Goal: Task Accomplishment & Management: Complete application form

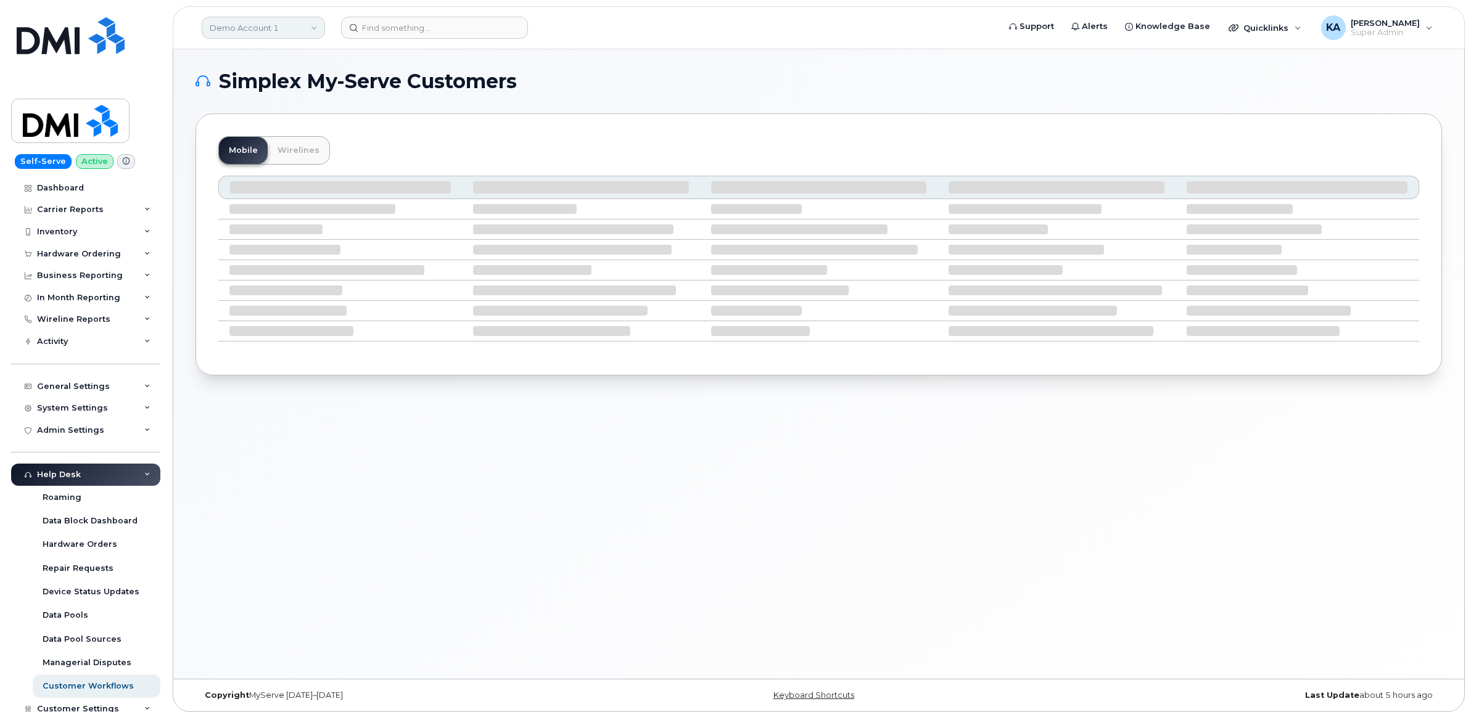
click at [232, 23] on link "Demo Account 1" at bounding box center [263, 28] width 123 height 22
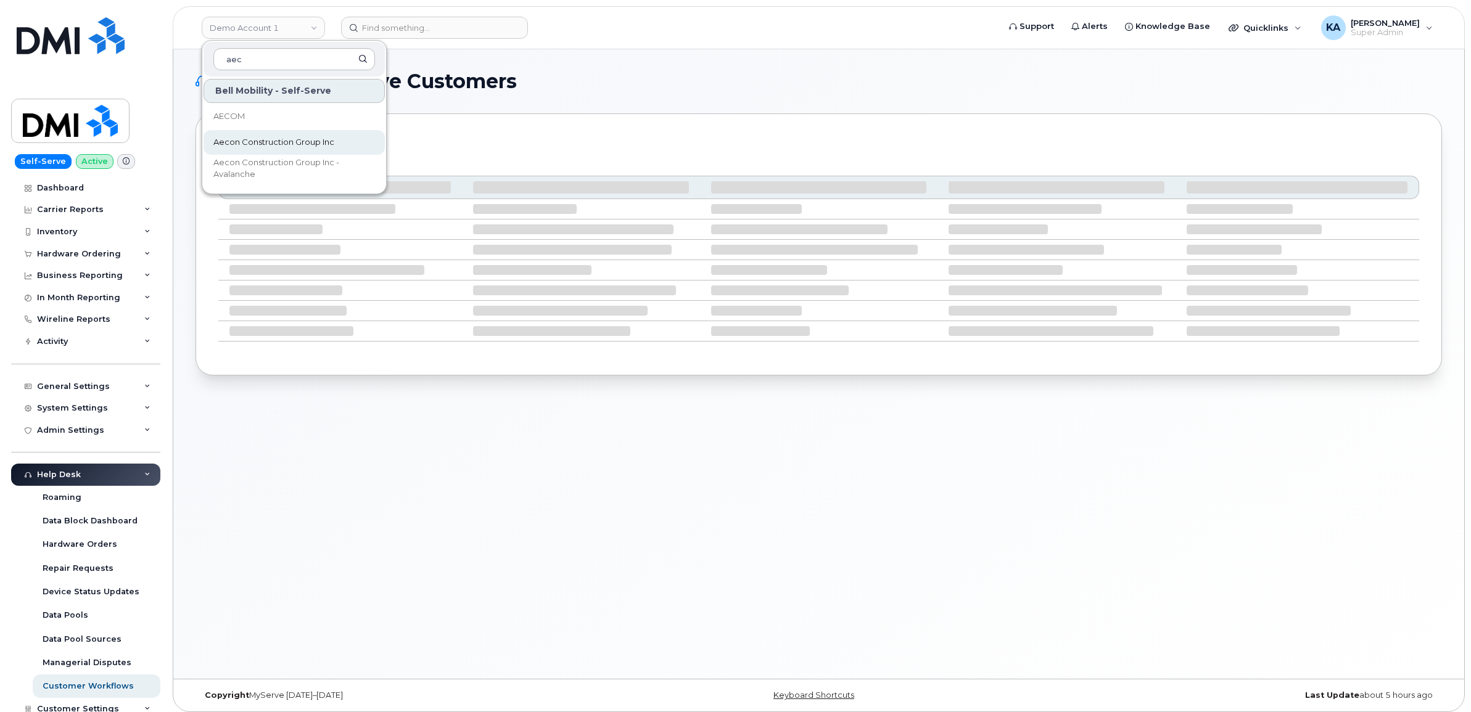
type input "aec"
click at [257, 136] on span "Aecon Construction Group Inc" at bounding box center [273, 142] width 121 height 12
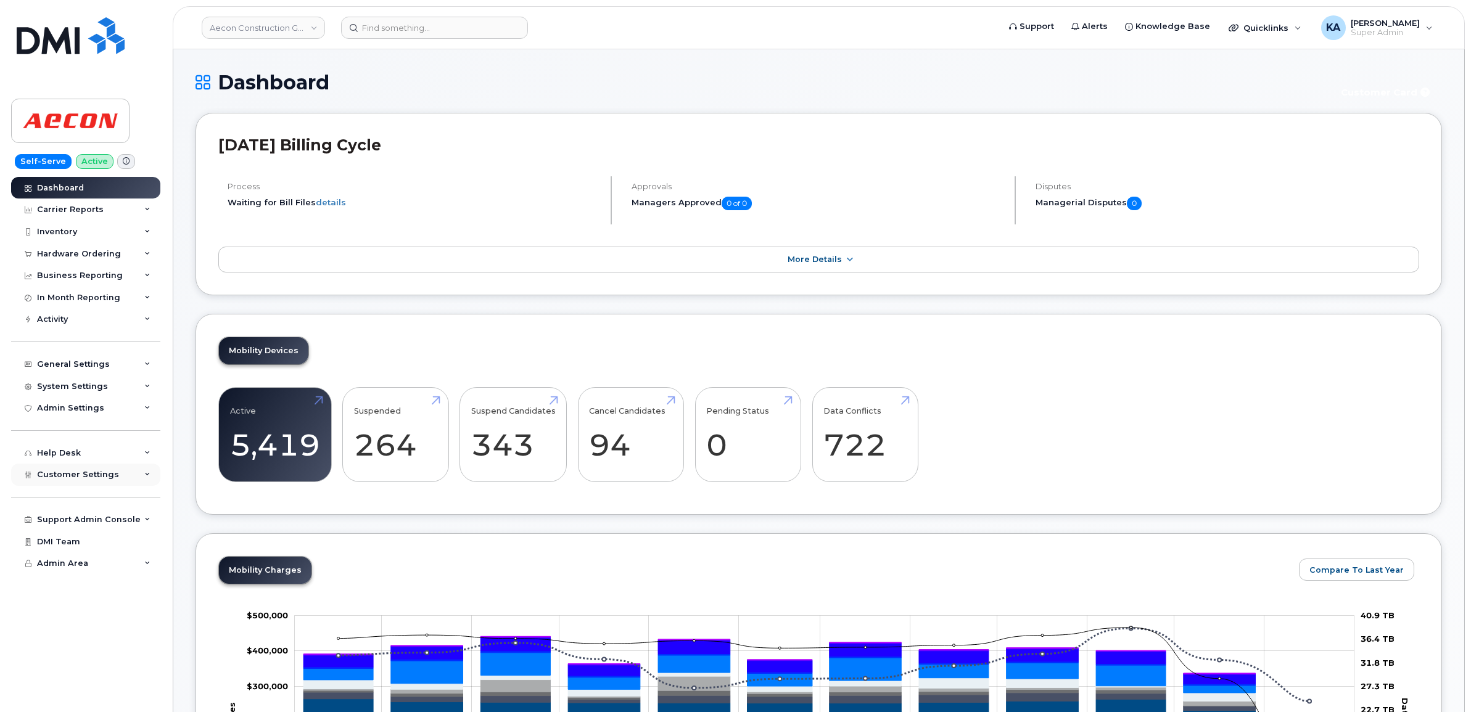
click at [84, 475] on span "Customer Settings" at bounding box center [78, 474] width 82 height 9
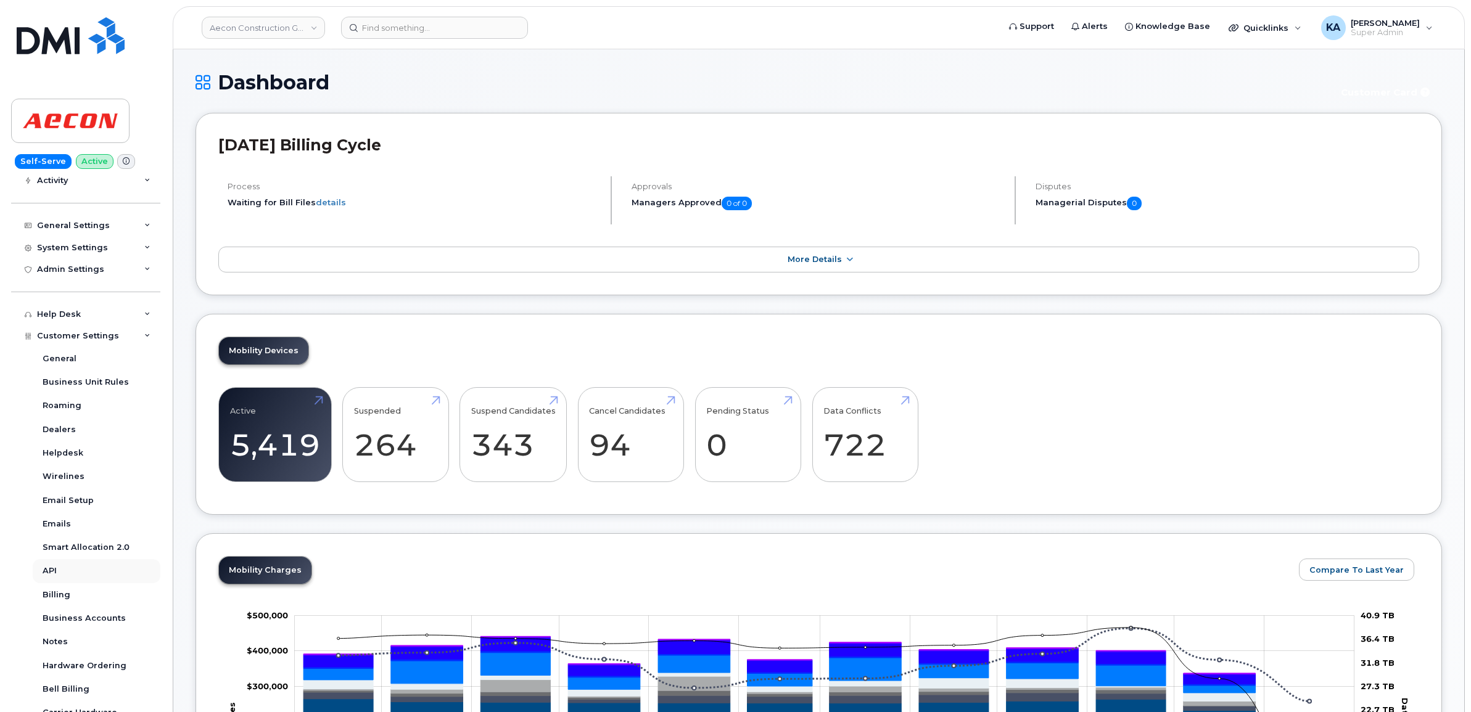
scroll to position [154, 0]
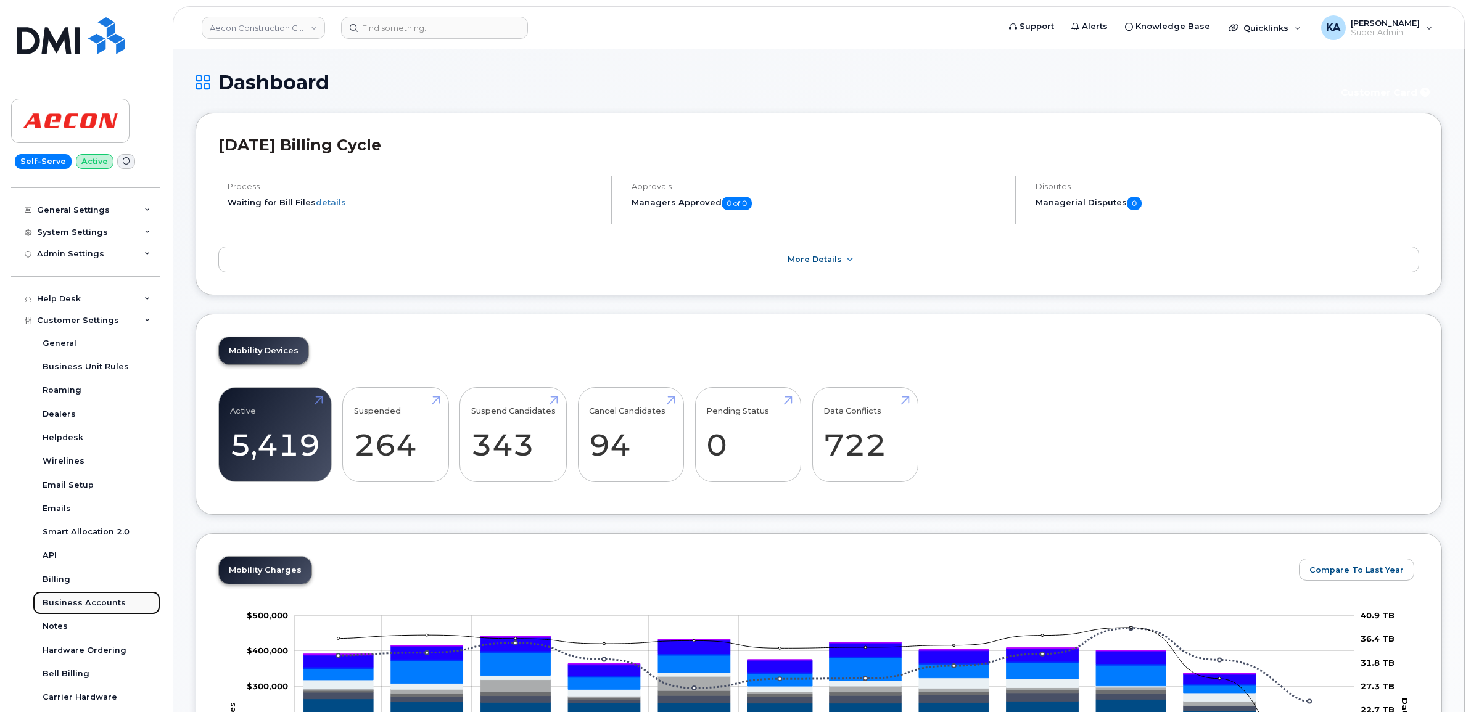
click at [54, 602] on div "Business Accounts" at bounding box center [84, 602] width 83 height 11
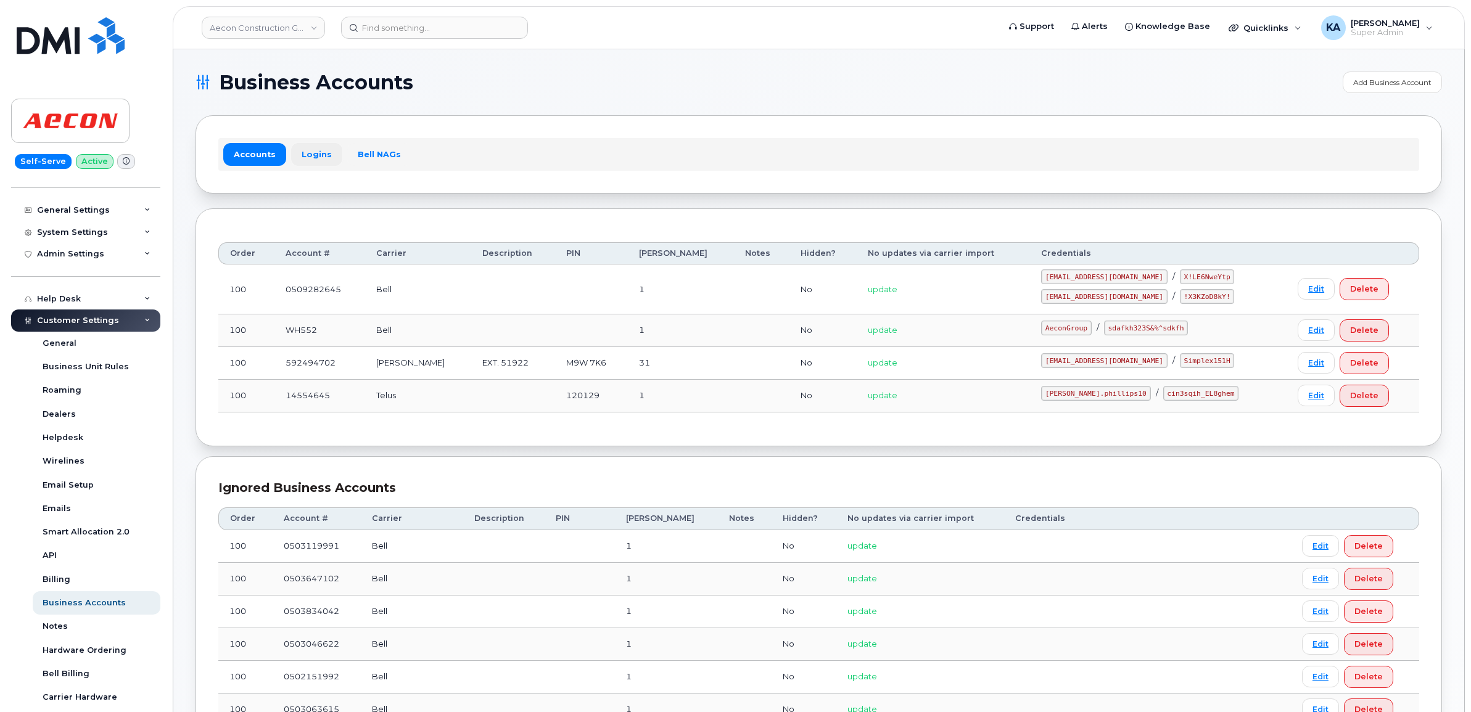
click at [312, 151] on link "Logins" at bounding box center [316, 154] width 51 height 22
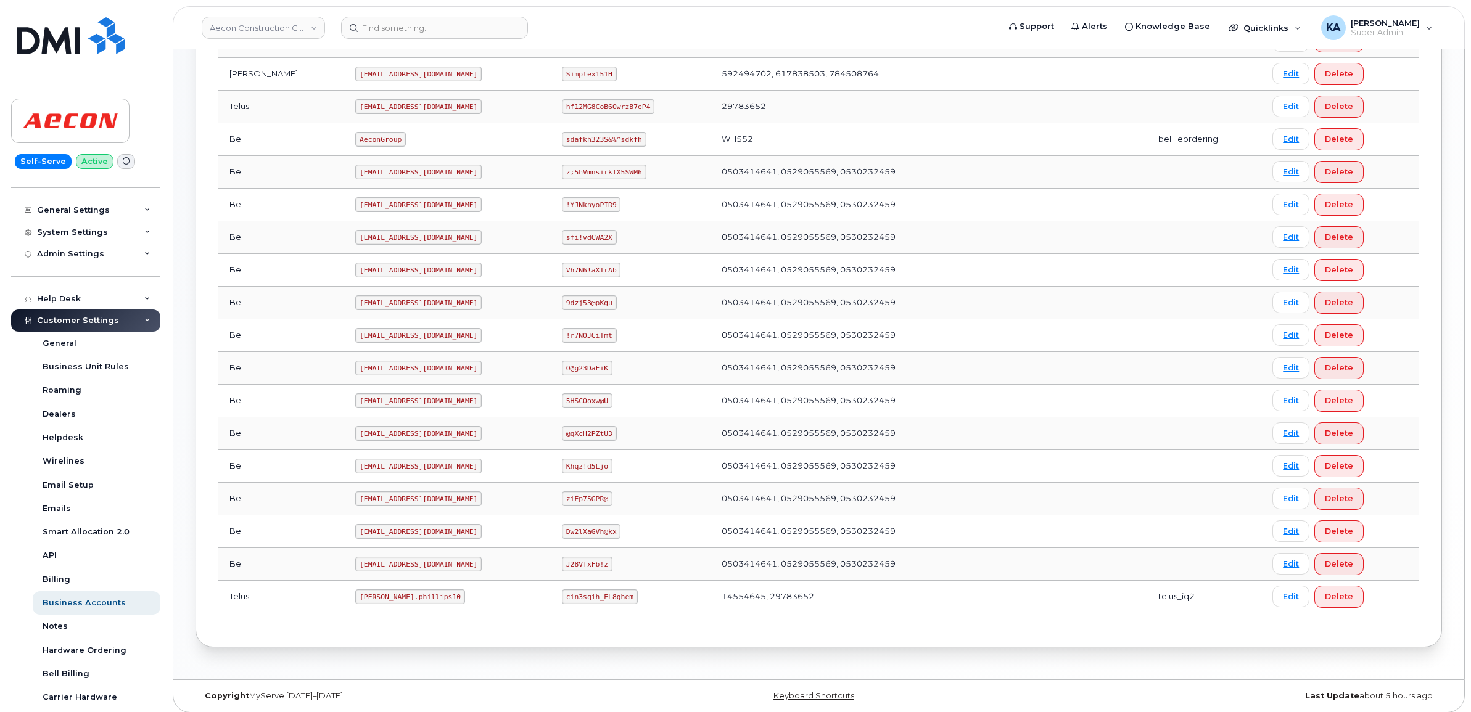
scroll to position [433, 0]
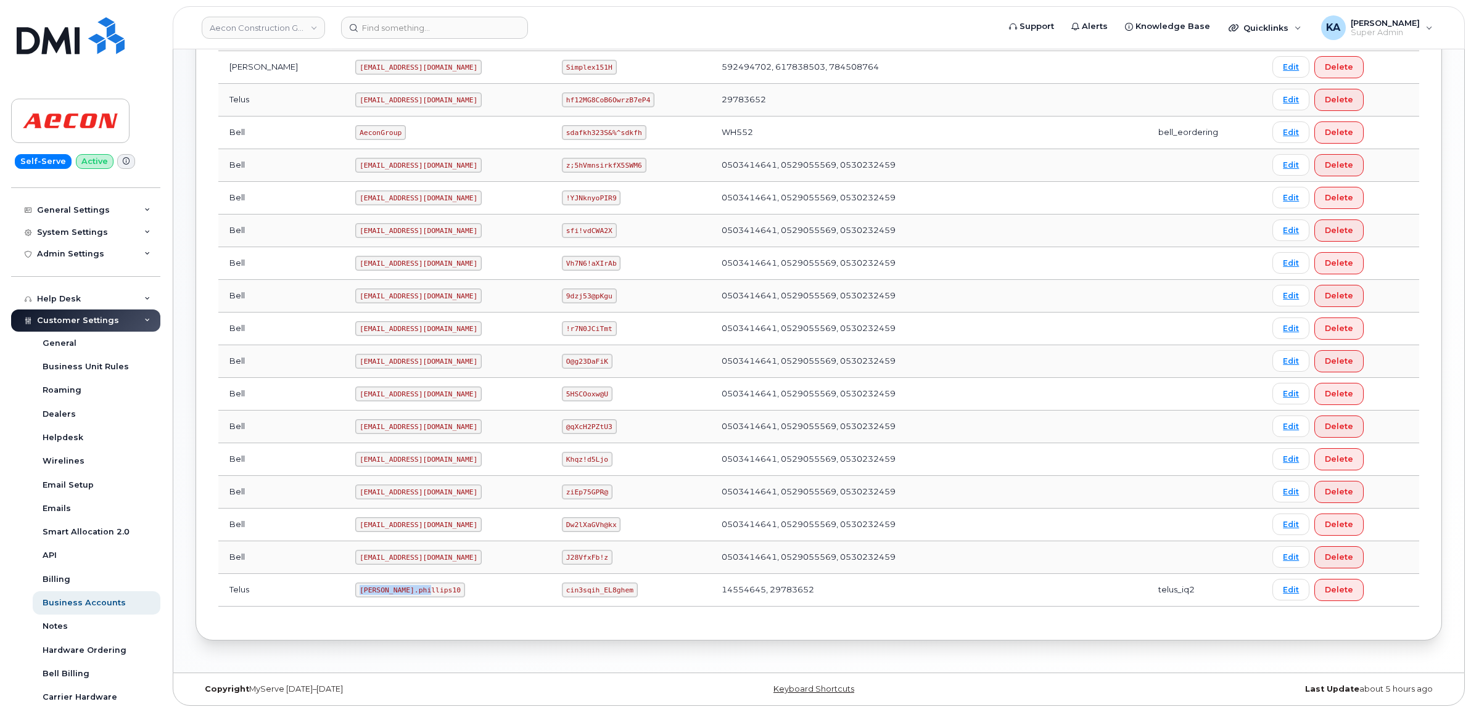
drag, startPoint x: 303, startPoint y: 590, endPoint x: 371, endPoint y: 591, distance: 67.2
click at [371, 591] on code "Taylor.phillips10" at bounding box center [410, 590] width 110 height 15
drag, startPoint x: 371, startPoint y: 591, endPoint x: 364, endPoint y: 588, distance: 7.5
copy code "Taylor.phillips10"
drag, startPoint x: 543, startPoint y: 591, endPoint x: 609, endPoint y: 592, distance: 65.4
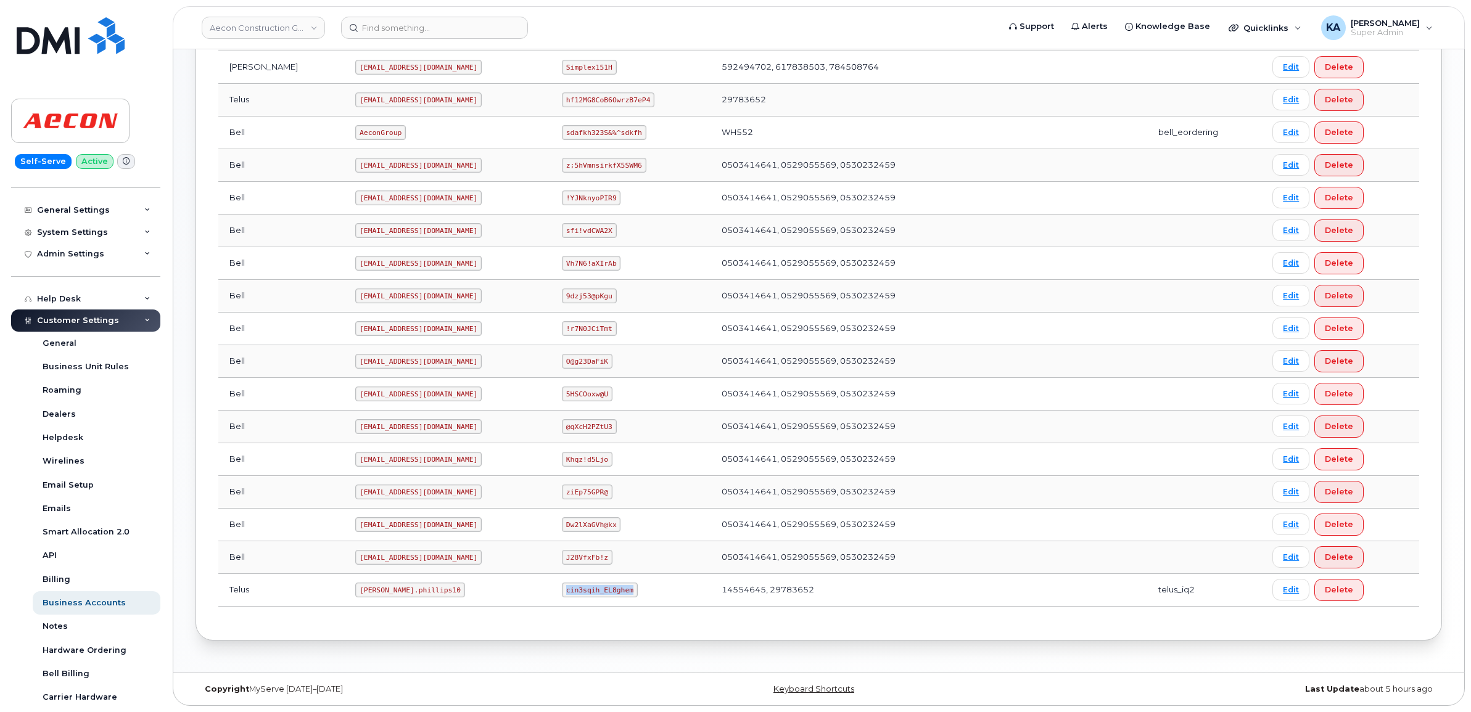
click at [609, 592] on code "cin3sqih_EL8ghem" at bounding box center [600, 590] width 76 height 15
drag, startPoint x: 609, startPoint y: 592, endPoint x: 600, endPoint y: 589, distance: 9.2
copy code "cin3sqih_EL8ghem"
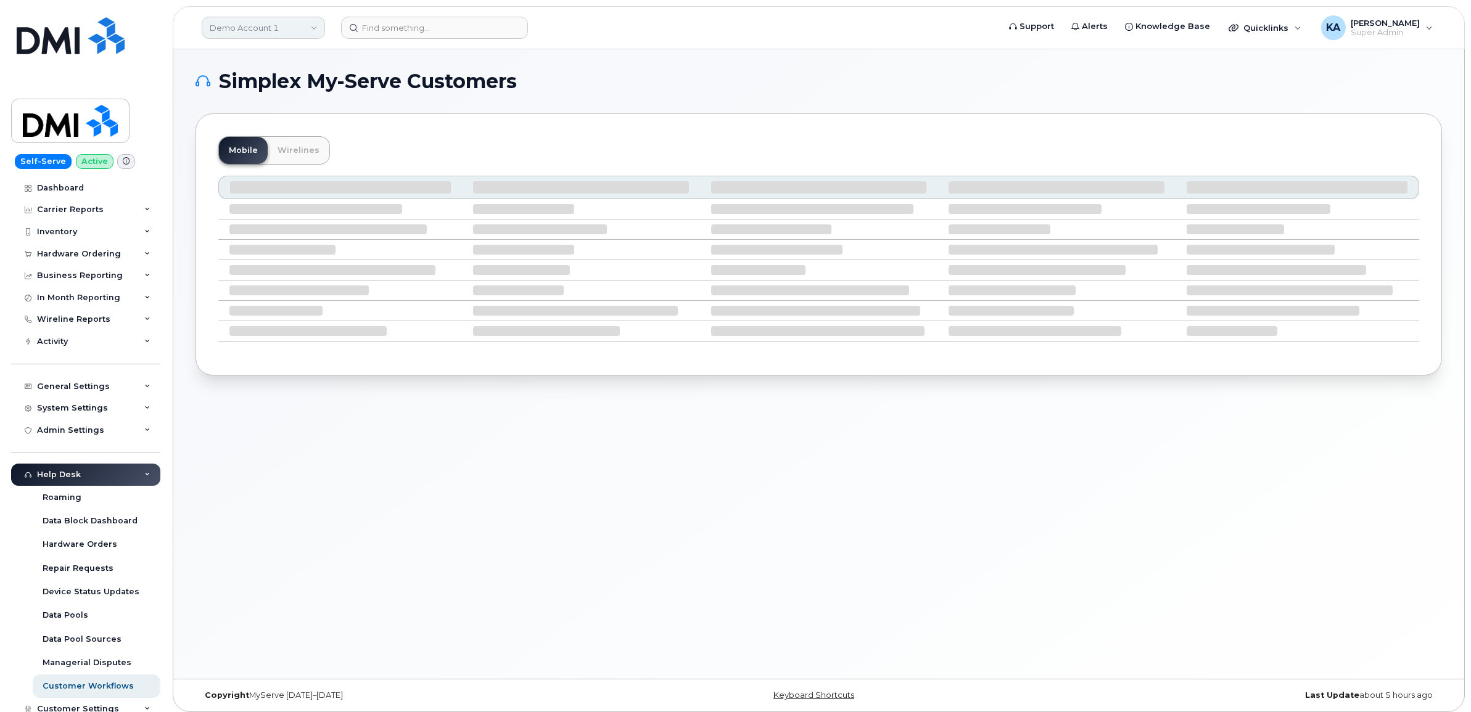
click at [263, 27] on link "Demo Account 1" at bounding box center [263, 28] width 123 height 22
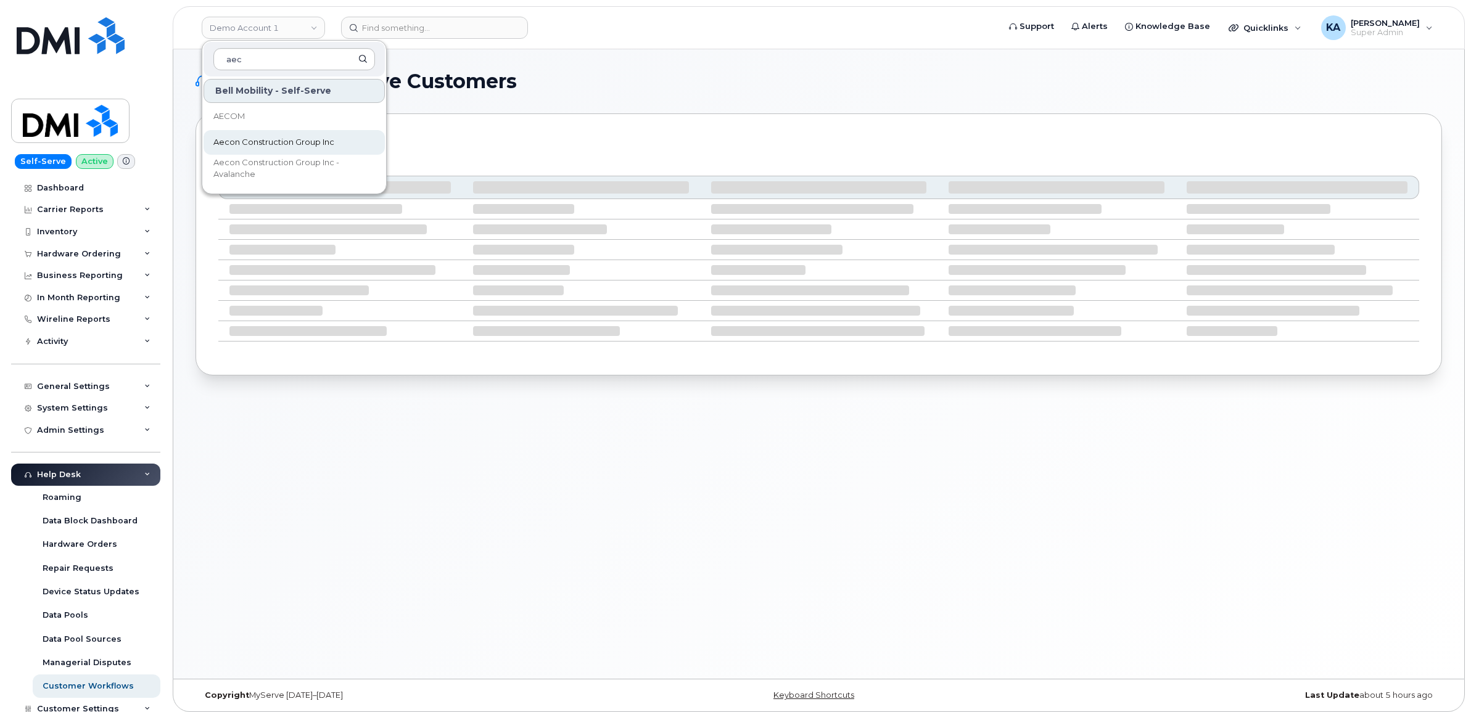
type input "aec"
click at [265, 139] on span "Aecon Construction Group Inc" at bounding box center [273, 142] width 121 height 12
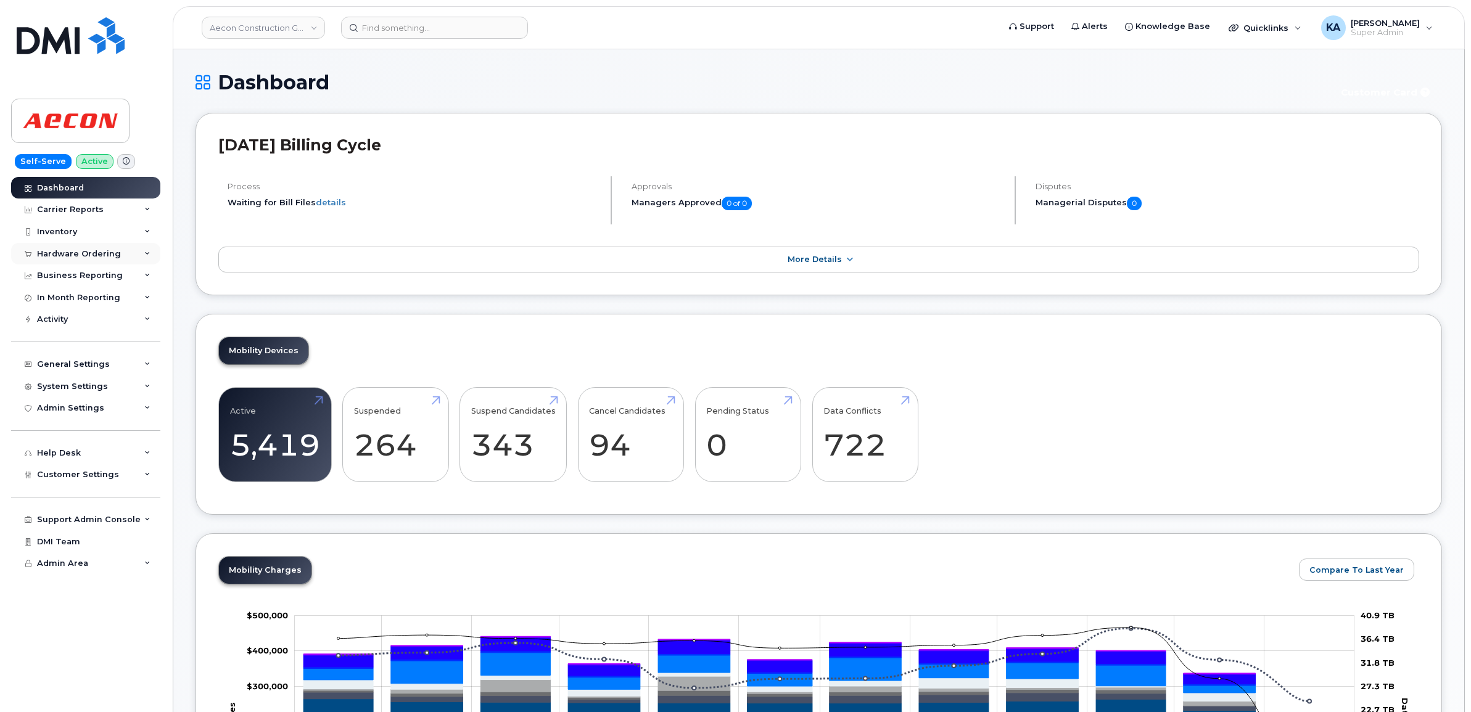
click at [71, 251] on div "Hardware Ordering" at bounding box center [79, 254] width 84 height 10
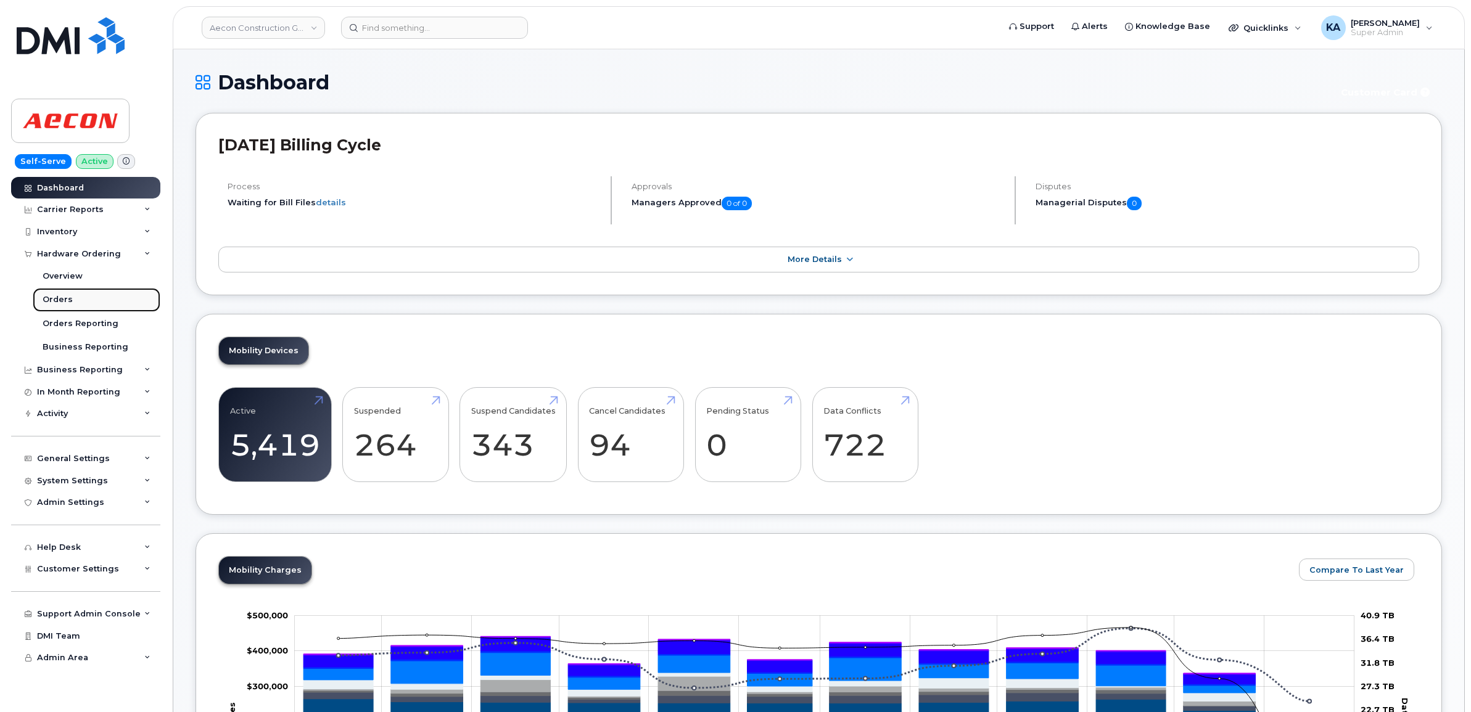
click at [62, 296] on div "Orders" at bounding box center [58, 299] width 30 height 11
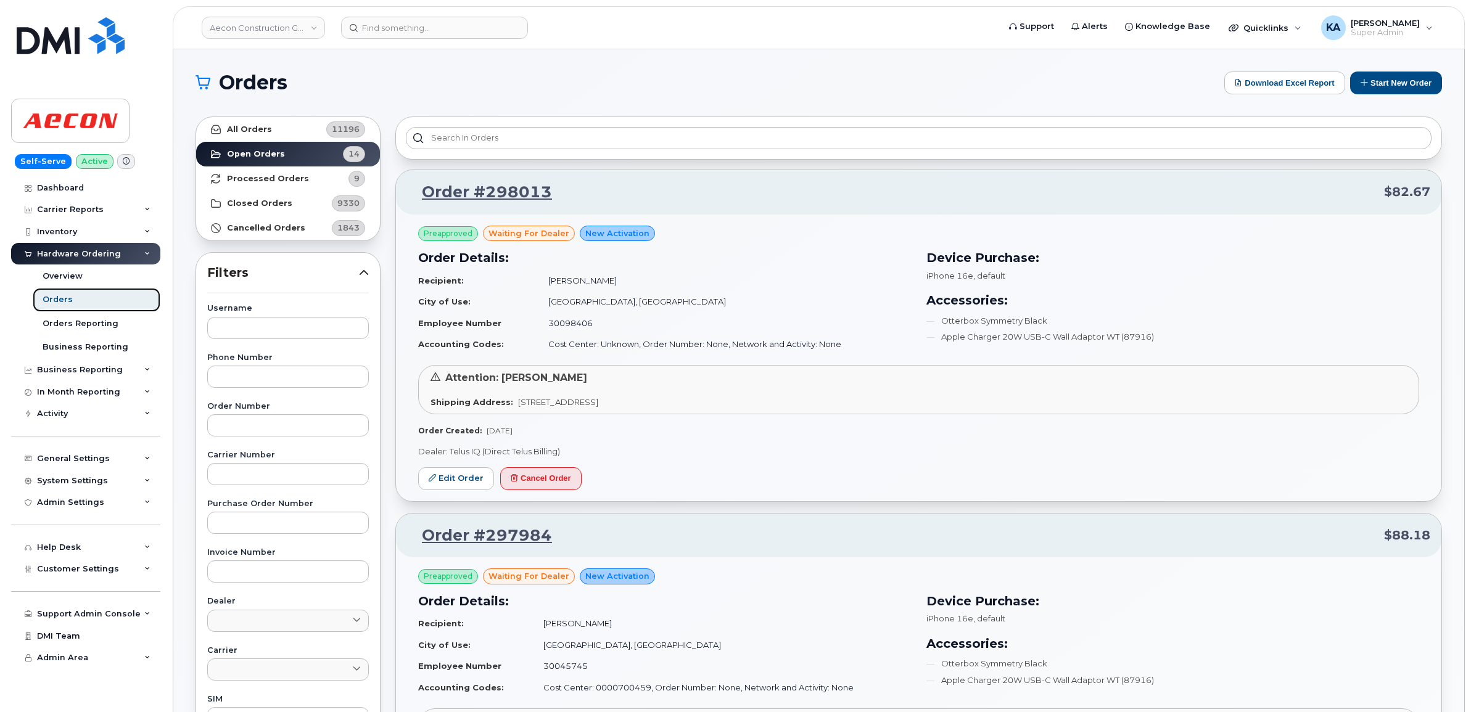
scroll to position [77, 0]
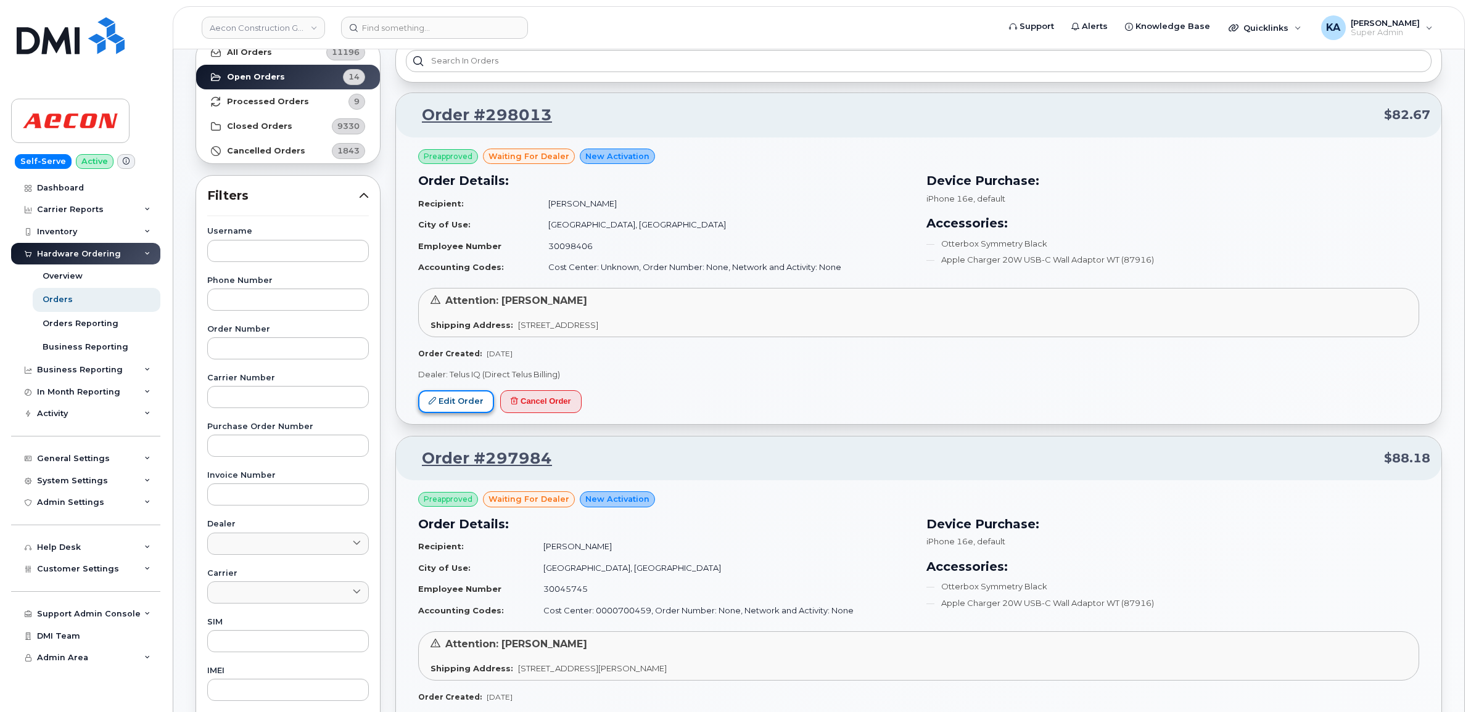
click at [445, 399] on link "Edit Order" at bounding box center [456, 401] width 76 height 23
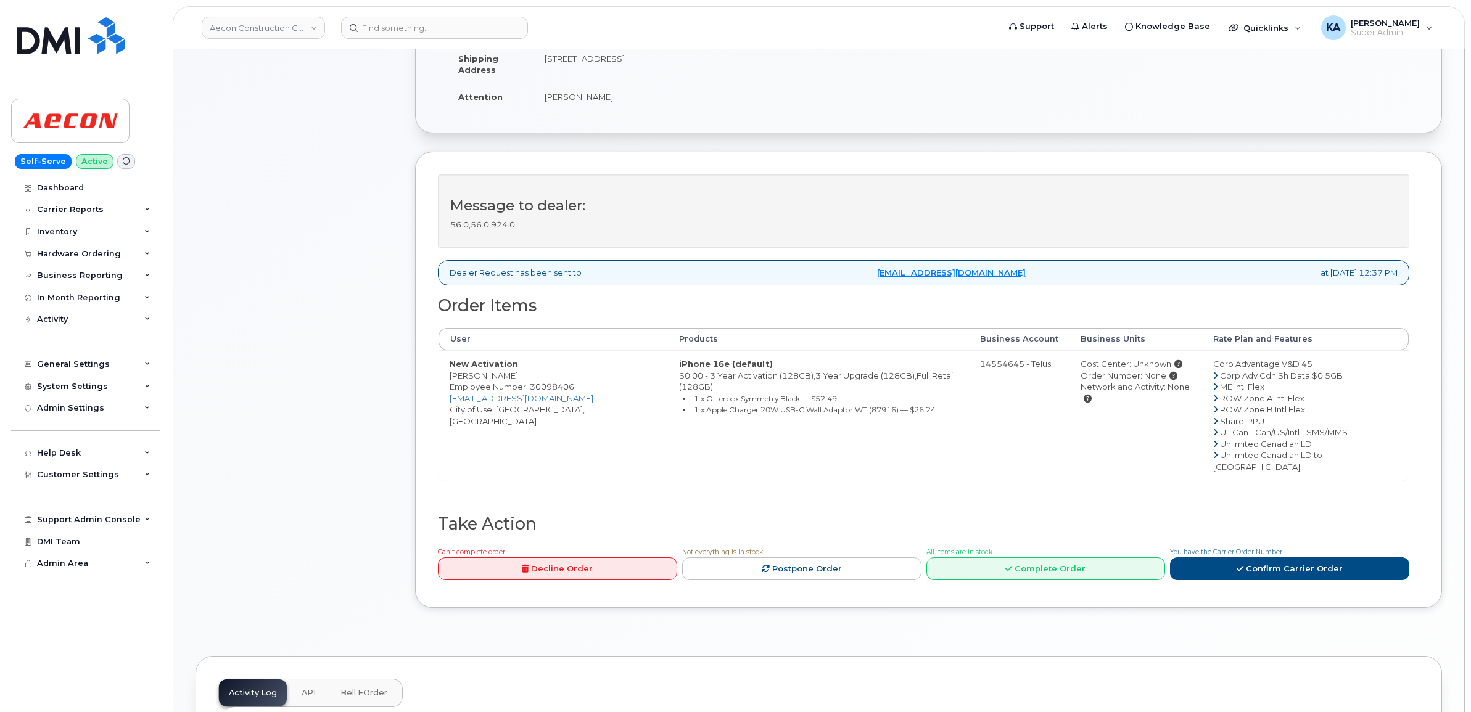
scroll to position [308, 0]
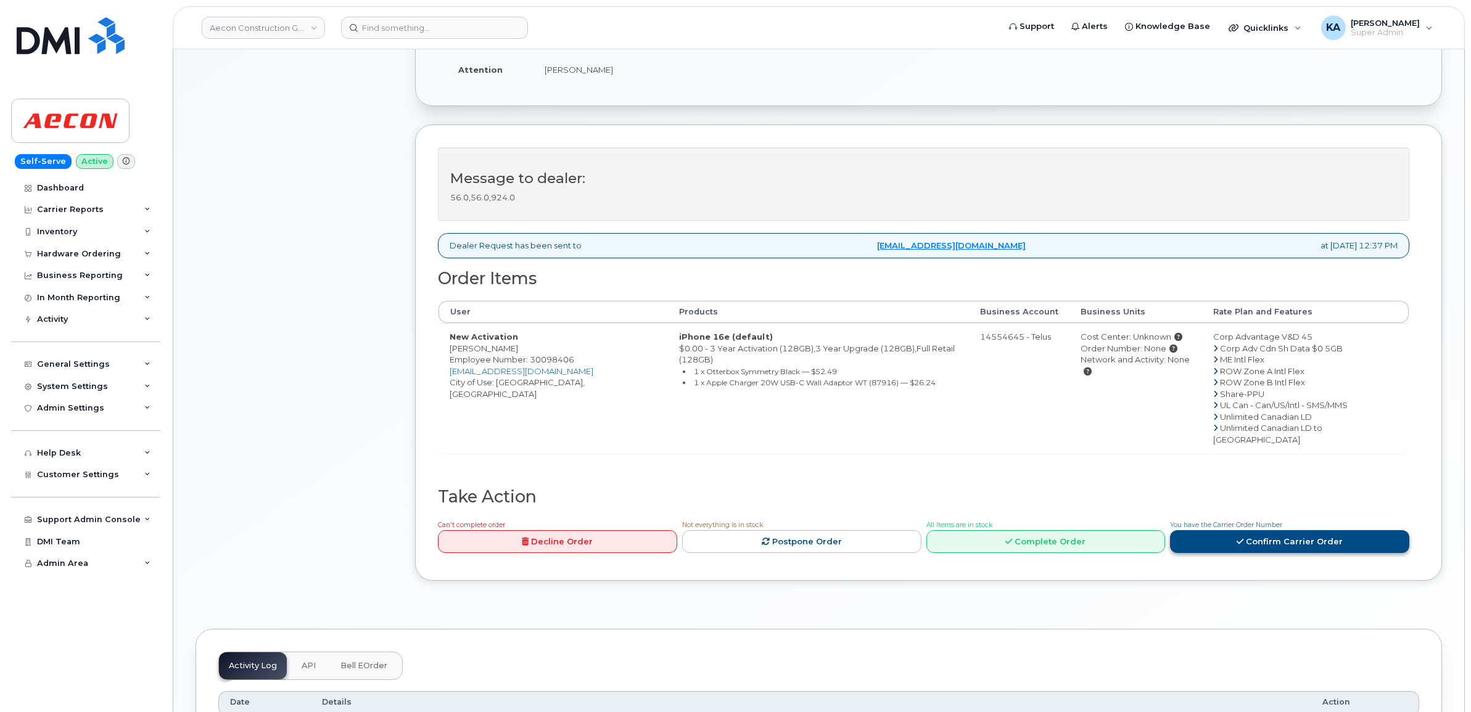
click at [1250, 530] on link "Confirm Carrier Order" at bounding box center [1289, 541] width 239 height 23
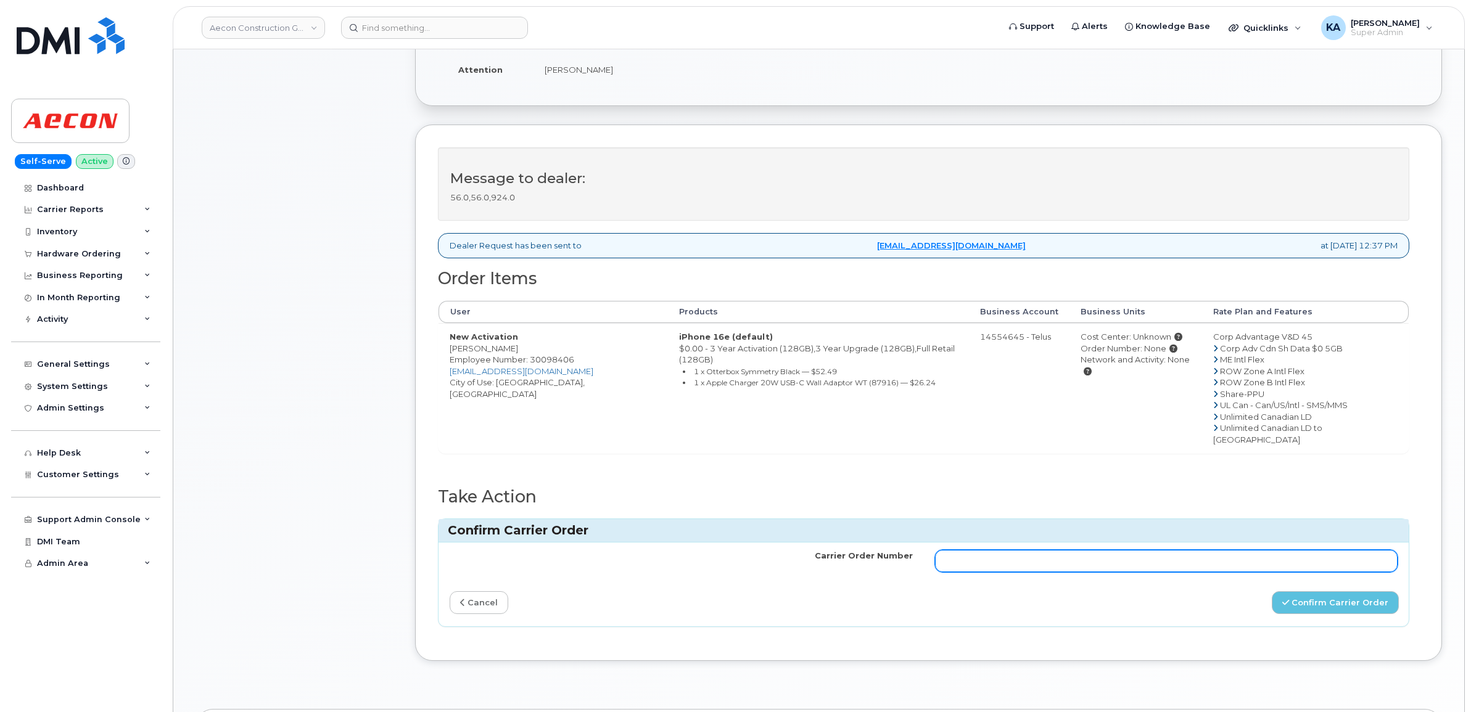
paste input "TL60018917"
type input "TL60018917"
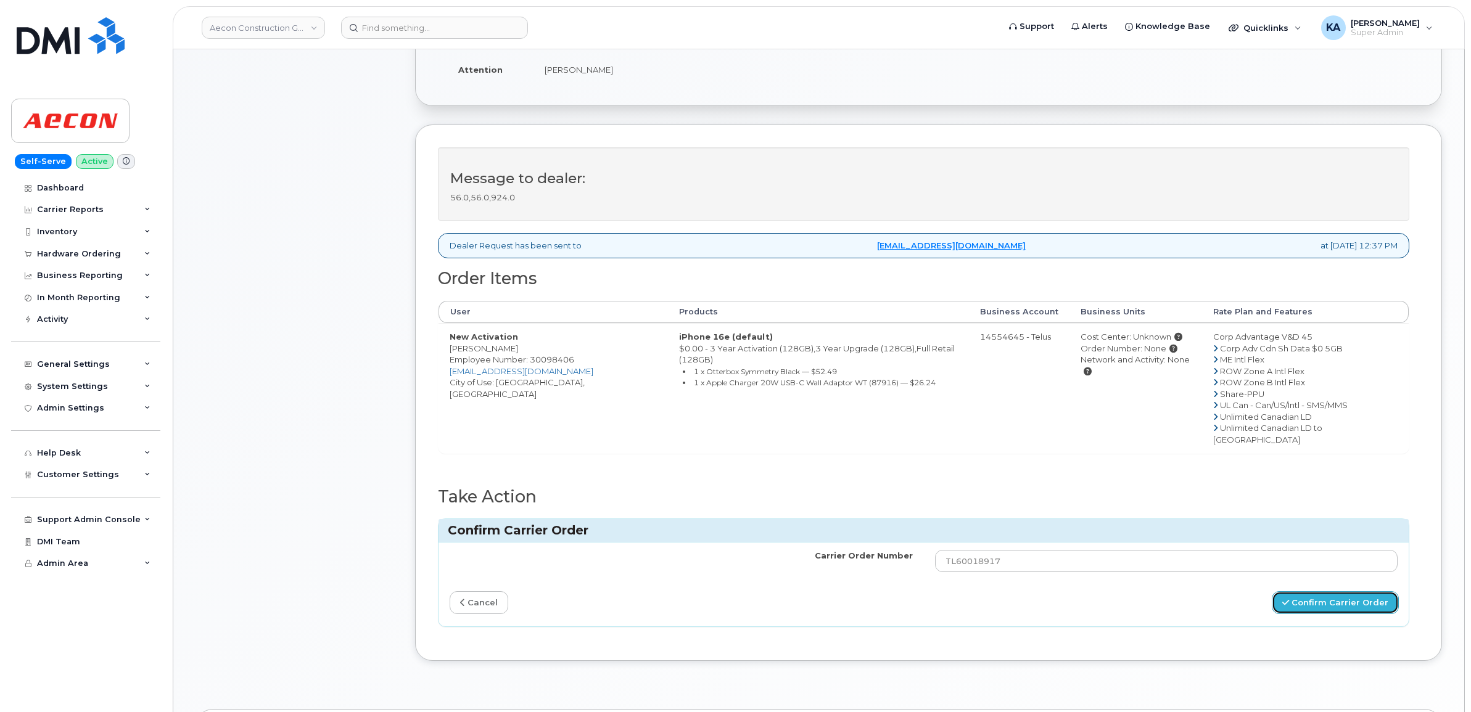
click at [1318, 591] on button "Confirm Carrier Order" at bounding box center [1334, 602] width 127 height 23
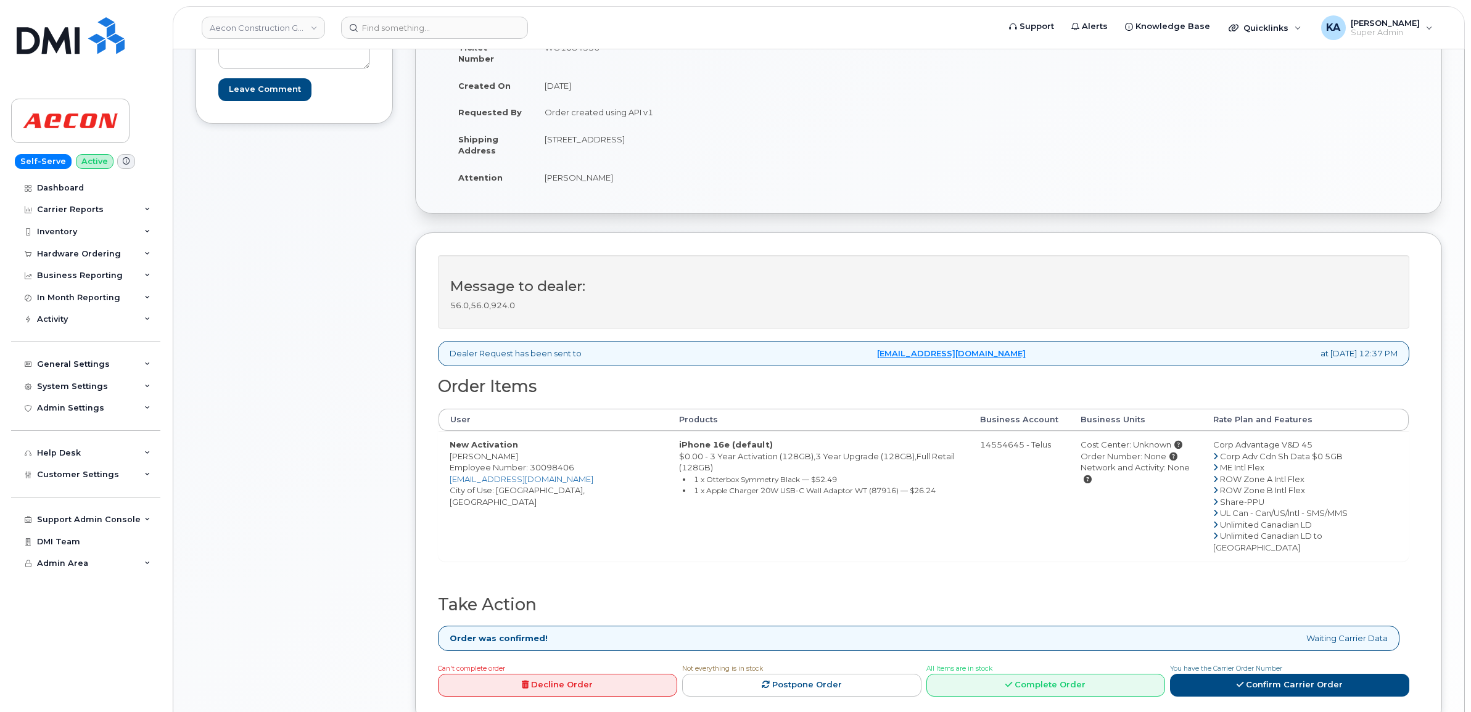
scroll to position [231, 0]
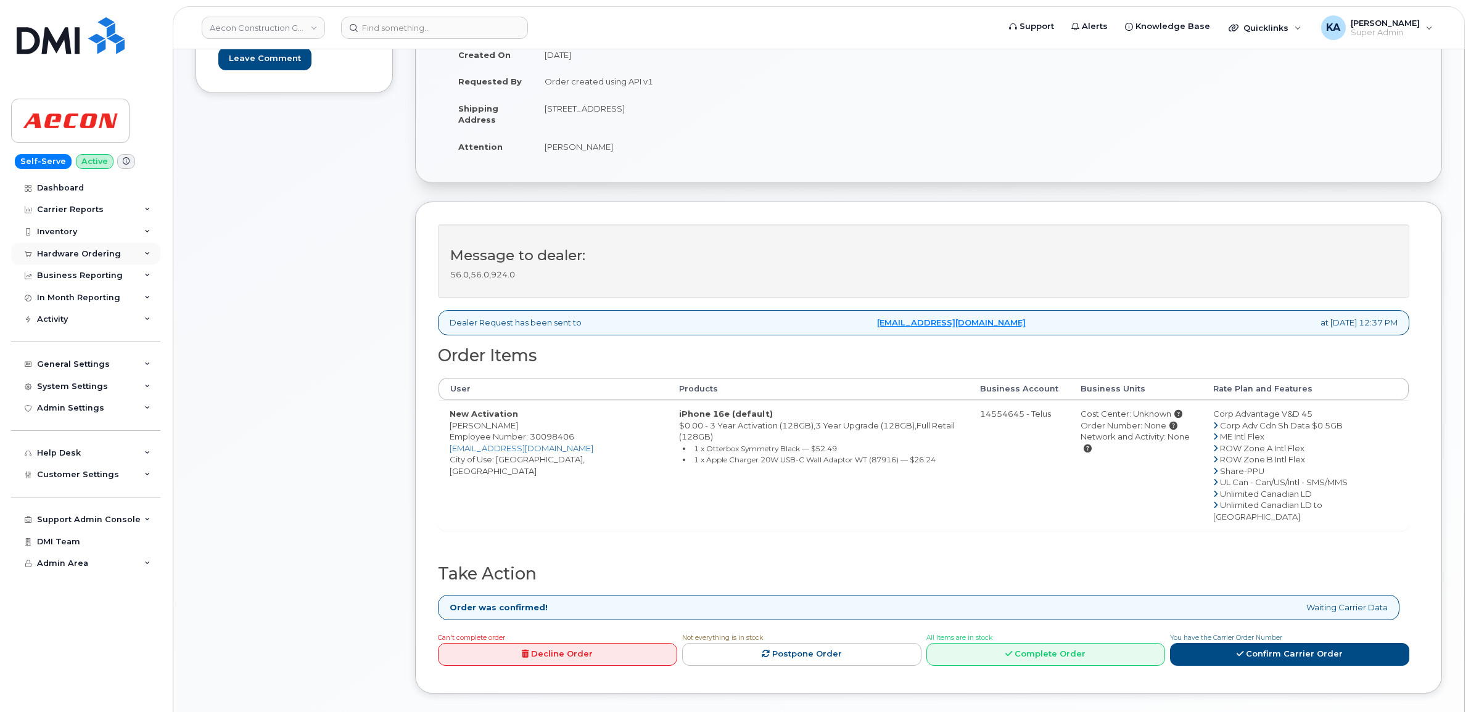
click at [96, 251] on div "Hardware Ordering" at bounding box center [79, 254] width 84 height 10
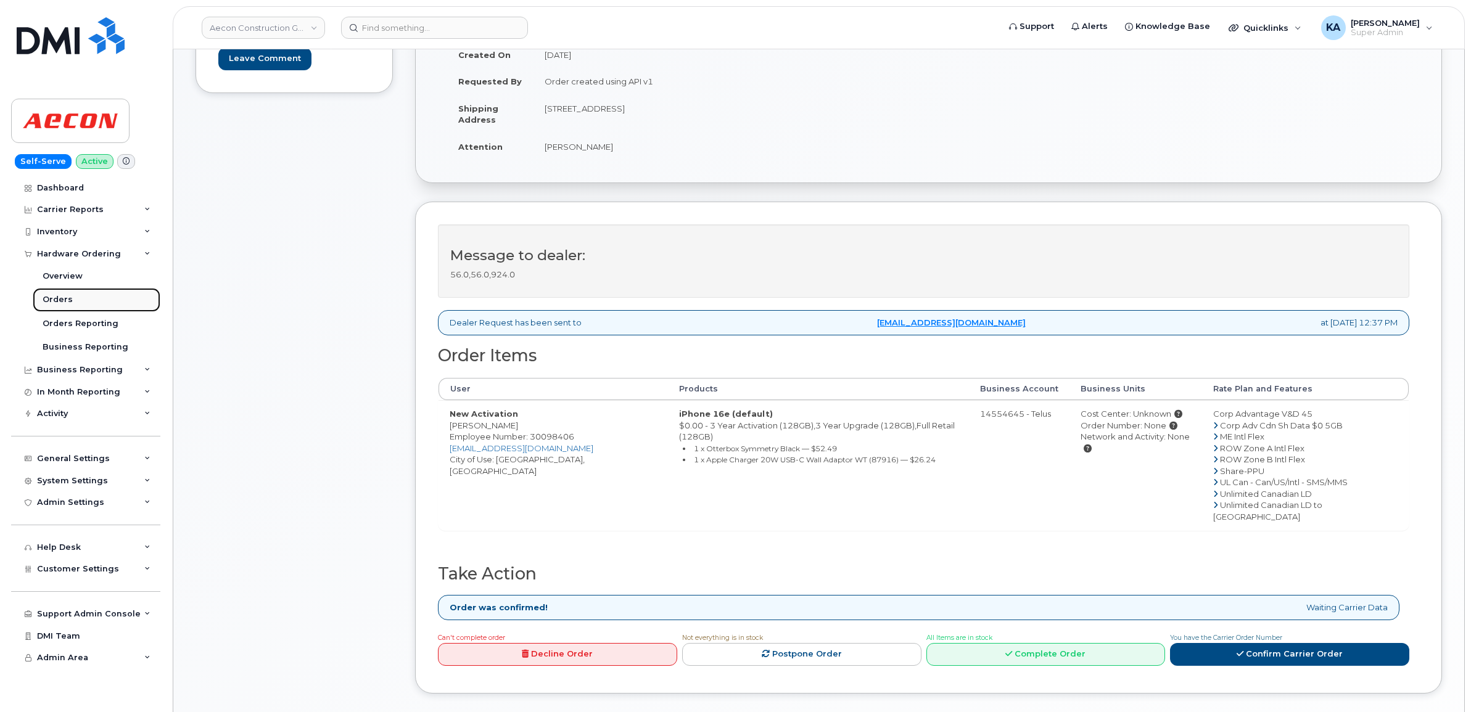
click at [65, 301] on div "Orders" at bounding box center [58, 299] width 30 height 11
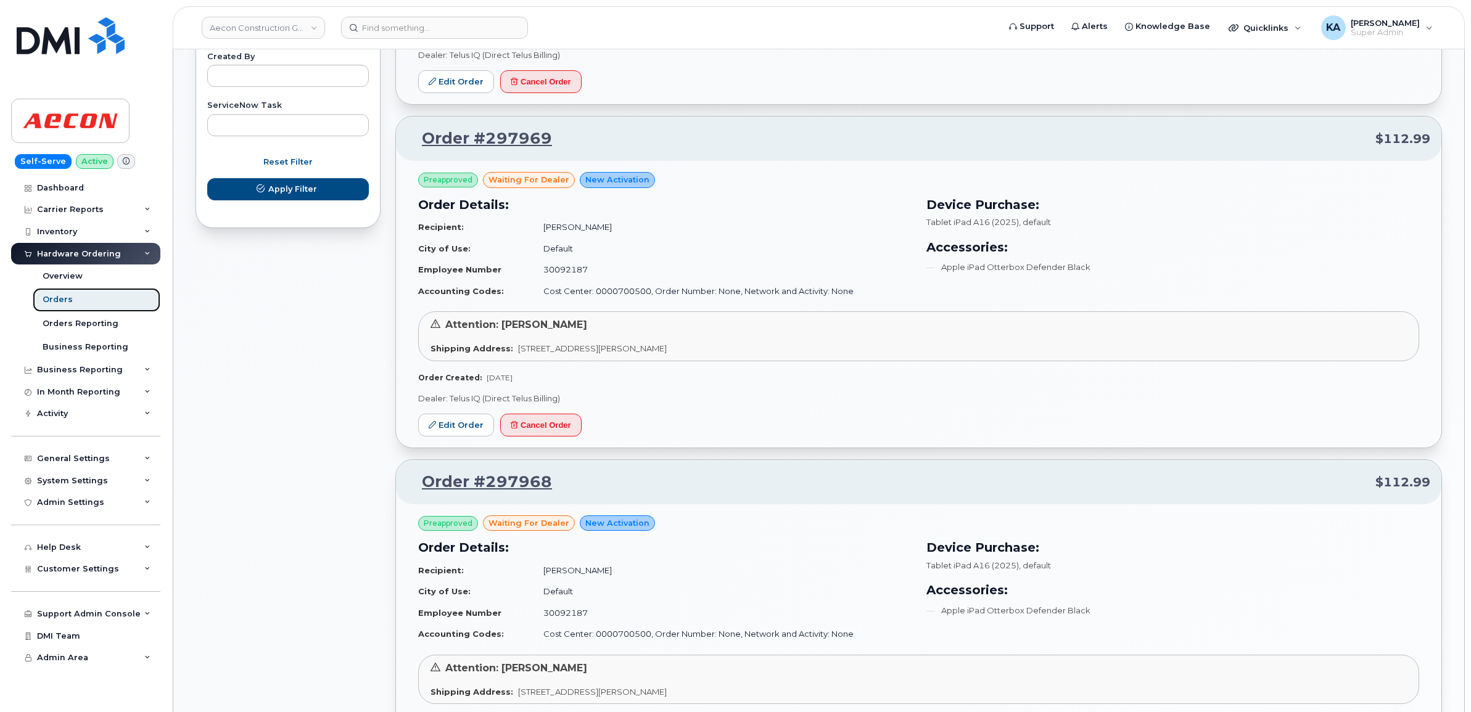
scroll to position [771, 0]
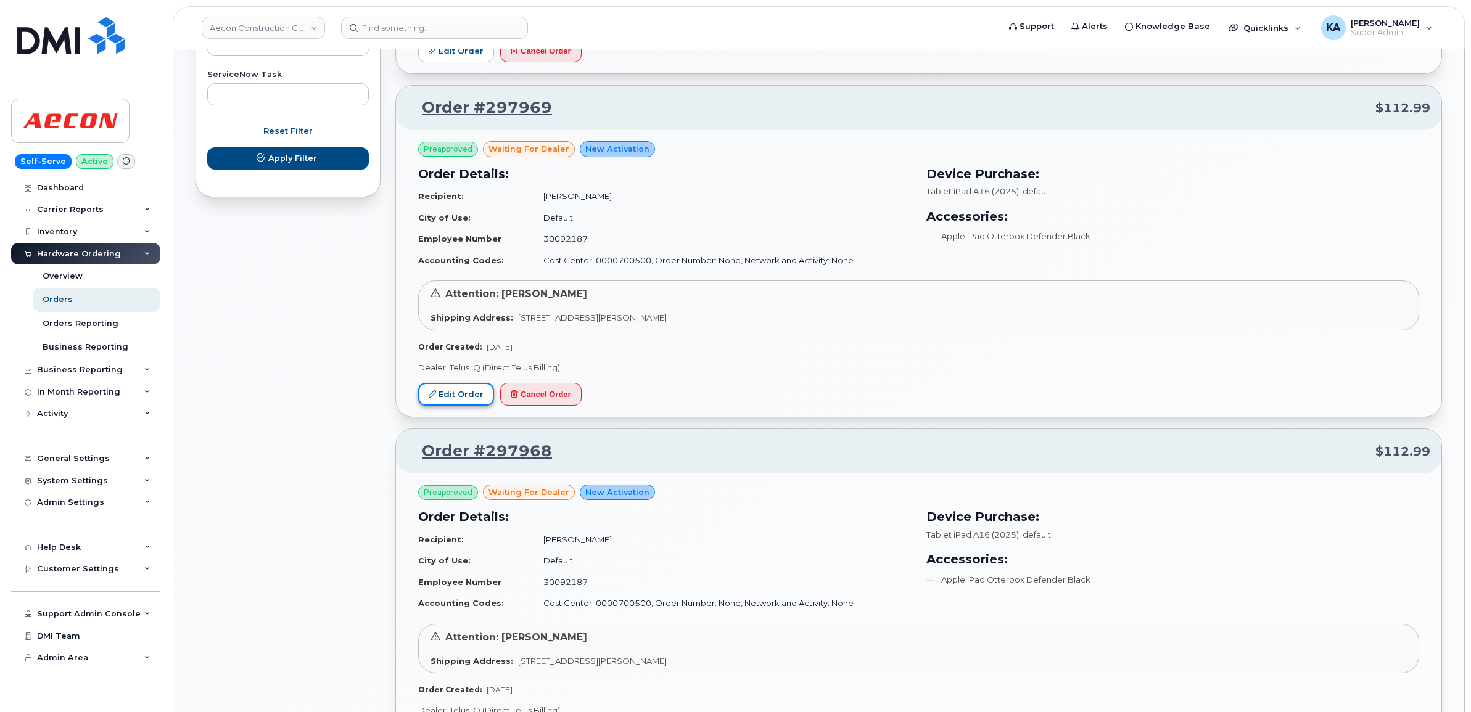
click at [467, 392] on link "Edit Order" at bounding box center [456, 394] width 76 height 23
click at [441, 395] on link "Edit Order" at bounding box center [456, 394] width 76 height 23
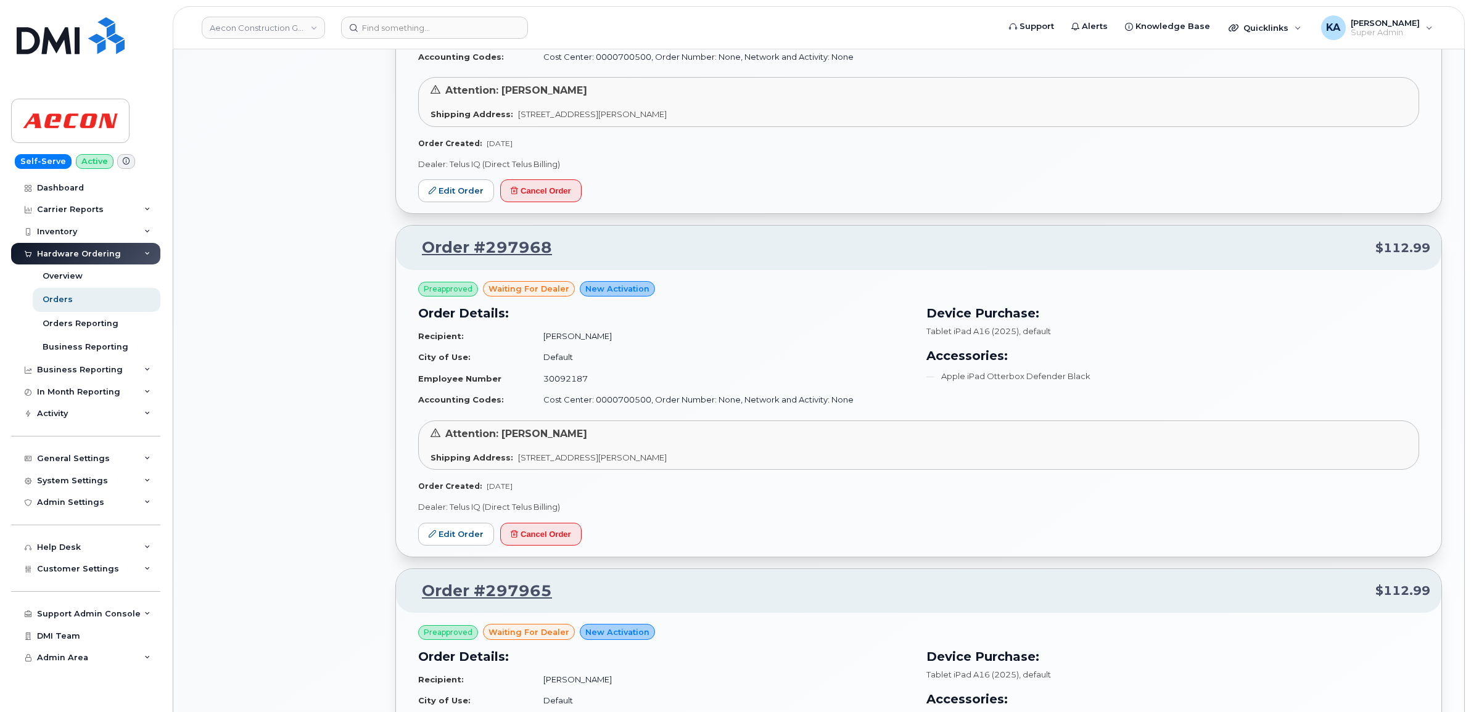
scroll to position [1002, 0]
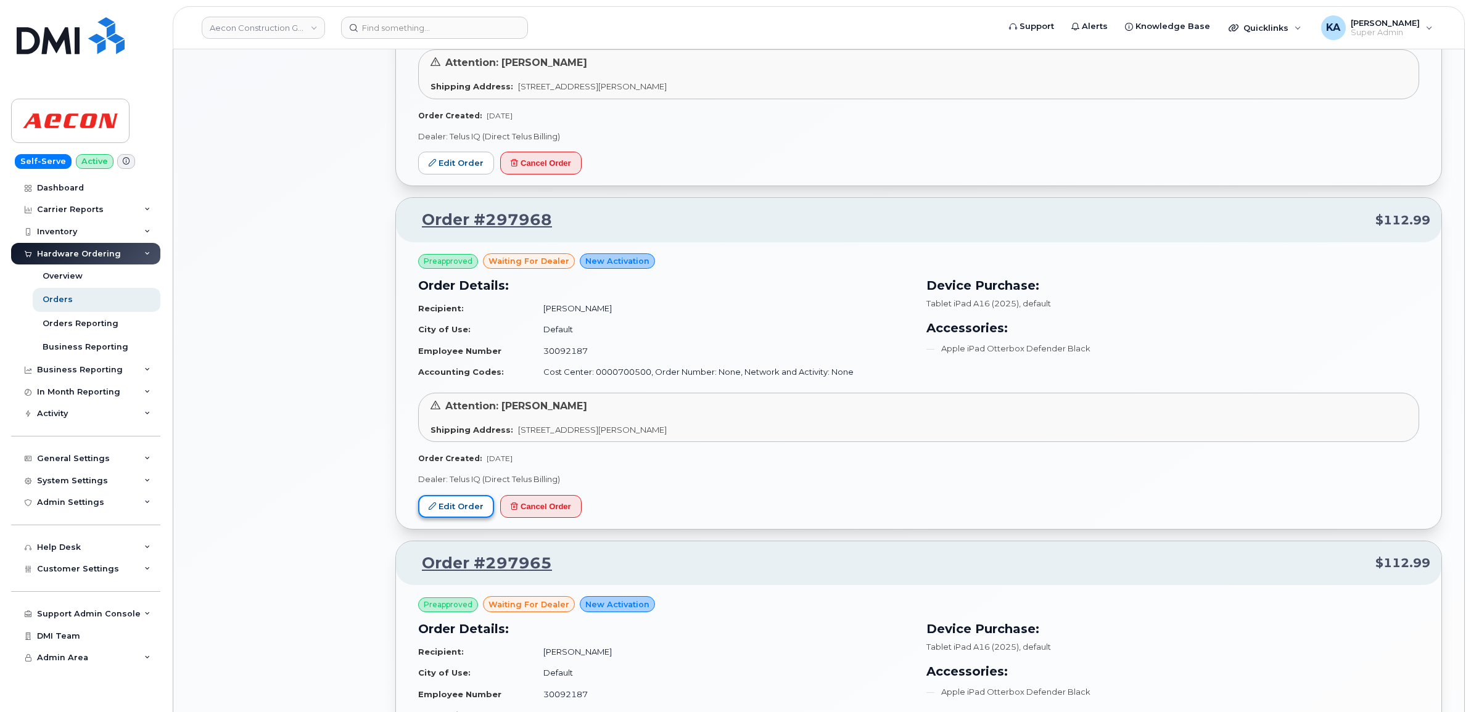
click at [458, 506] on link "Edit Order" at bounding box center [456, 506] width 76 height 23
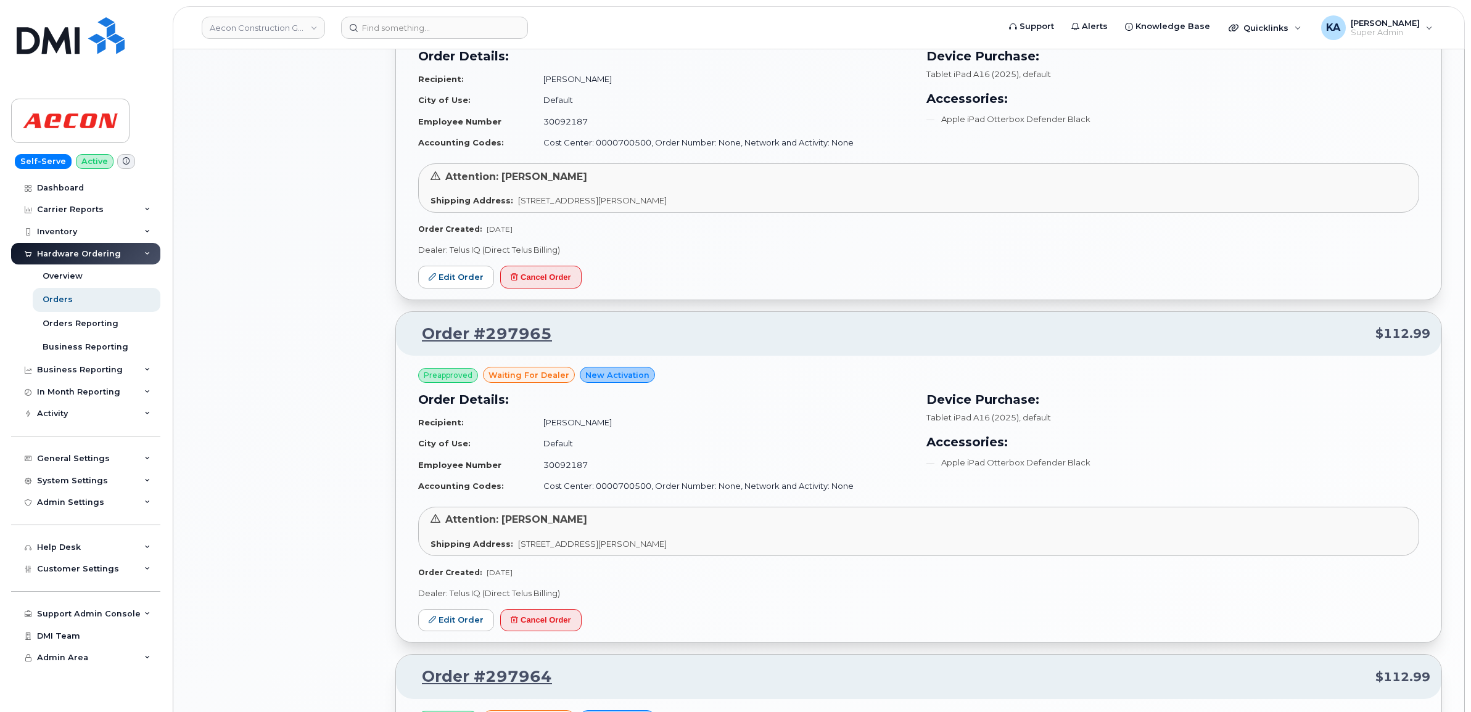
scroll to position [1233, 0]
click at [441, 617] on link "Edit Order" at bounding box center [456, 618] width 76 height 23
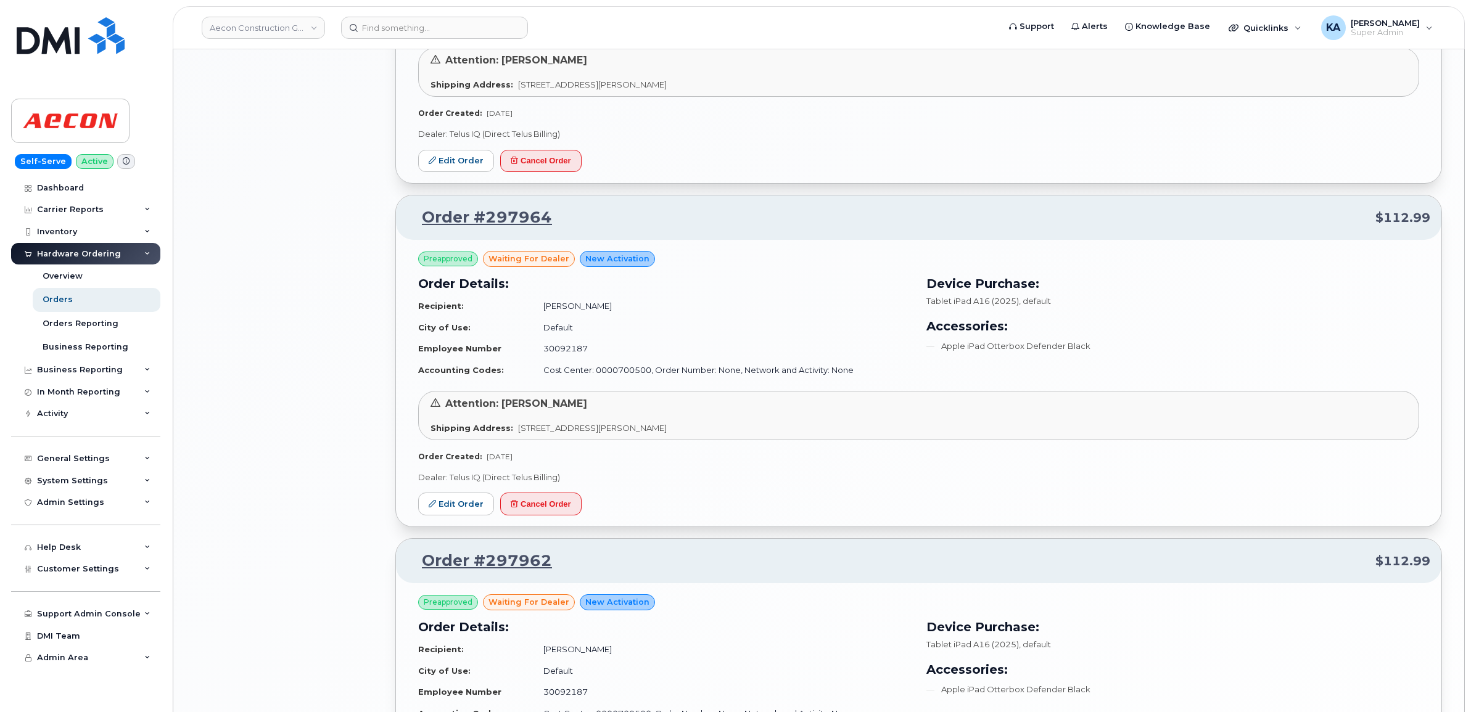
scroll to position [1696, 0]
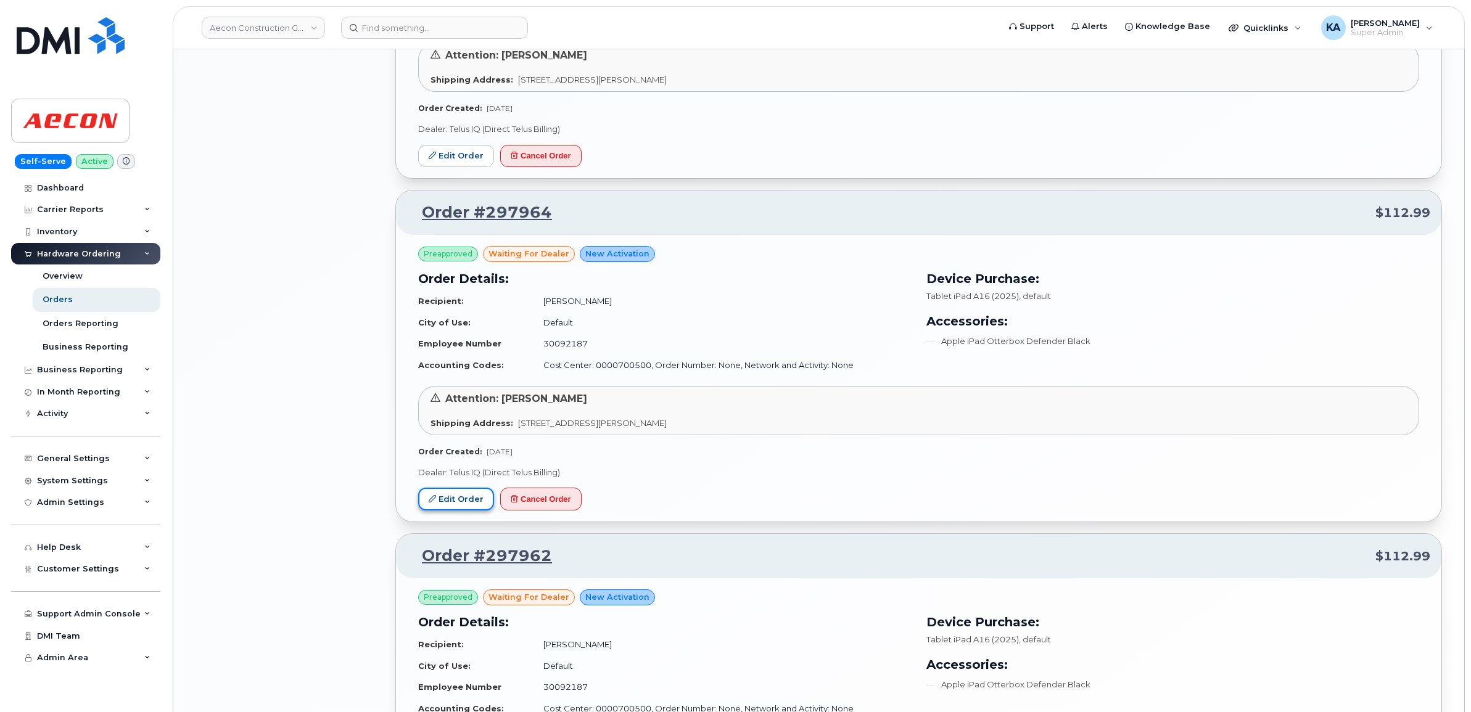
click at [458, 499] on link "Edit Order" at bounding box center [456, 499] width 76 height 23
click at [454, 498] on link "Edit Order" at bounding box center [456, 499] width 76 height 23
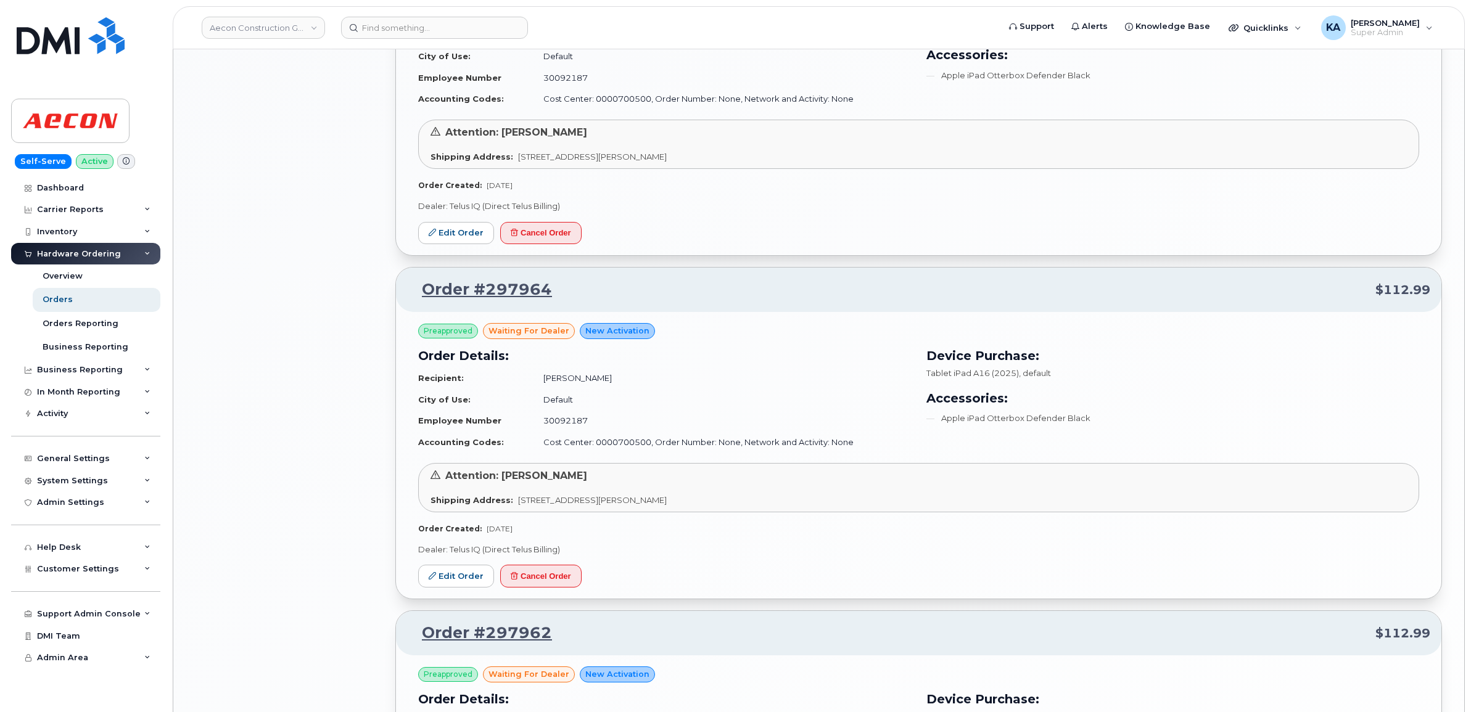
scroll to position [1542, 0]
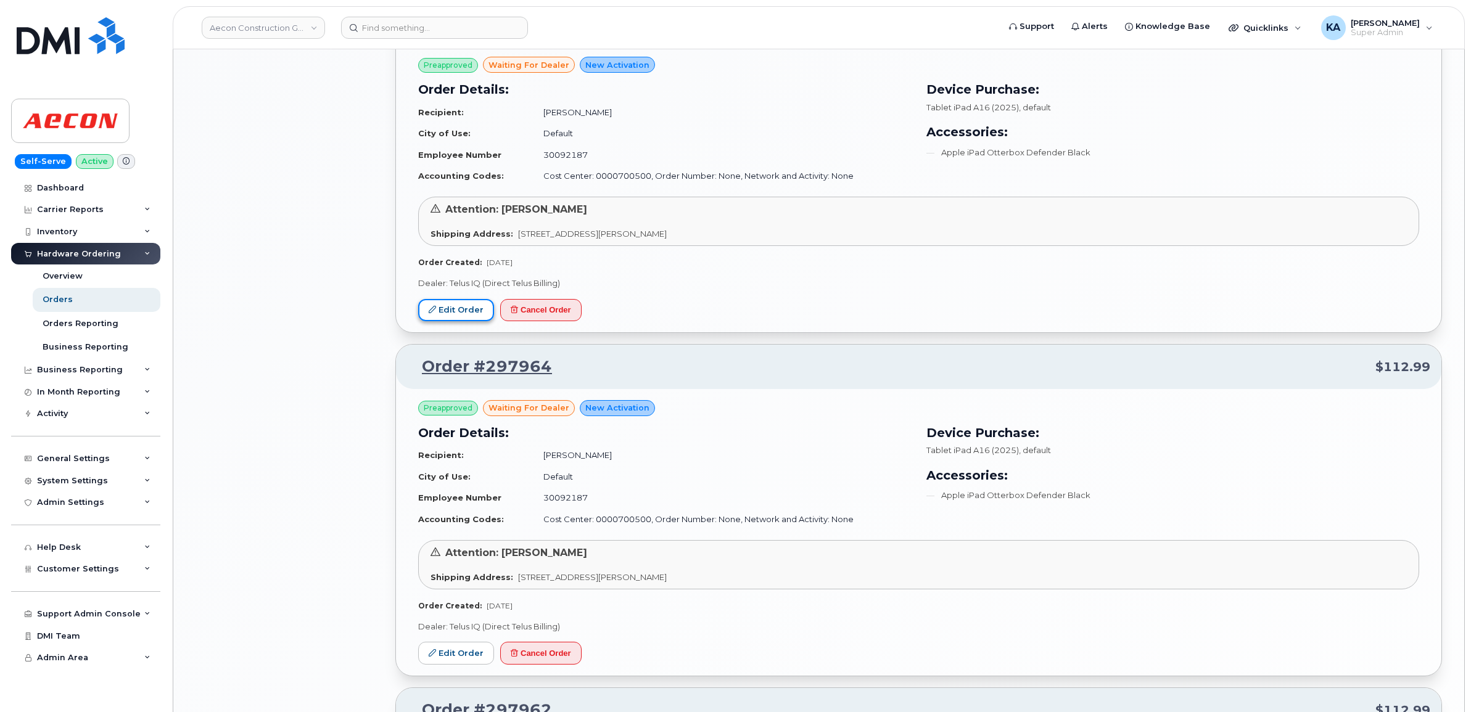
click at [467, 314] on link "Edit Order" at bounding box center [456, 310] width 76 height 23
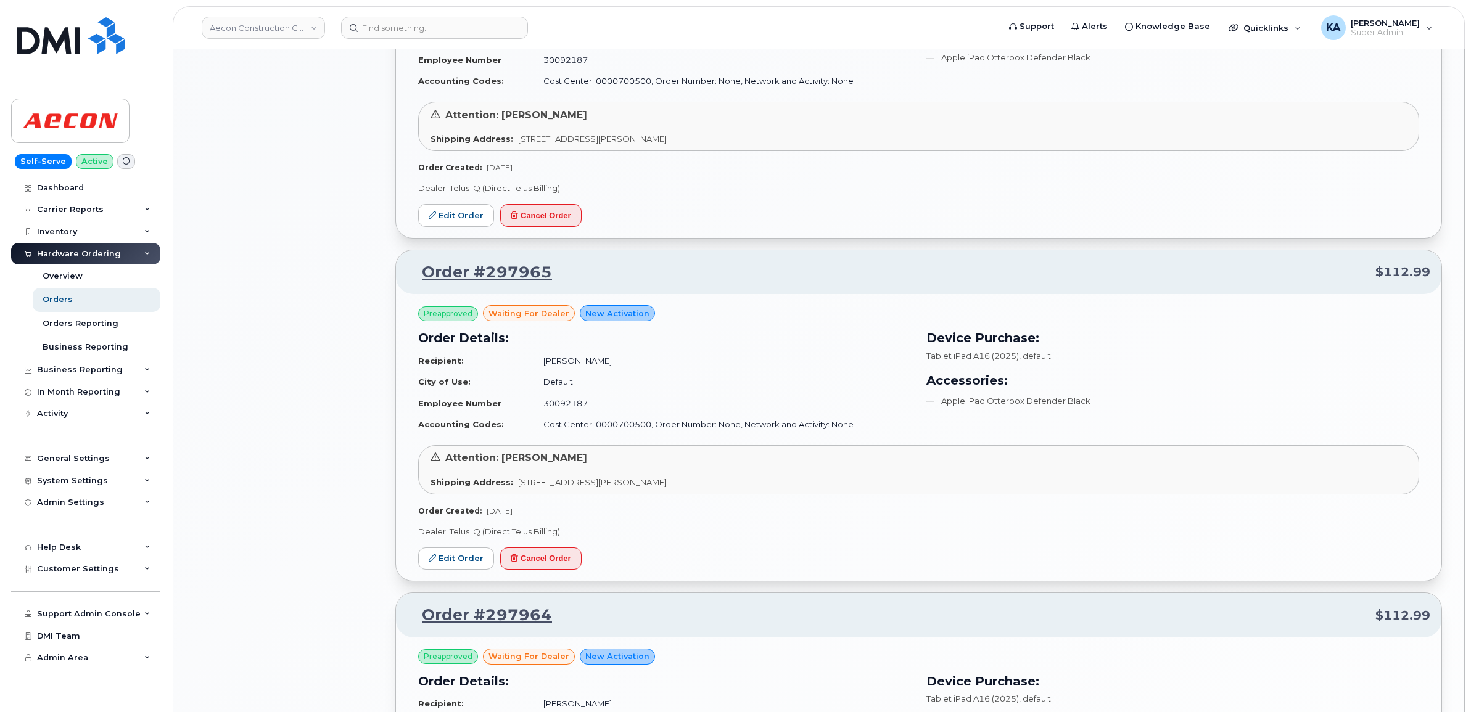
scroll to position [1233, 0]
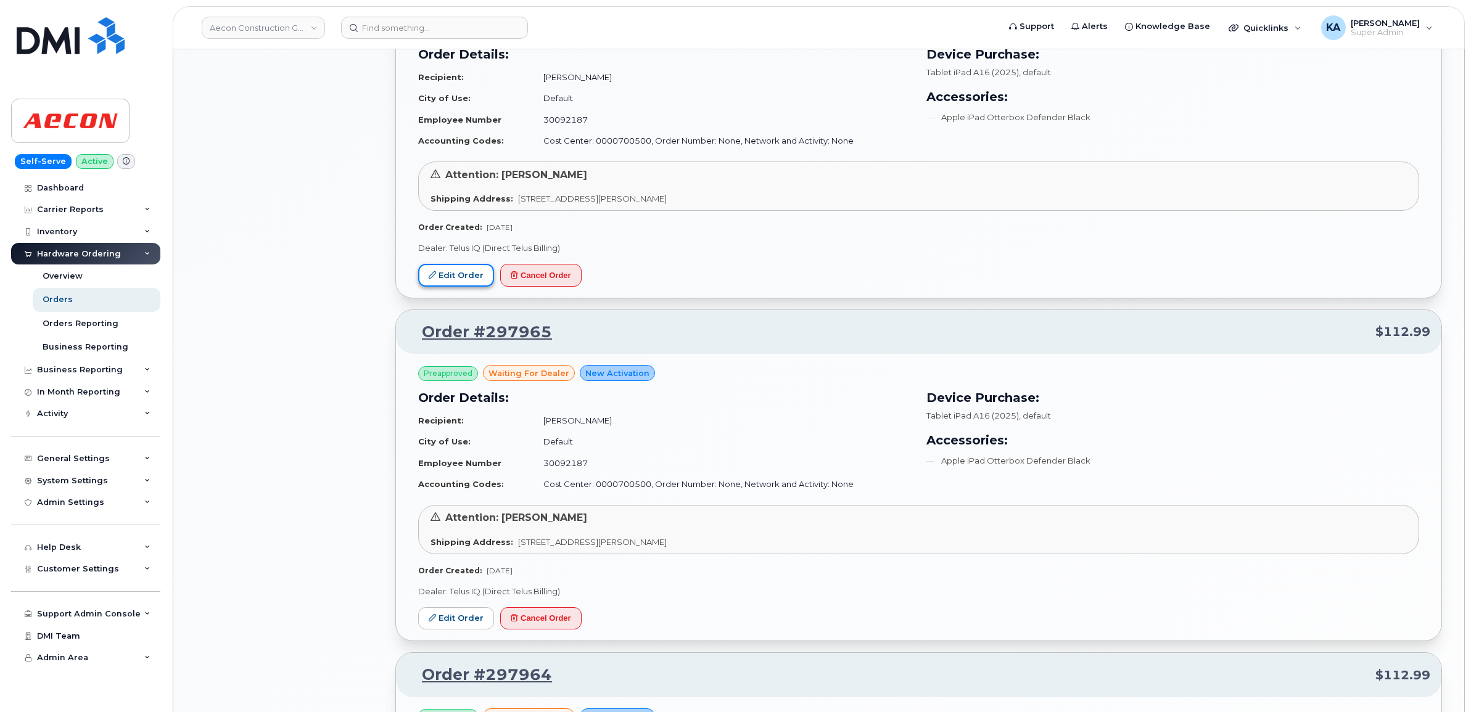
click at [448, 269] on link "Edit Order" at bounding box center [456, 275] width 76 height 23
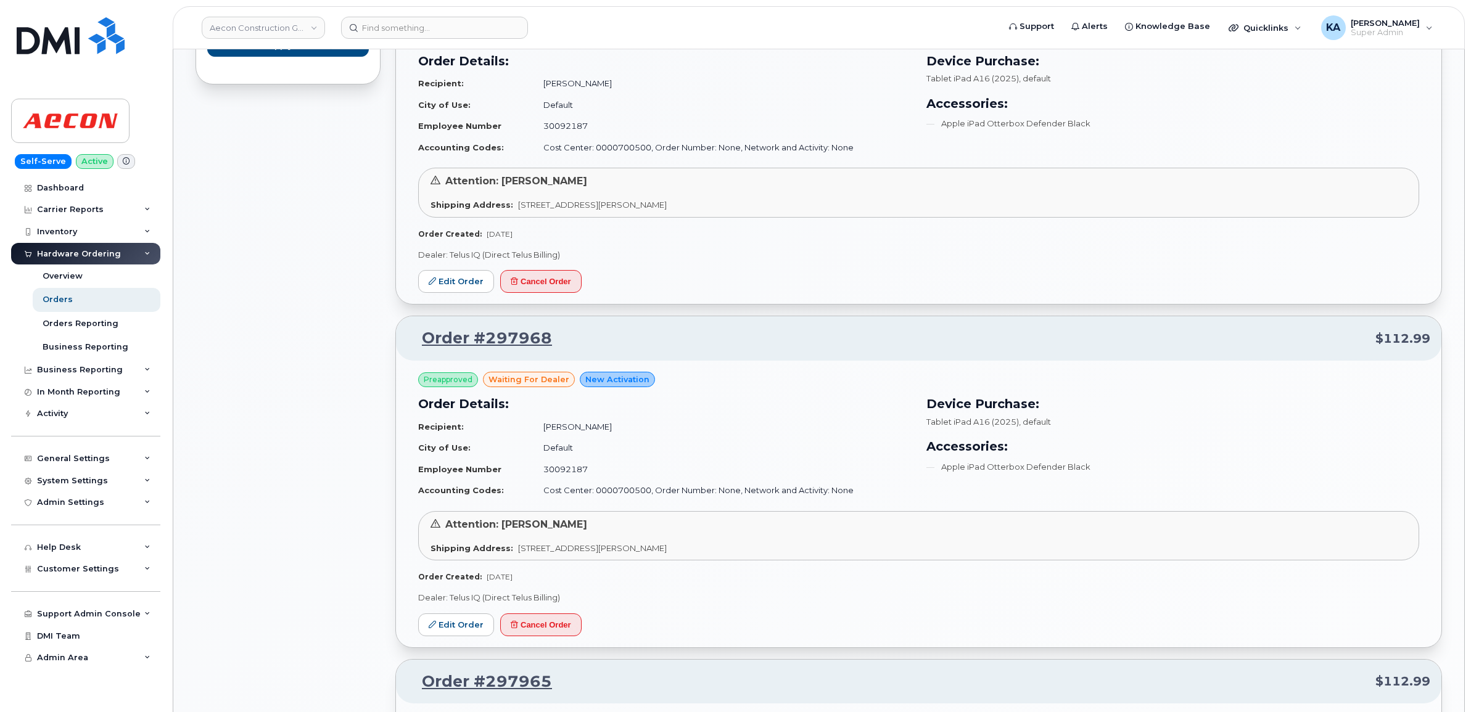
scroll to position [848, 0]
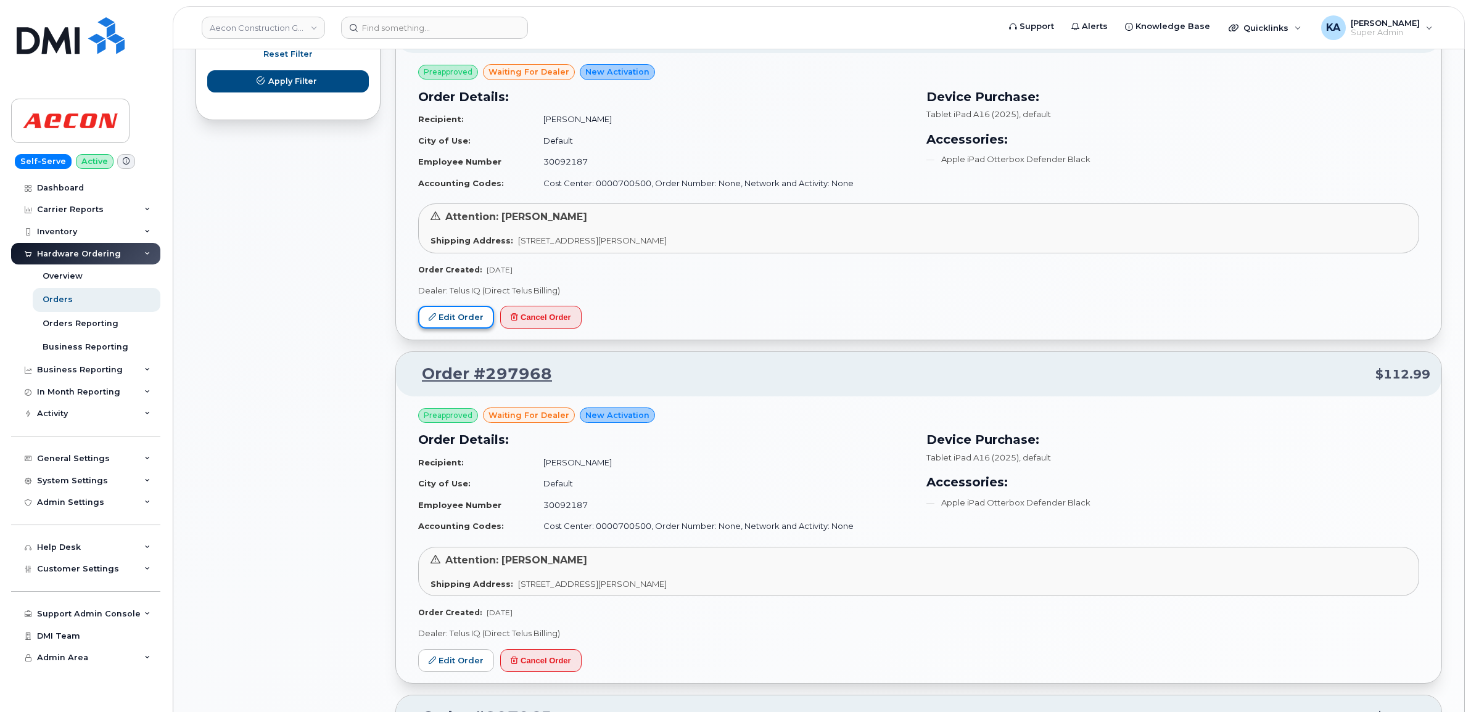
click at [454, 315] on link "Edit Order" at bounding box center [456, 317] width 76 height 23
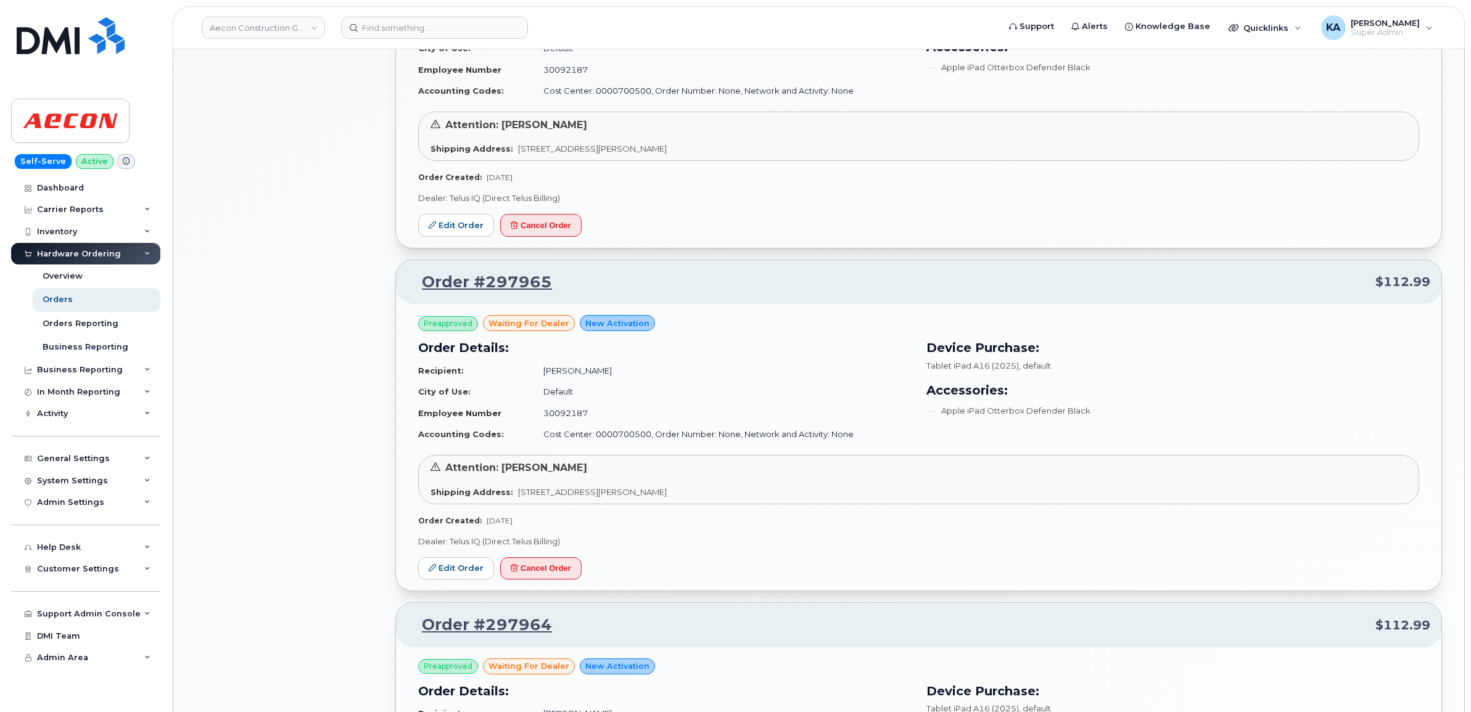
scroll to position [1310, 0]
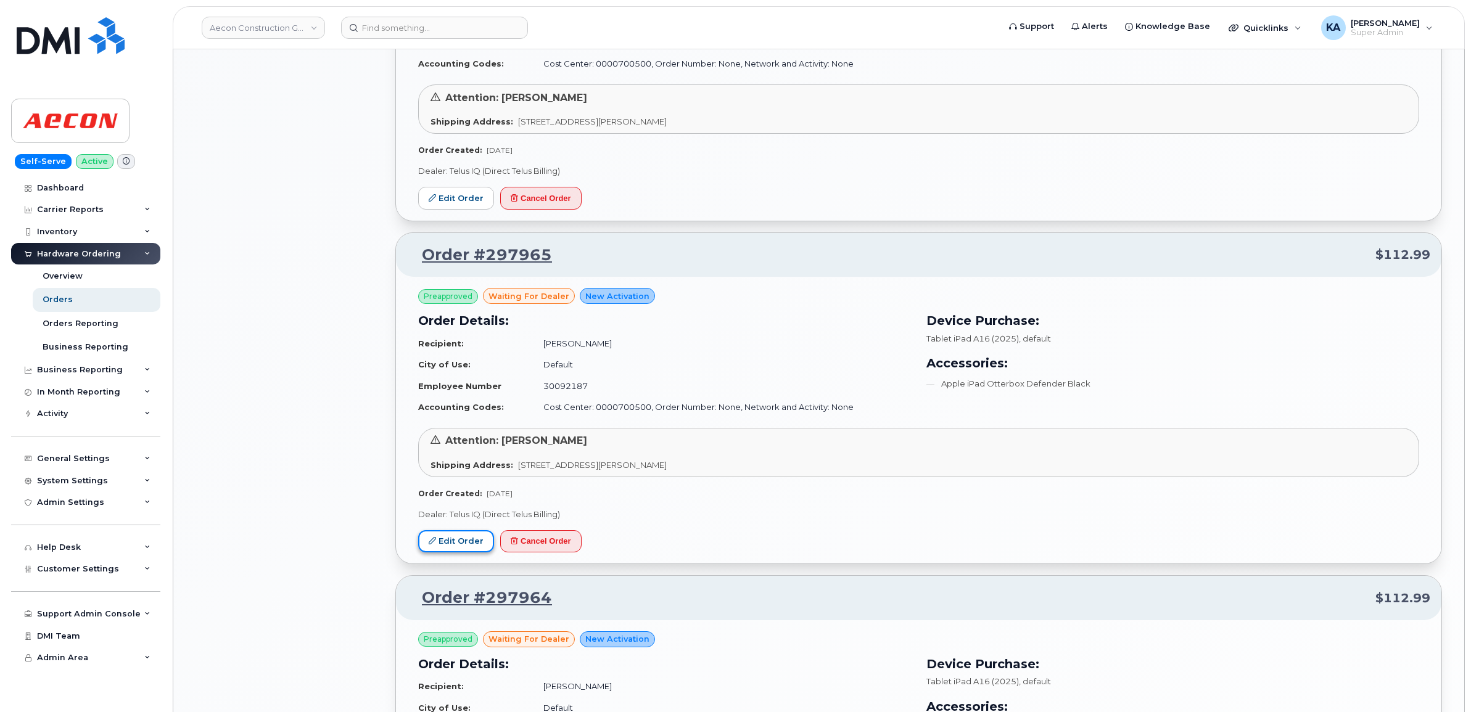
click at [456, 546] on link "Edit Order" at bounding box center [456, 541] width 76 height 23
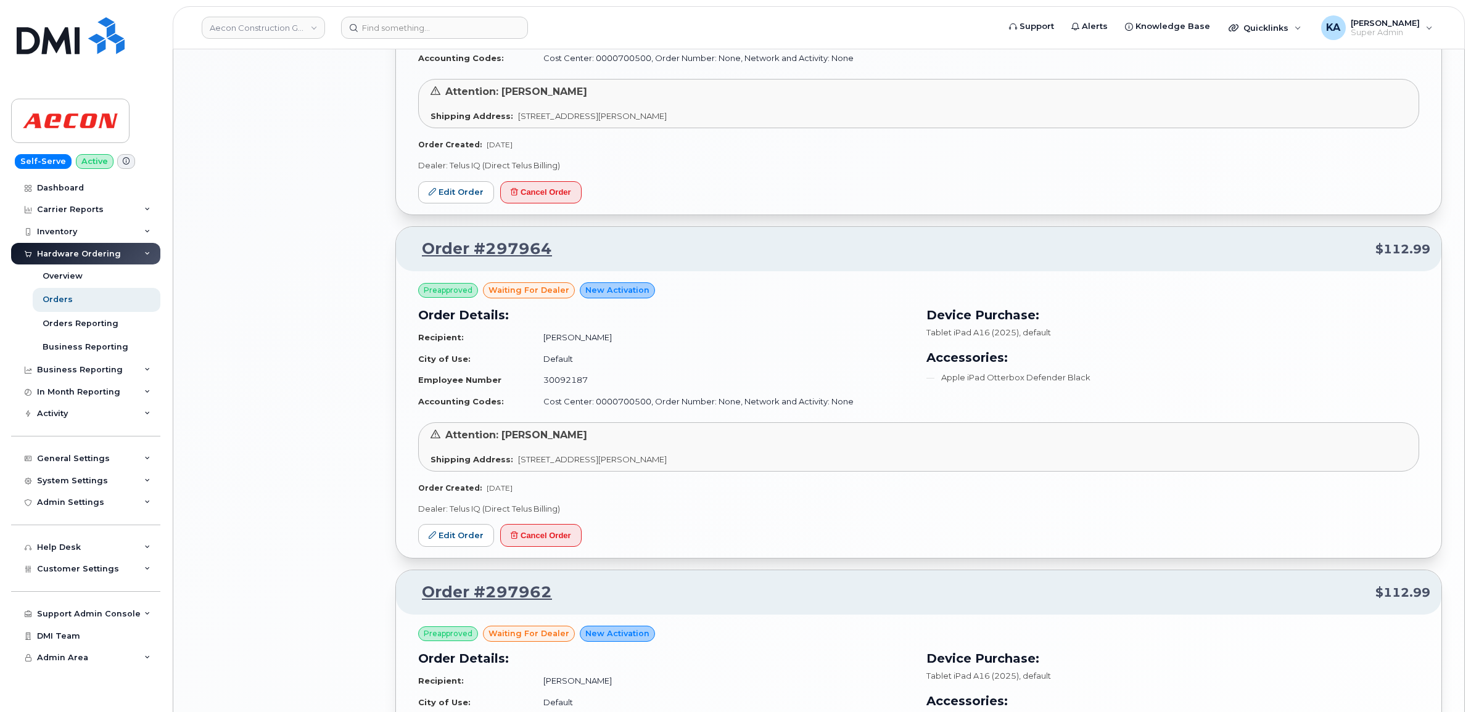
scroll to position [1696, 0]
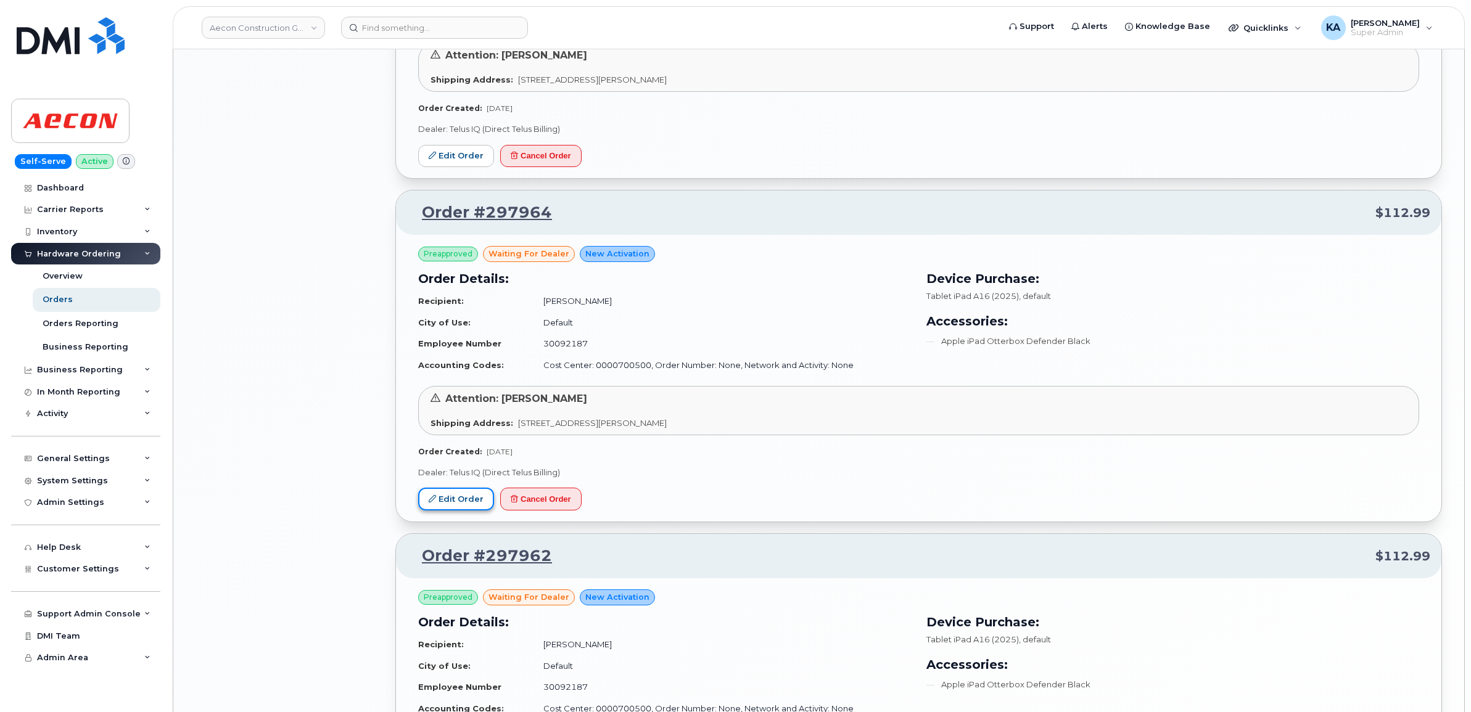
click at [433, 498] on link "Edit Order" at bounding box center [456, 499] width 76 height 23
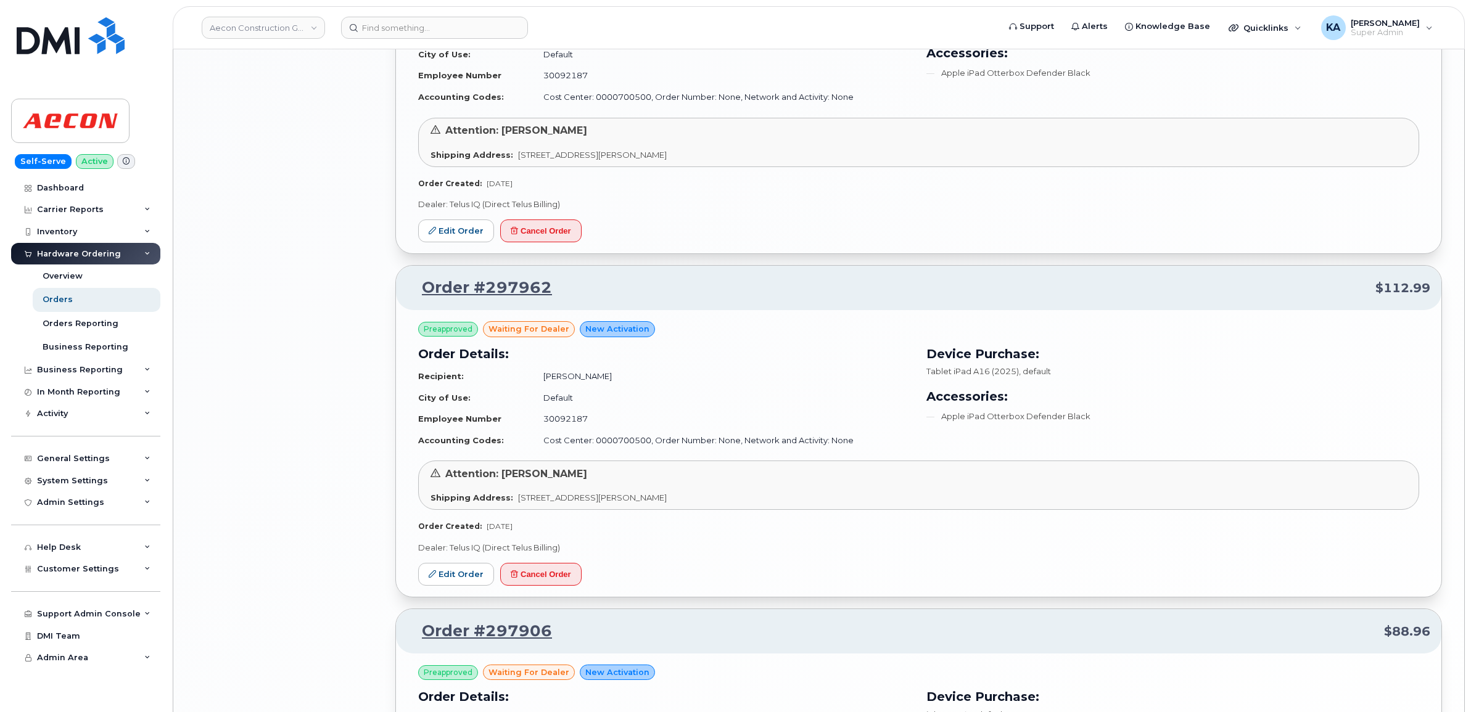
scroll to position [2004, 0]
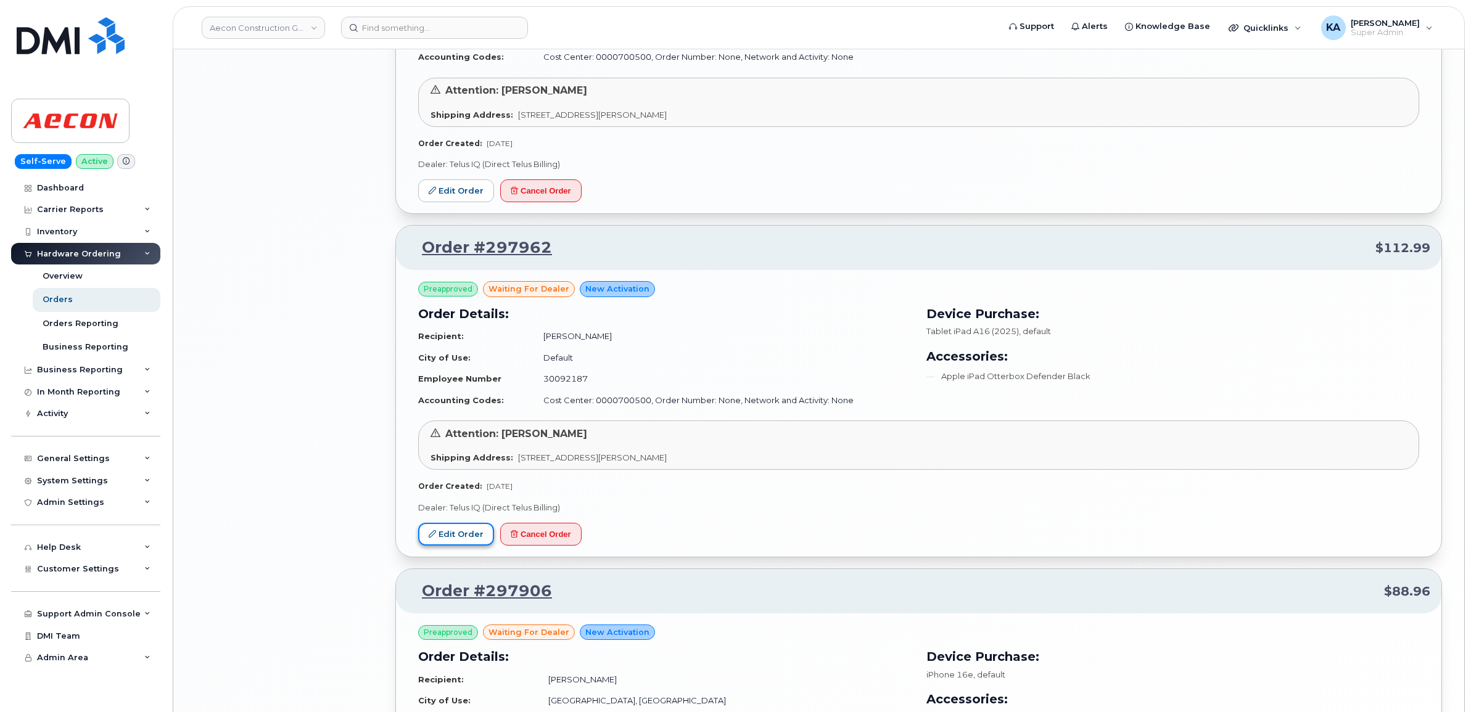
click at [450, 536] on link "Edit Order" at bounding box center [456, 534] width 76 height 23
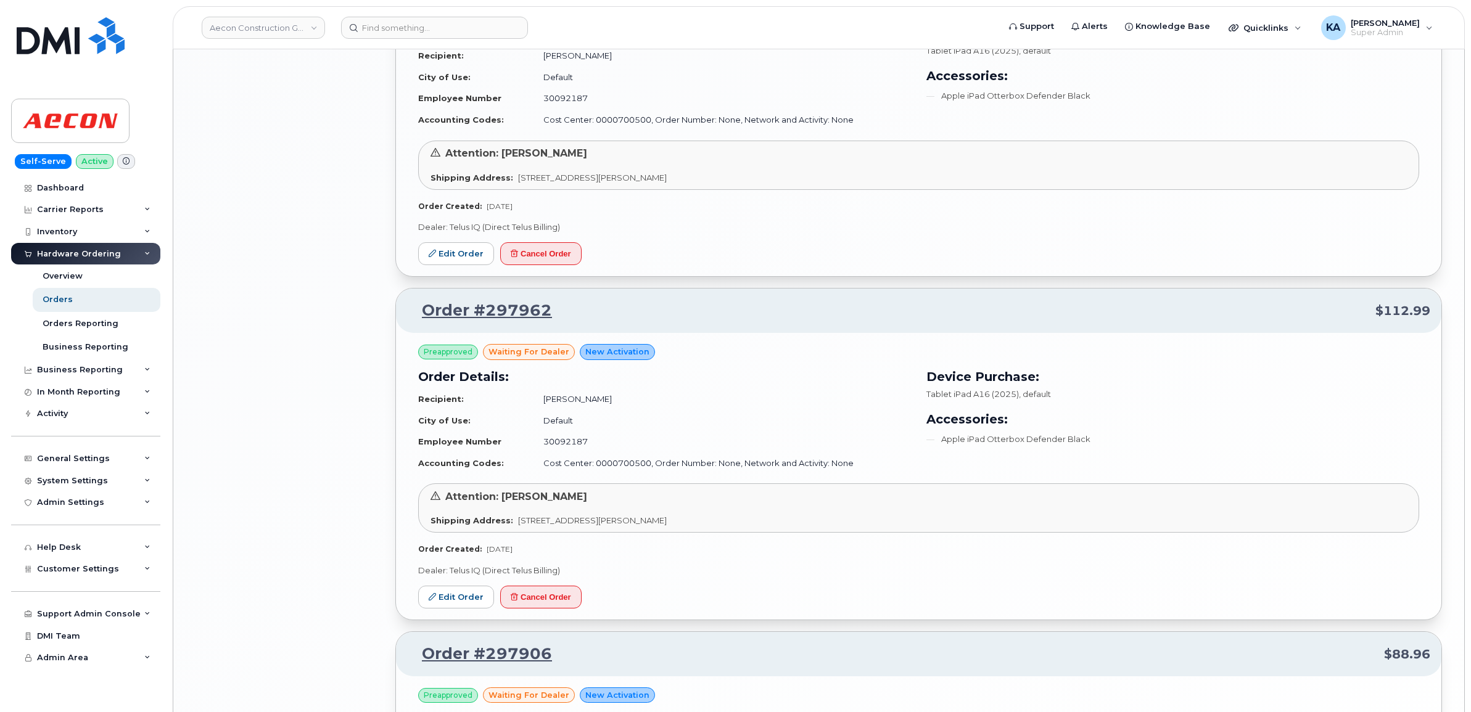
scroll to position [1915, 0]
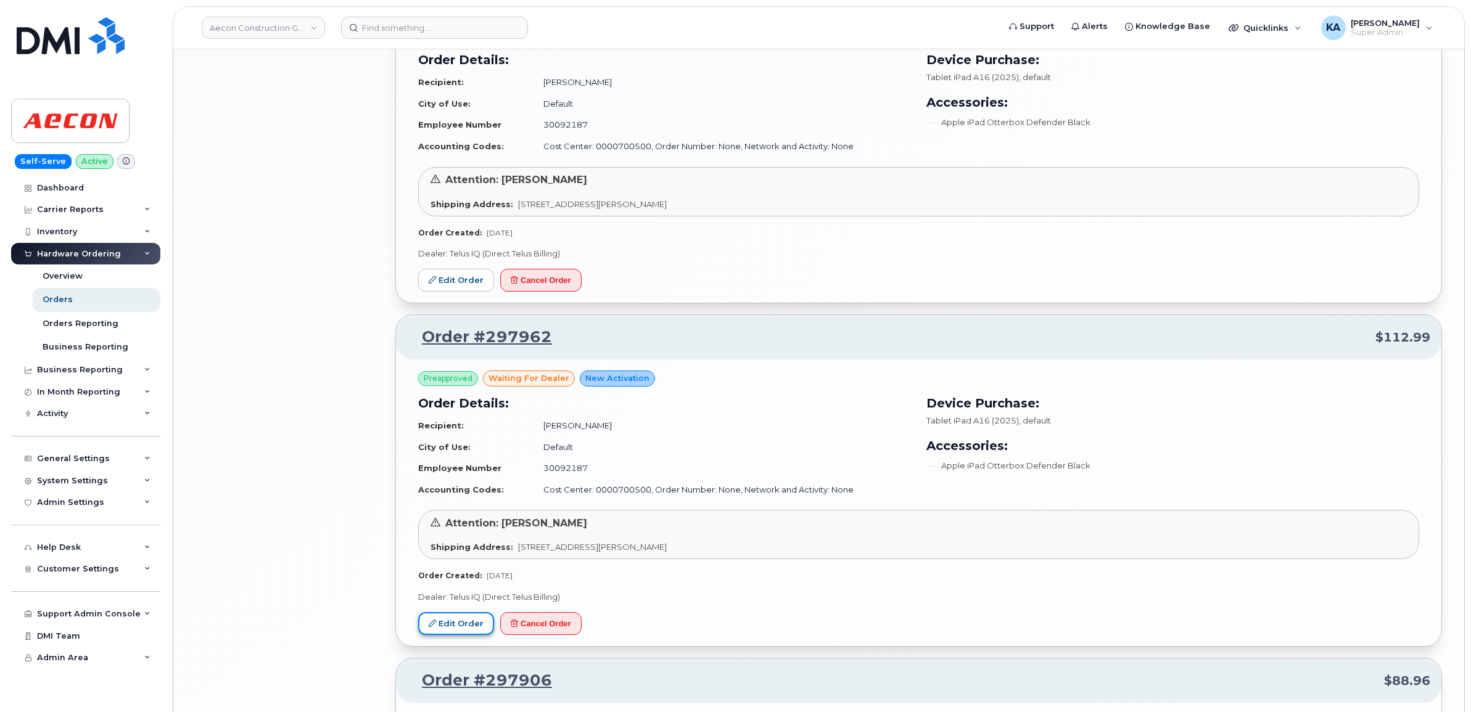
click at [452, 628] on link "Edit Order" at bounding box center [456, 623] width 76 height 23
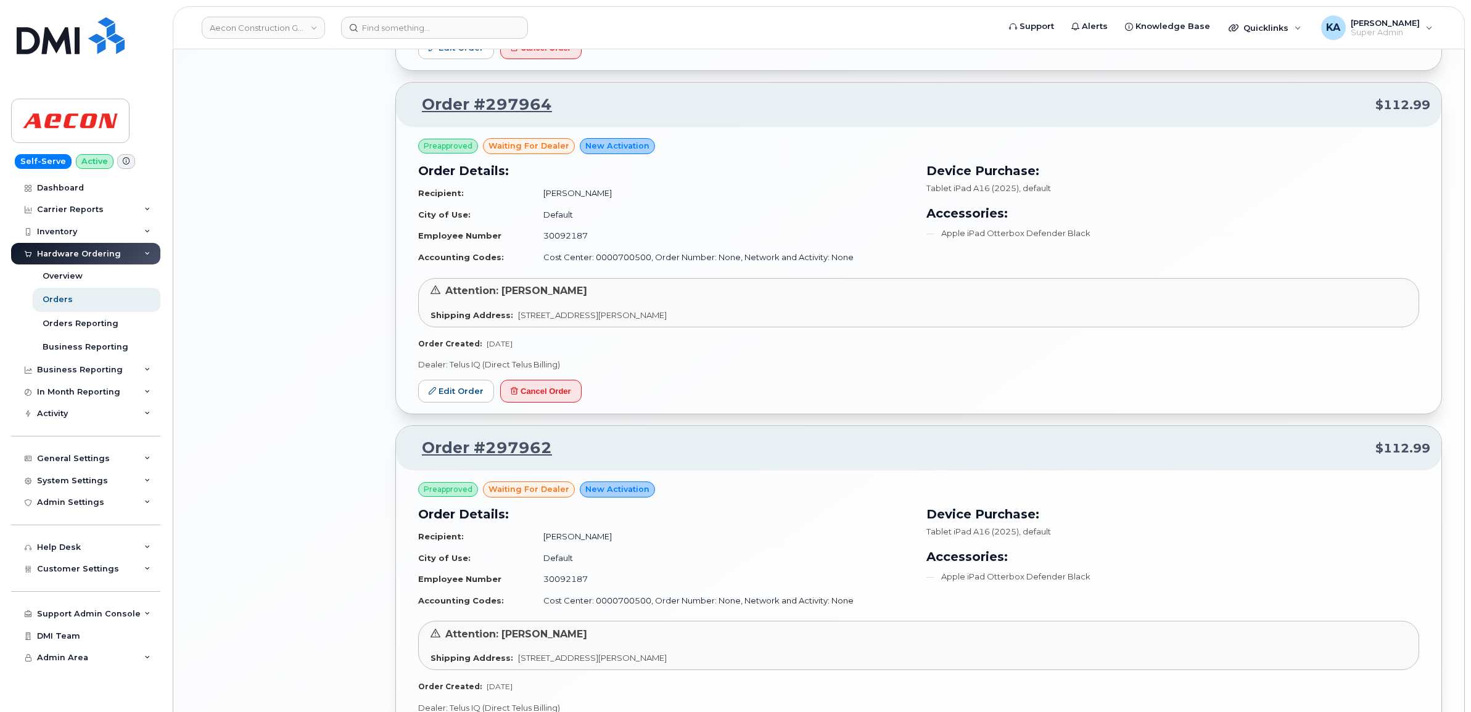
scroll to position [1760, 0]
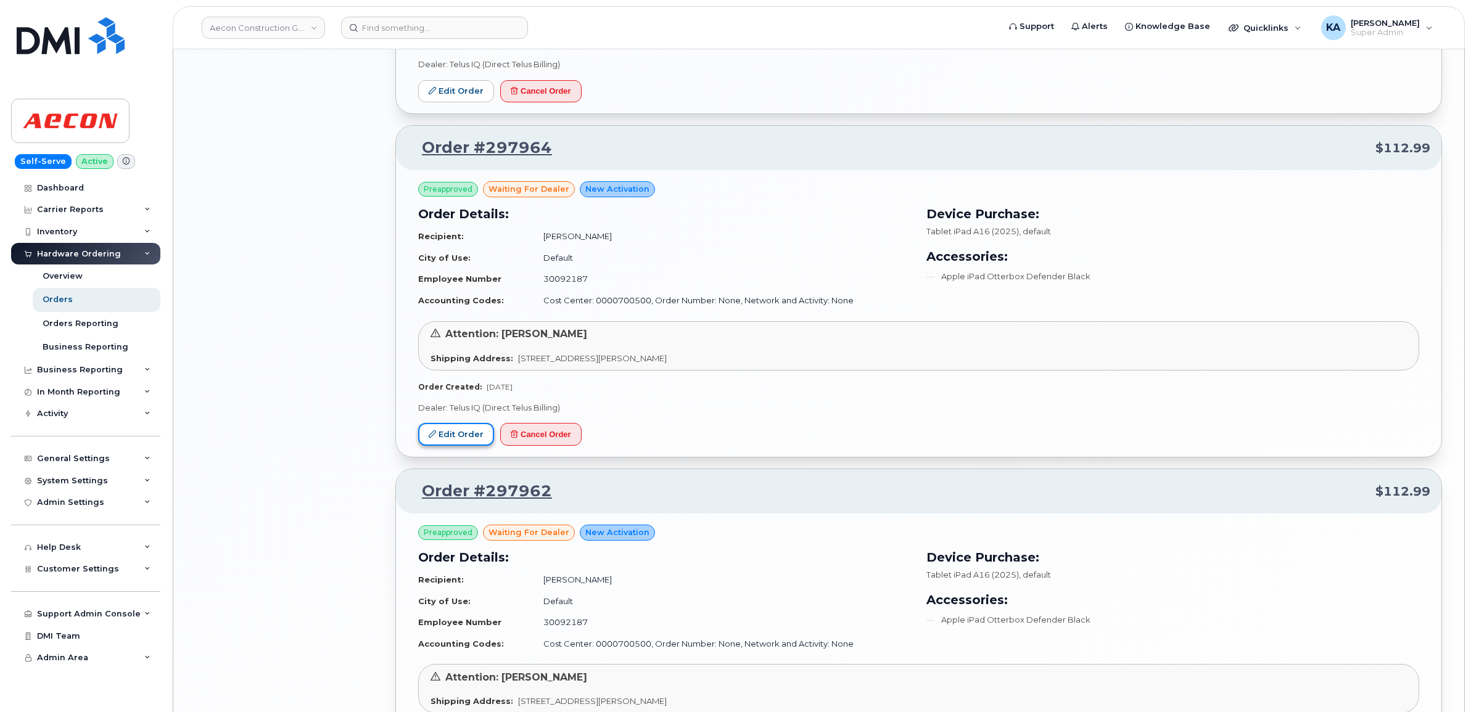
click at [446, 436] on link "Edit Order" at bounding box center [456, 434] width 76 height 23
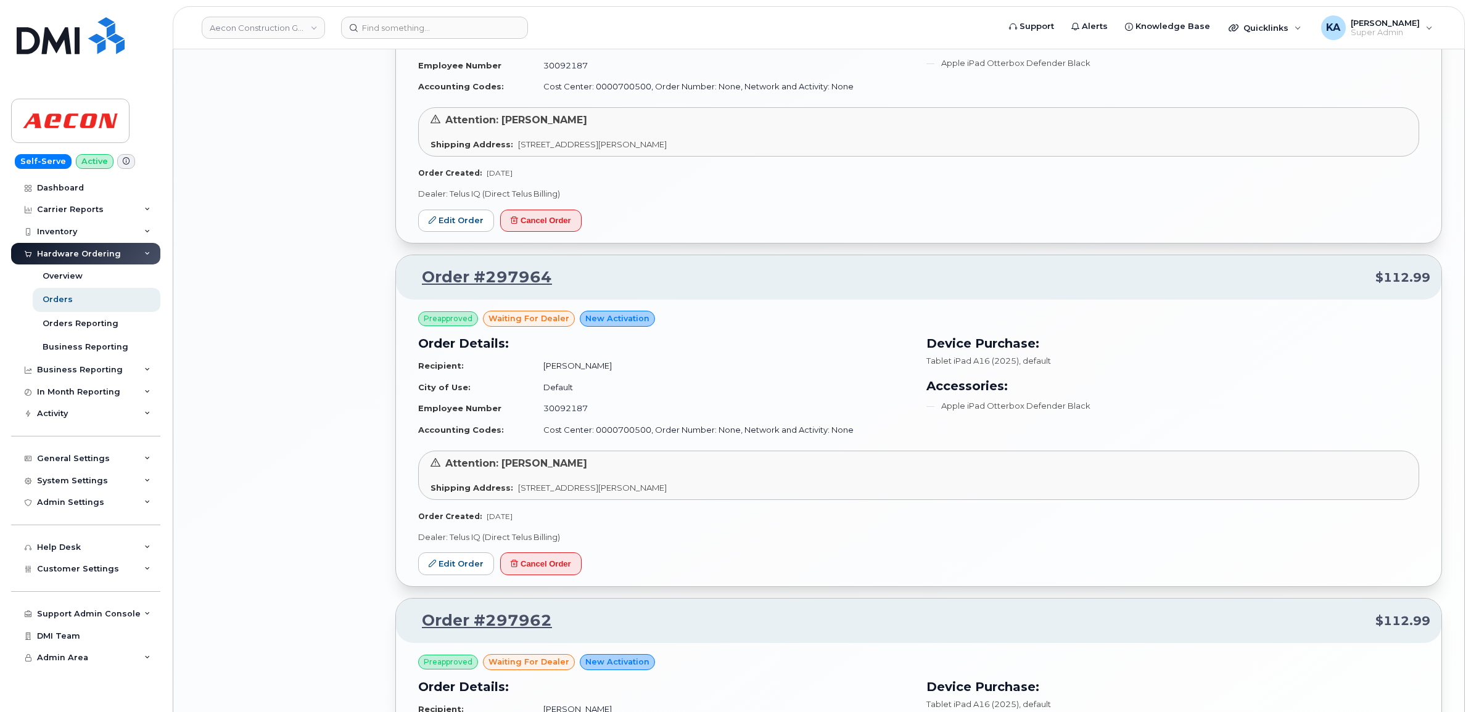
scroll to position [1606, 0]
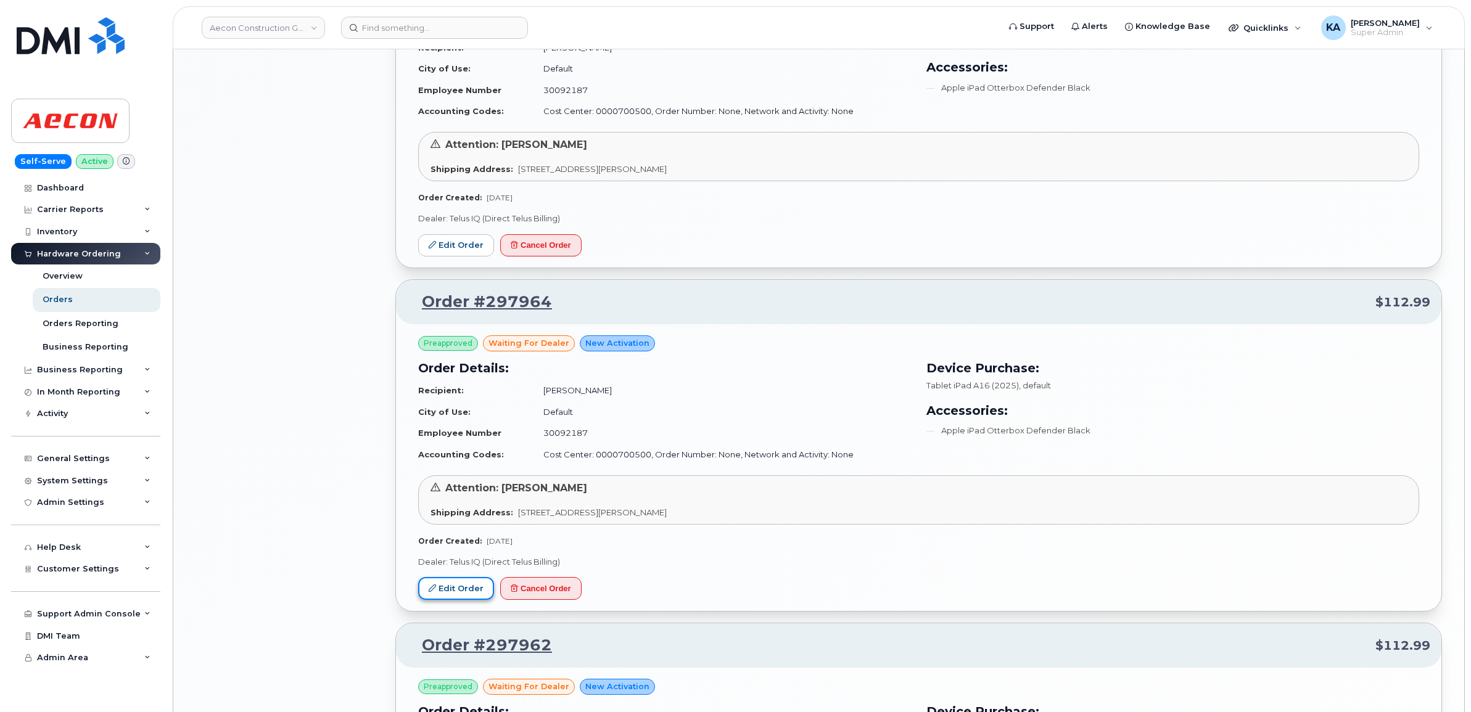
click at [458, 594] on link "Edit Order" at bounding box center [456, 588] width 76 height 23
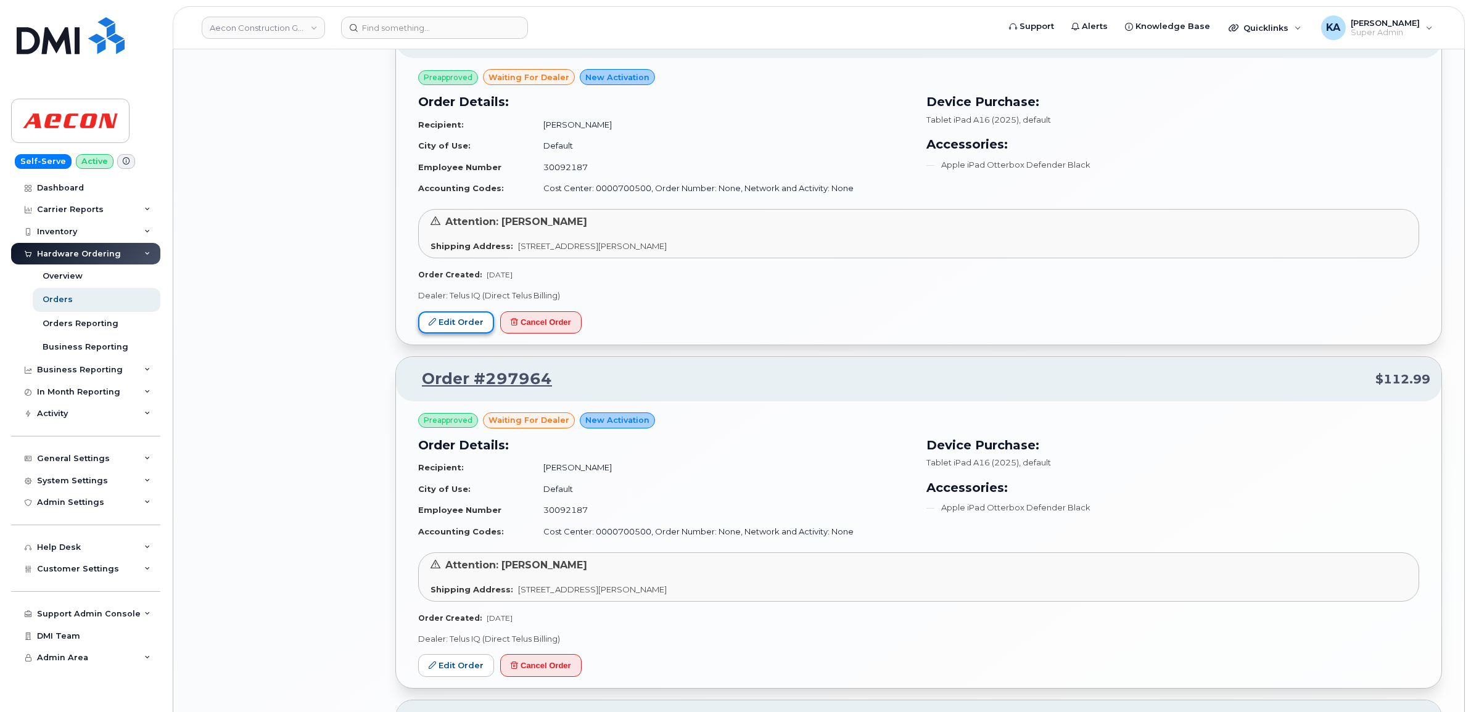
click at [456, 328] on link "Edit Order" at bounding box center [456, 322] width 76 height 23
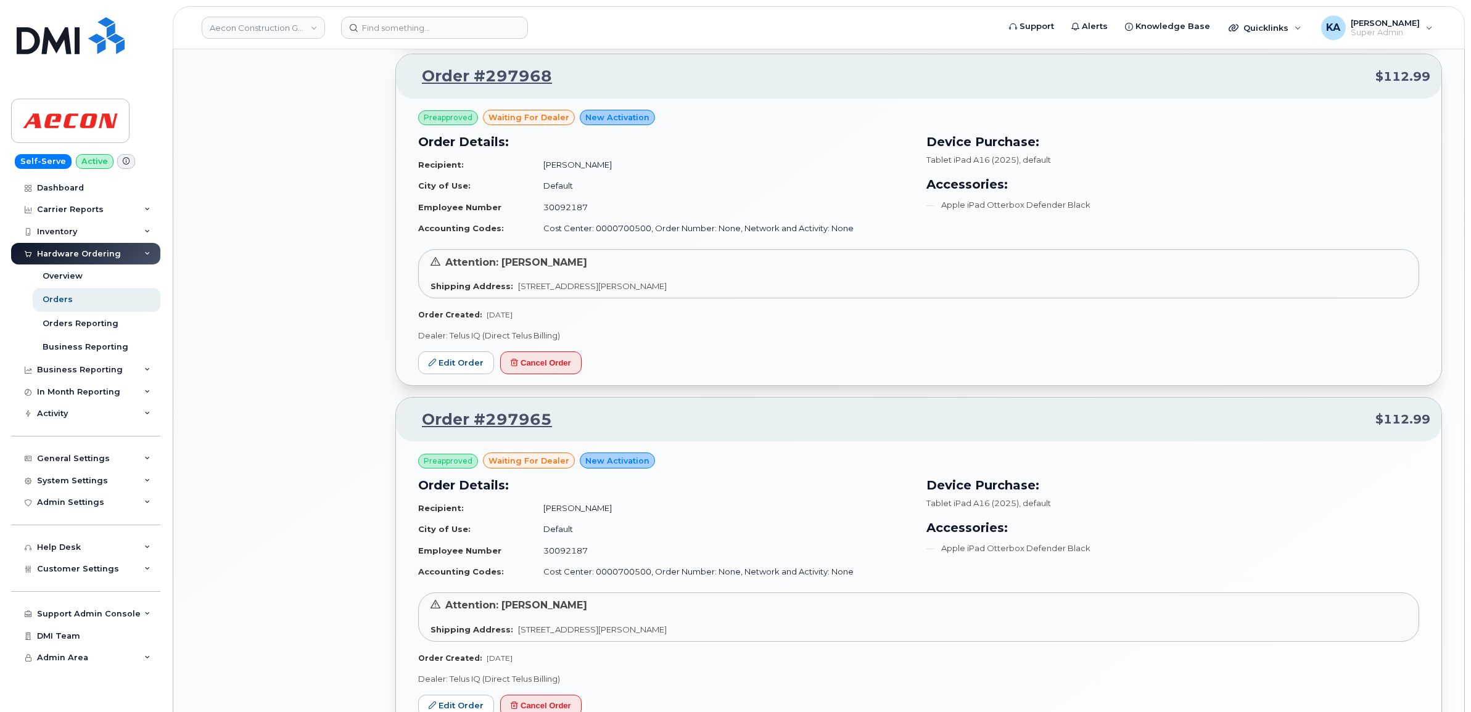
scroll to position [1144, 0]
click at [444, 367] on link "Edit Order" at bounding box center [456, 364] width 76 height 23
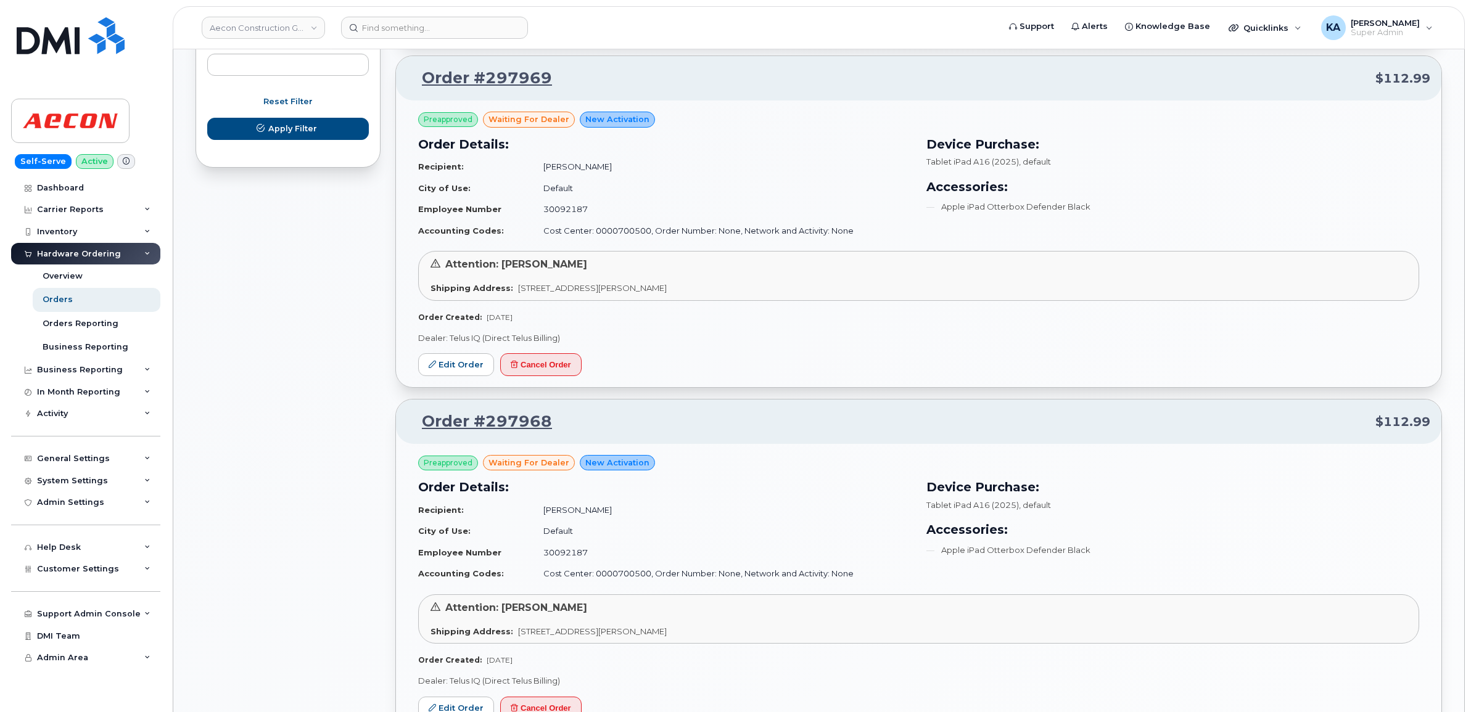
scroll to position [758, 0]
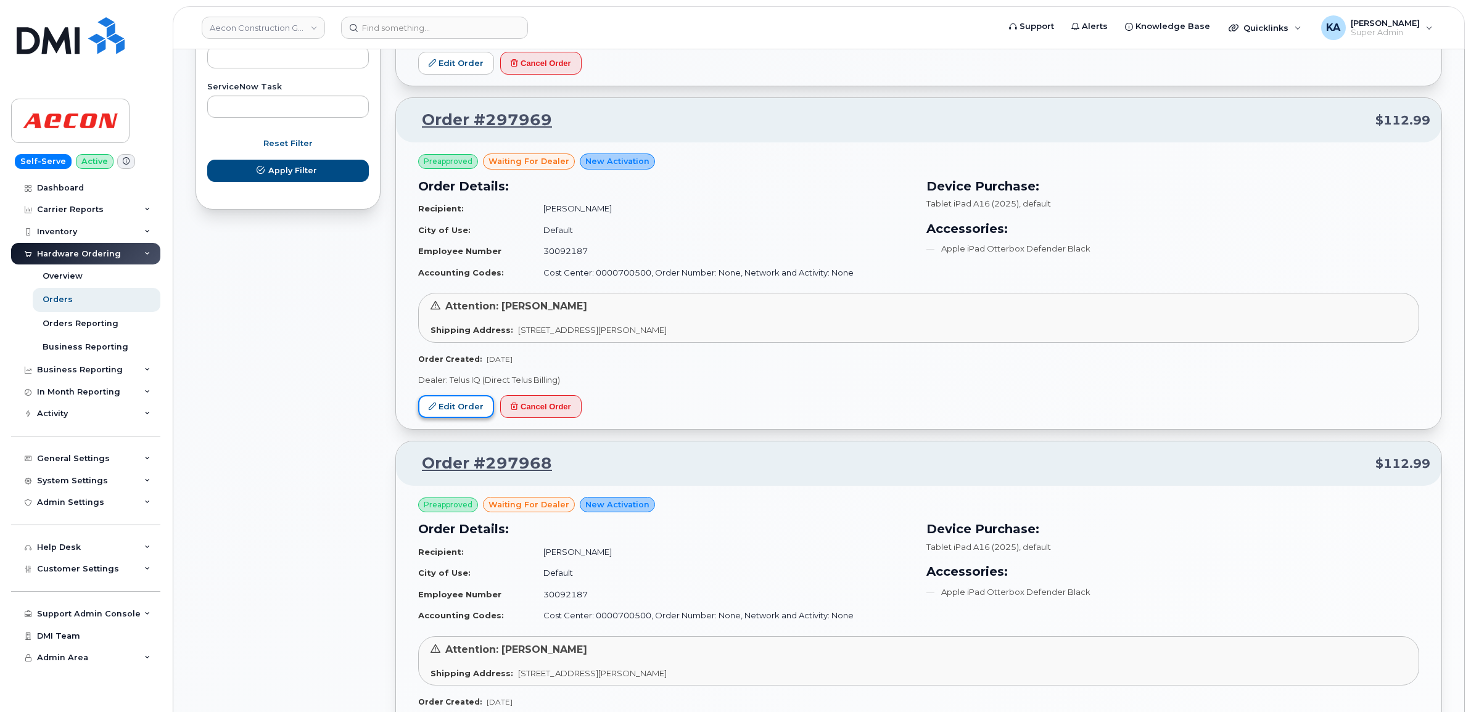
click at [454, 406] on link "Edit Order" at bounding box center [456, 406] width 76 height 23
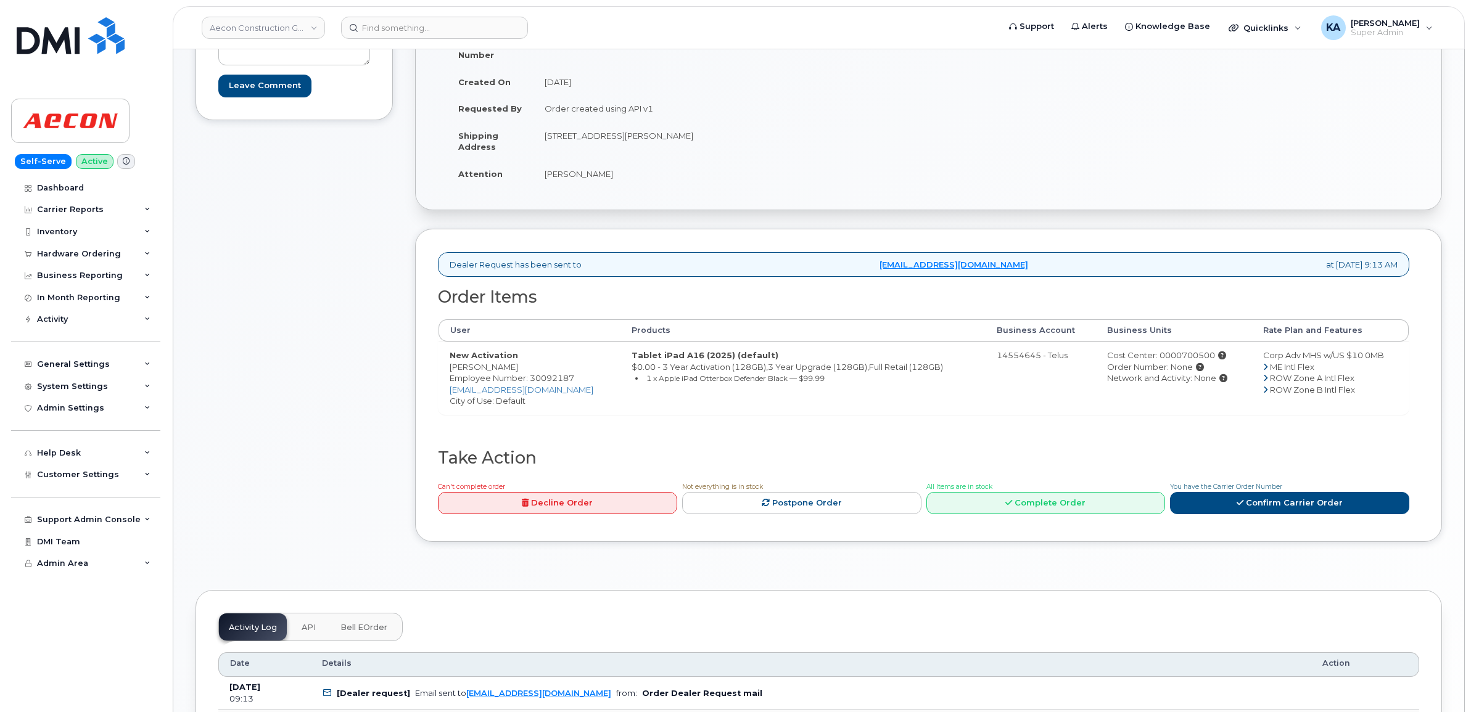
scroll to position [231, 0]
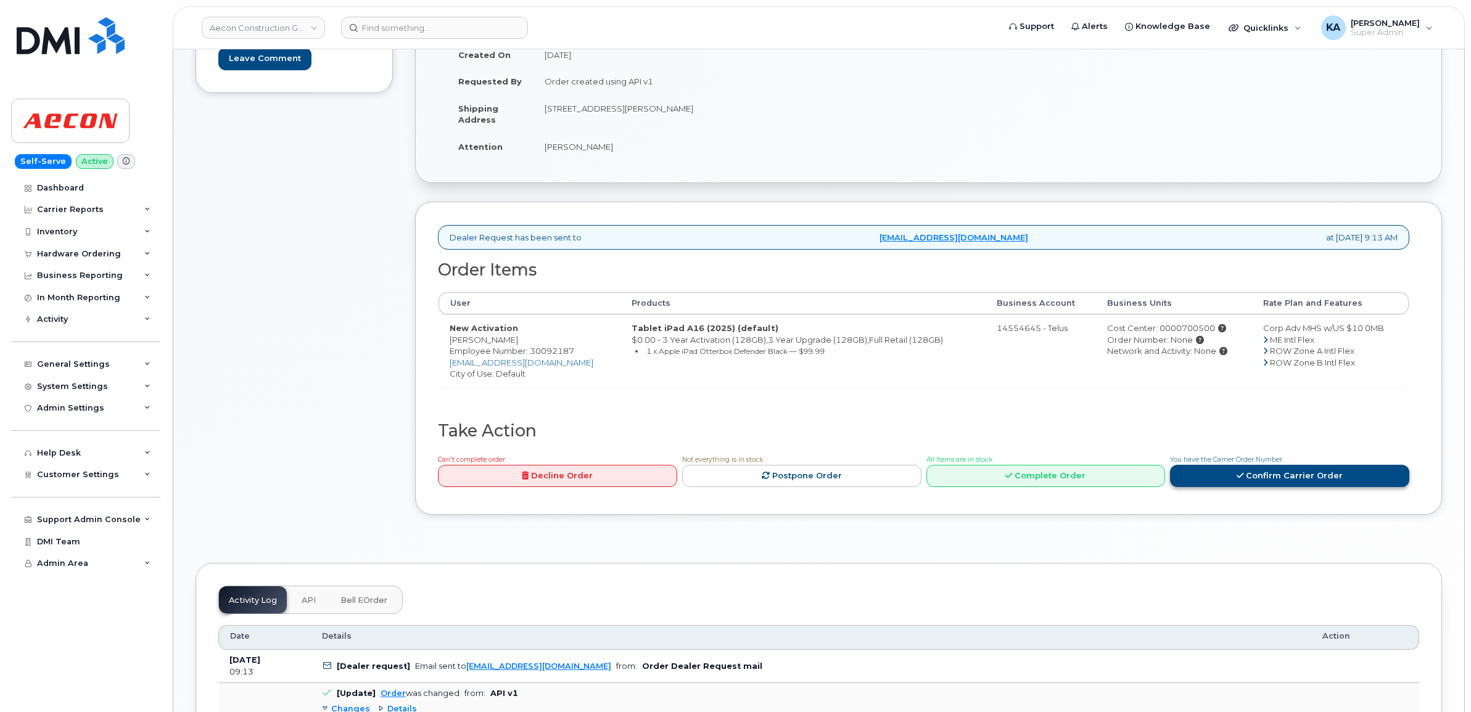
click at [1246, 465] on link "Confirm Carrier Order" at bounding box center [1289, 476] width 239 height 23
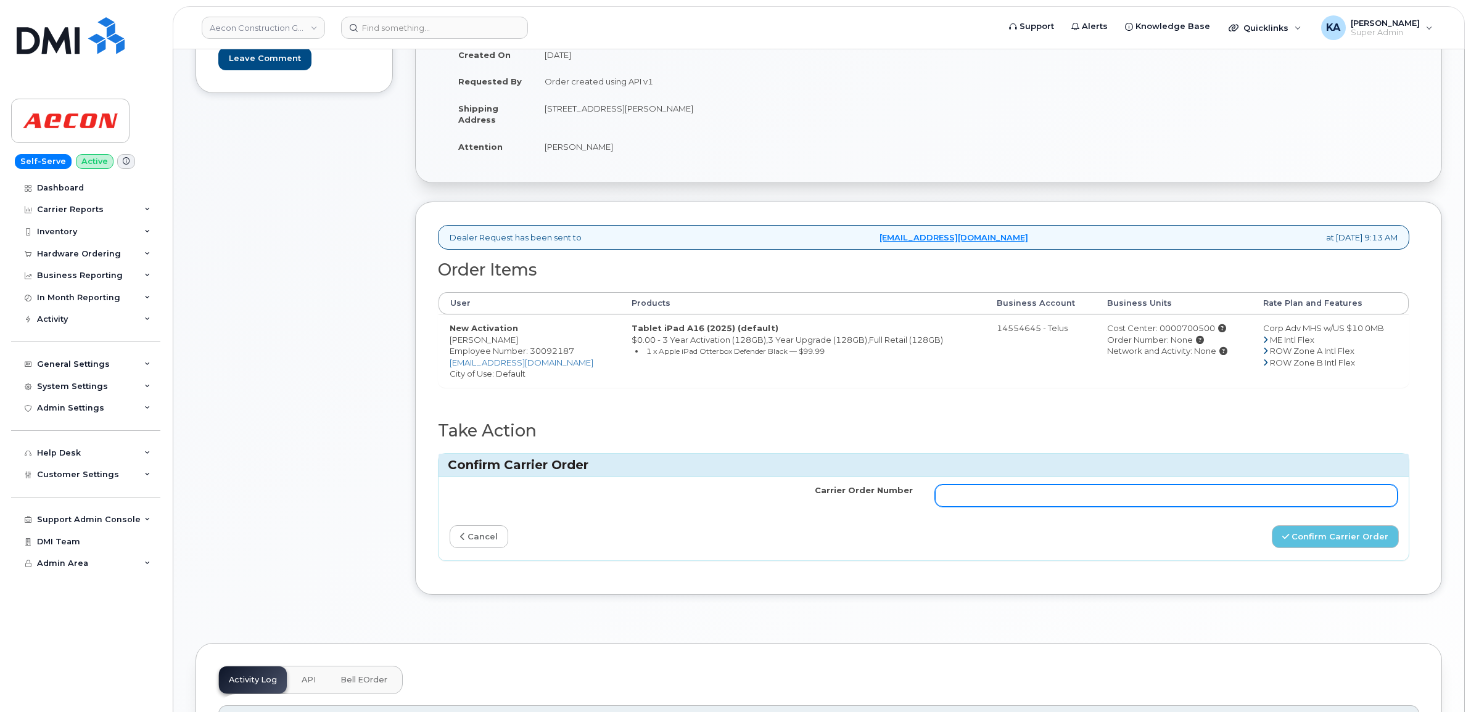
click at [1020, 488] on input "Carrier Order Number" at bounding box center [1166, 496] width 463 height 22
paste input "TL60018927"
type input "TL60018927"
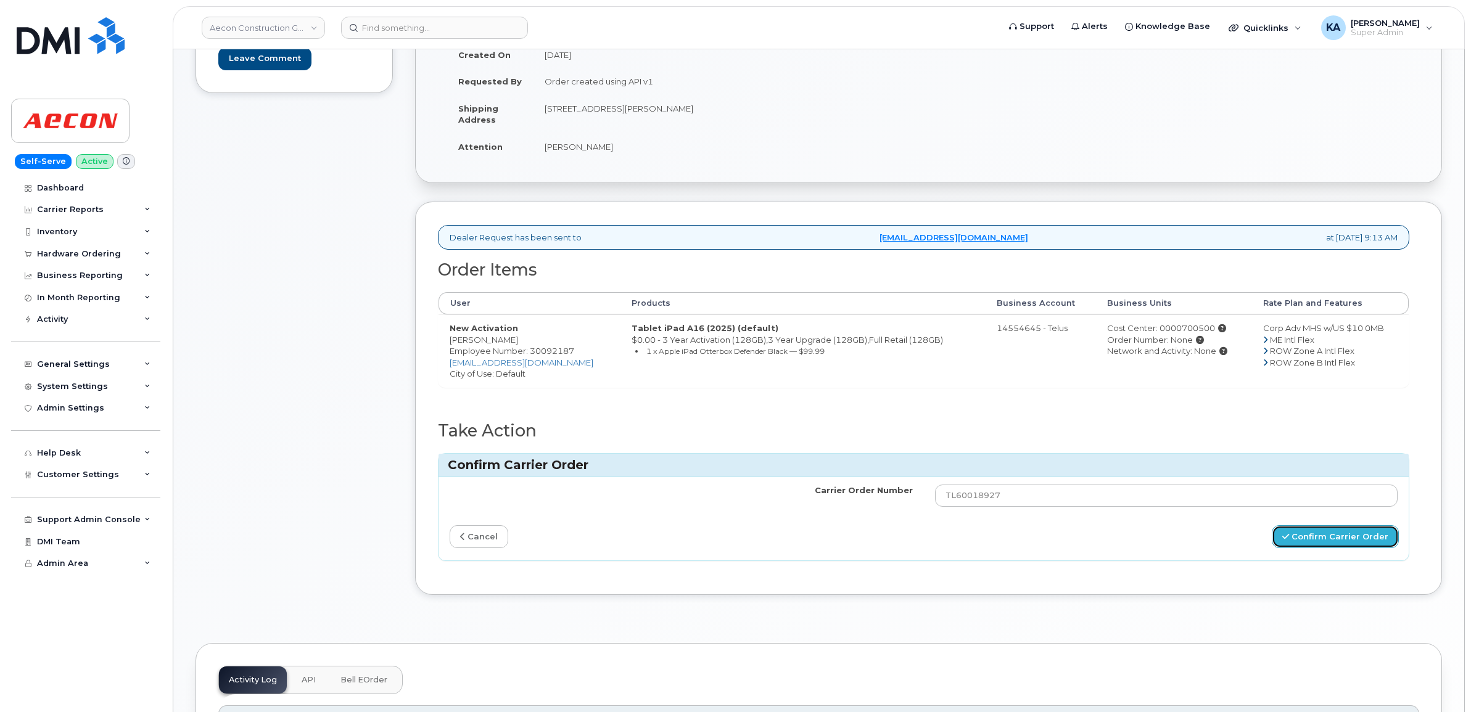
click at [1314, 526] on button "Confirm Carrier Order" at bounding box center [1334, 536] width 127 height 23
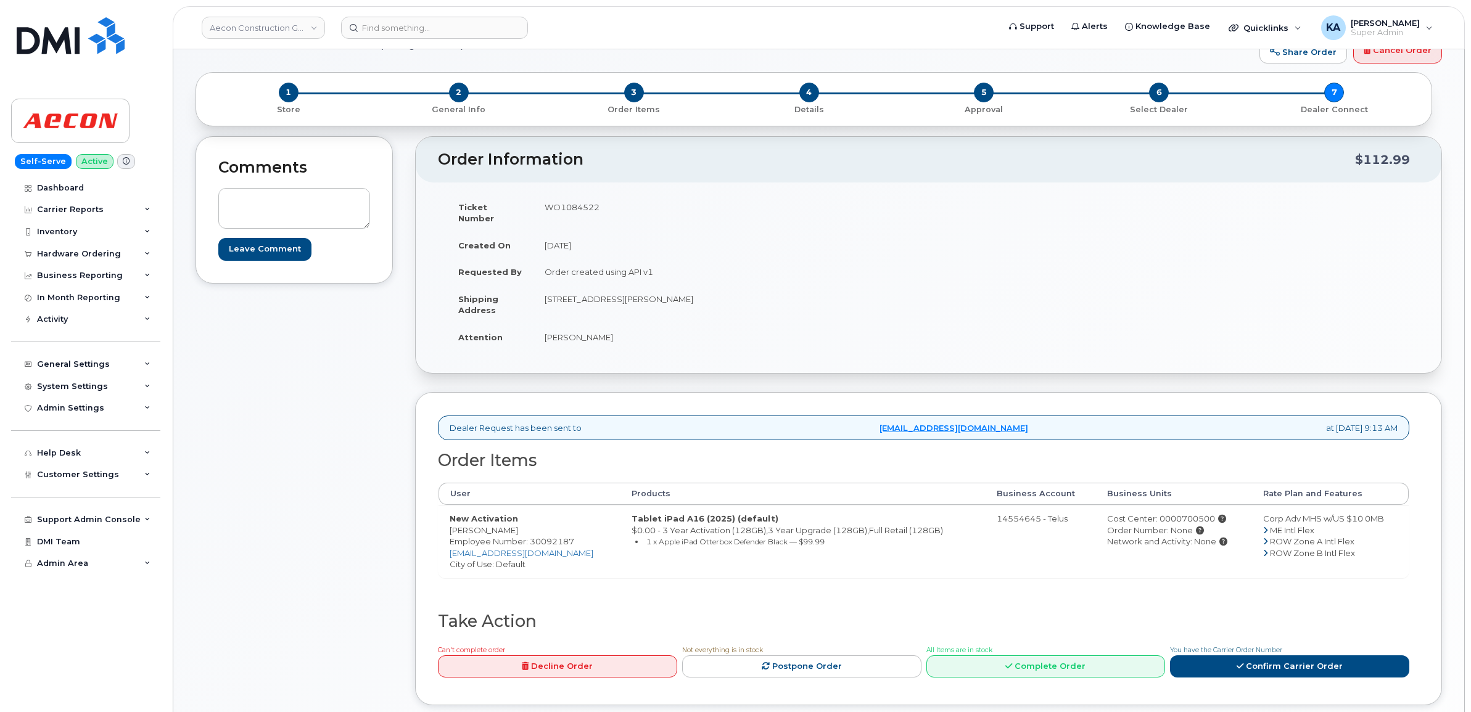
scroll to position [77, 0]
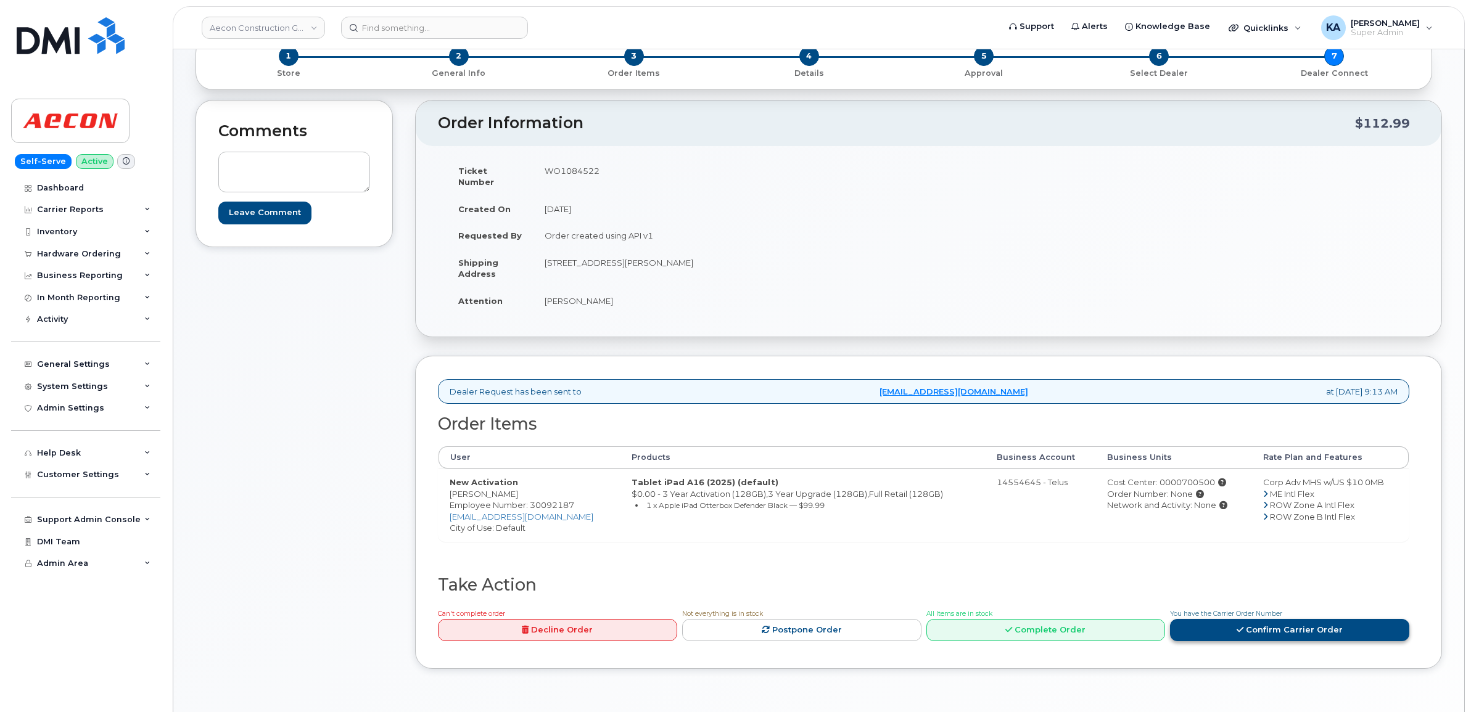
click at [1243, 626] on icon at bounding box center [1239, 630] width 7 height 8
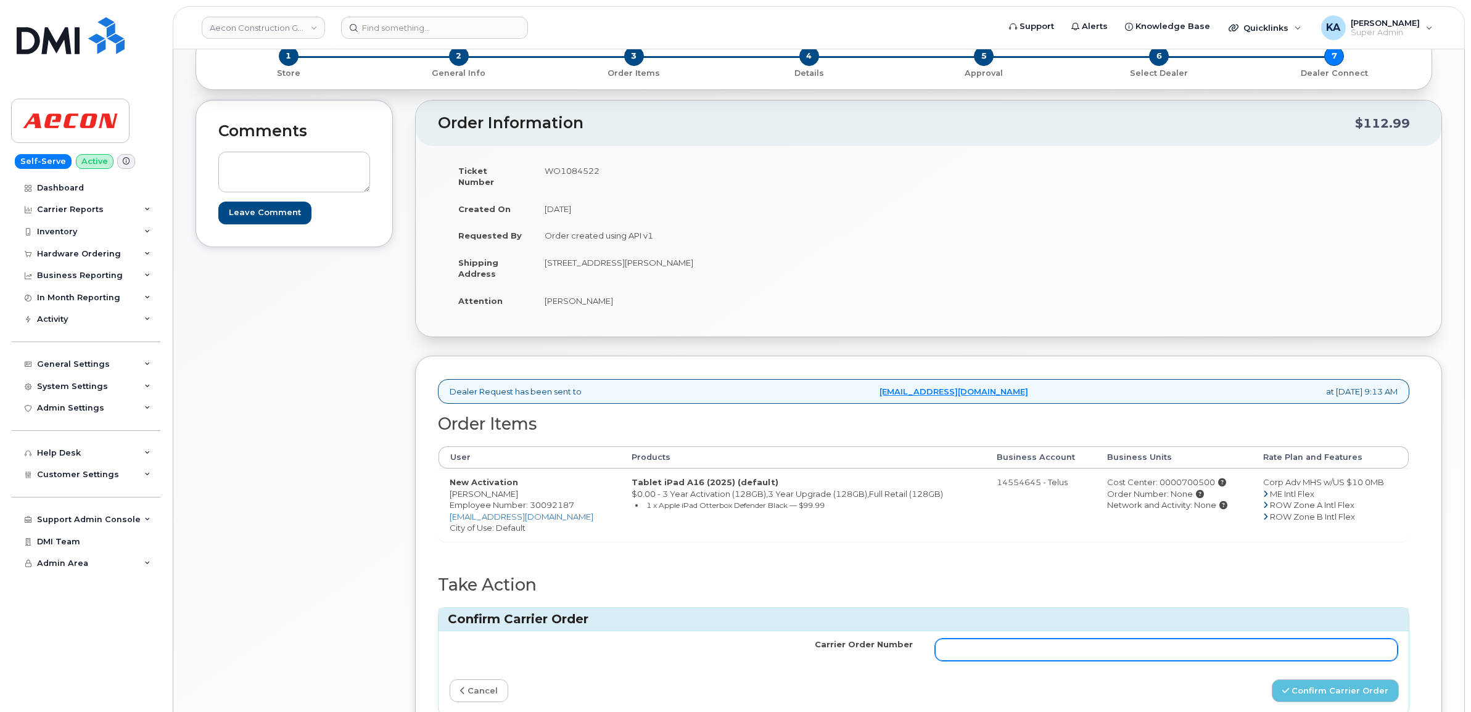
click at [1040, 645] on input "Carrier Order Number" at bounding box center [1166, 650] width 463 height 22
type input "TL60018933"
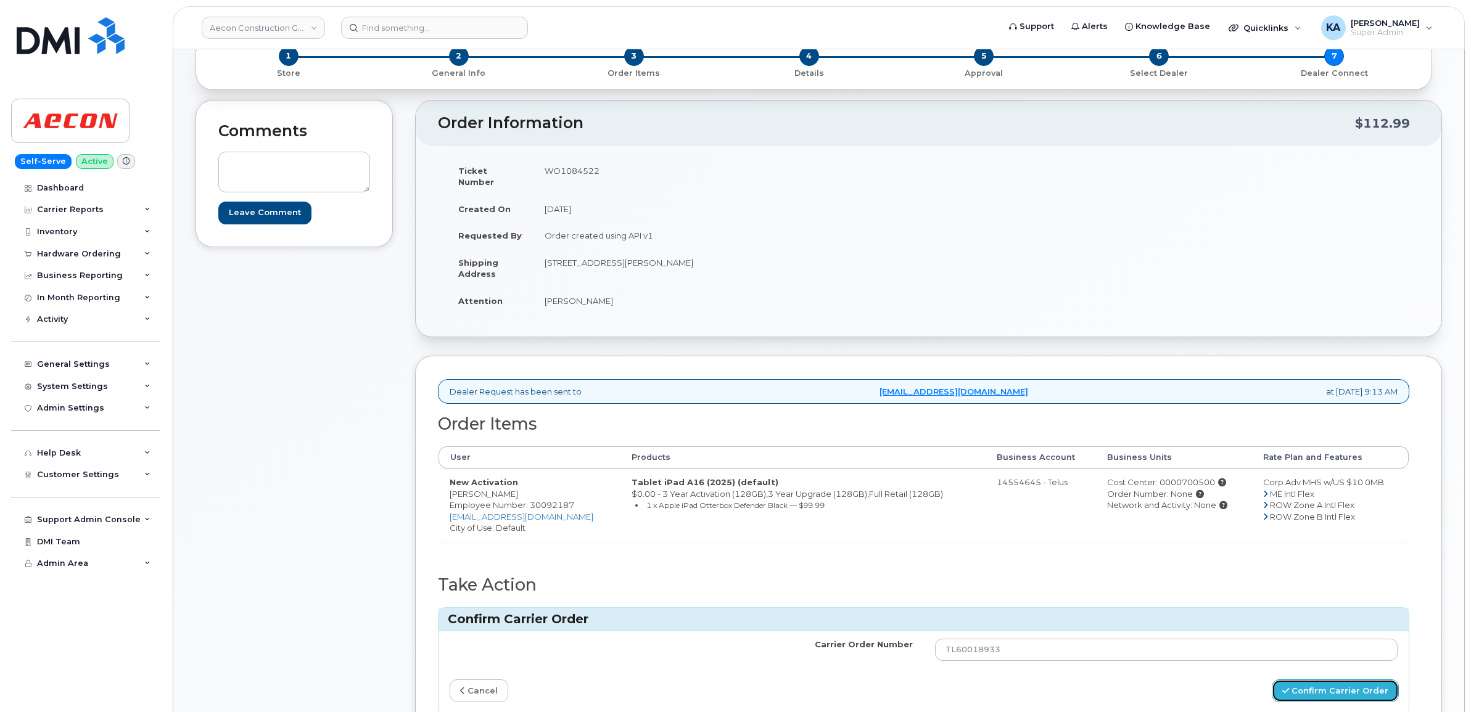
click at [1305, 679] on button "Confirm Carrier Order" at bounding box center [1334, 690] width 127 height 23
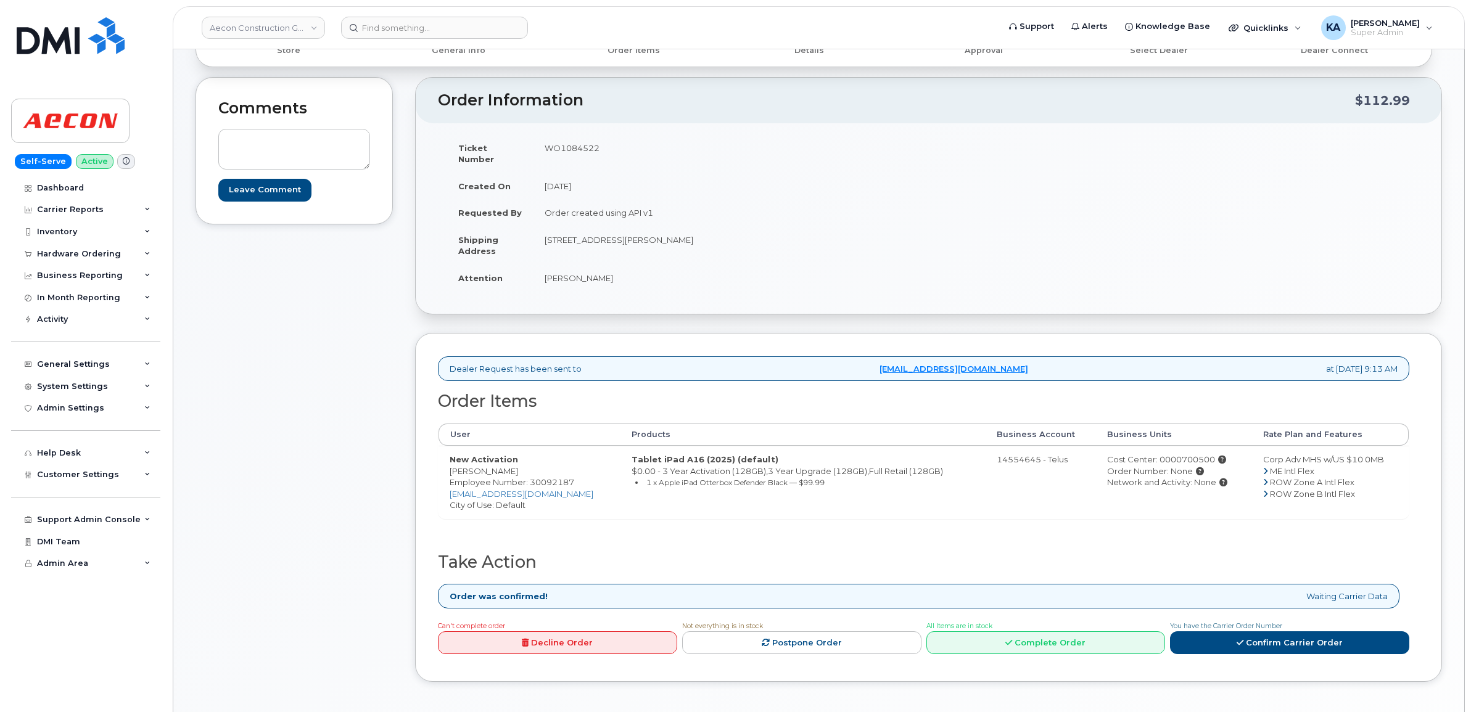
scroll to position [77, 0]
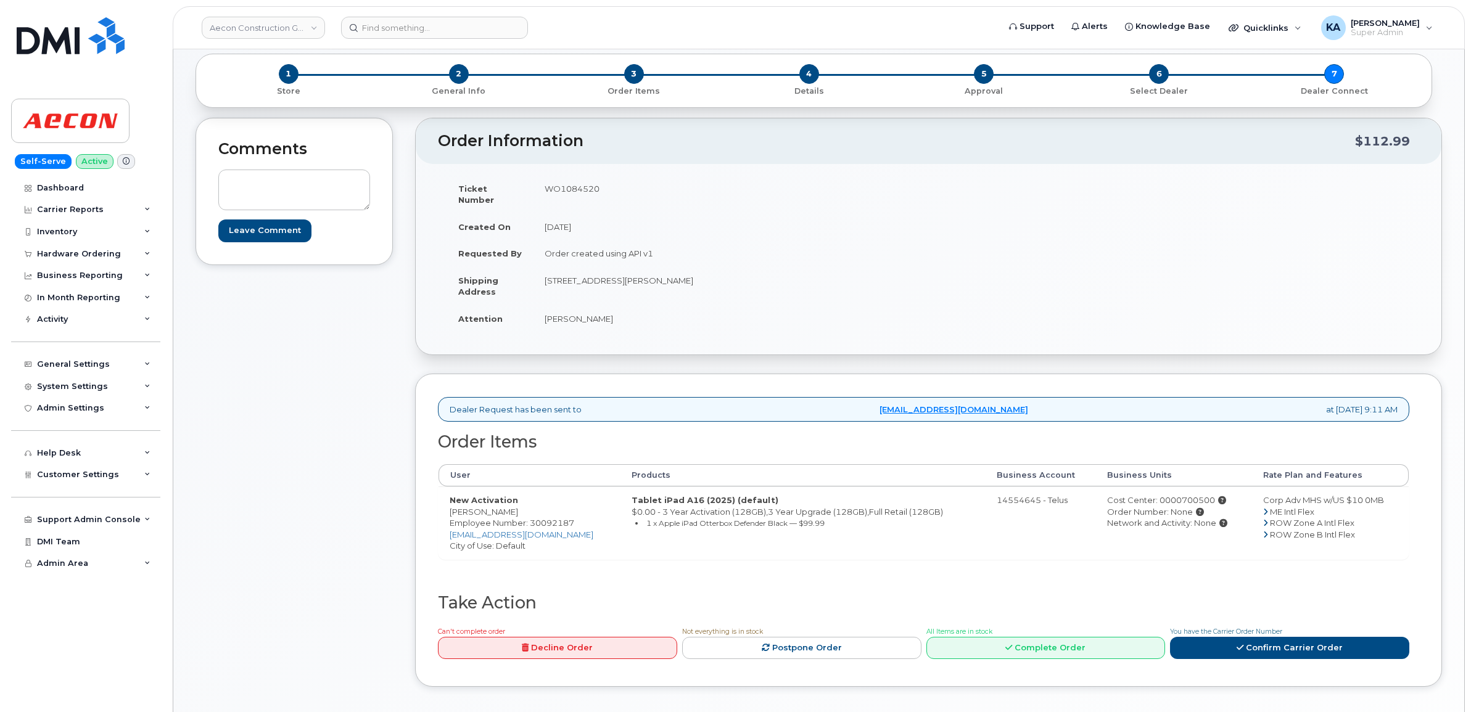
scroll to position [77, 0]
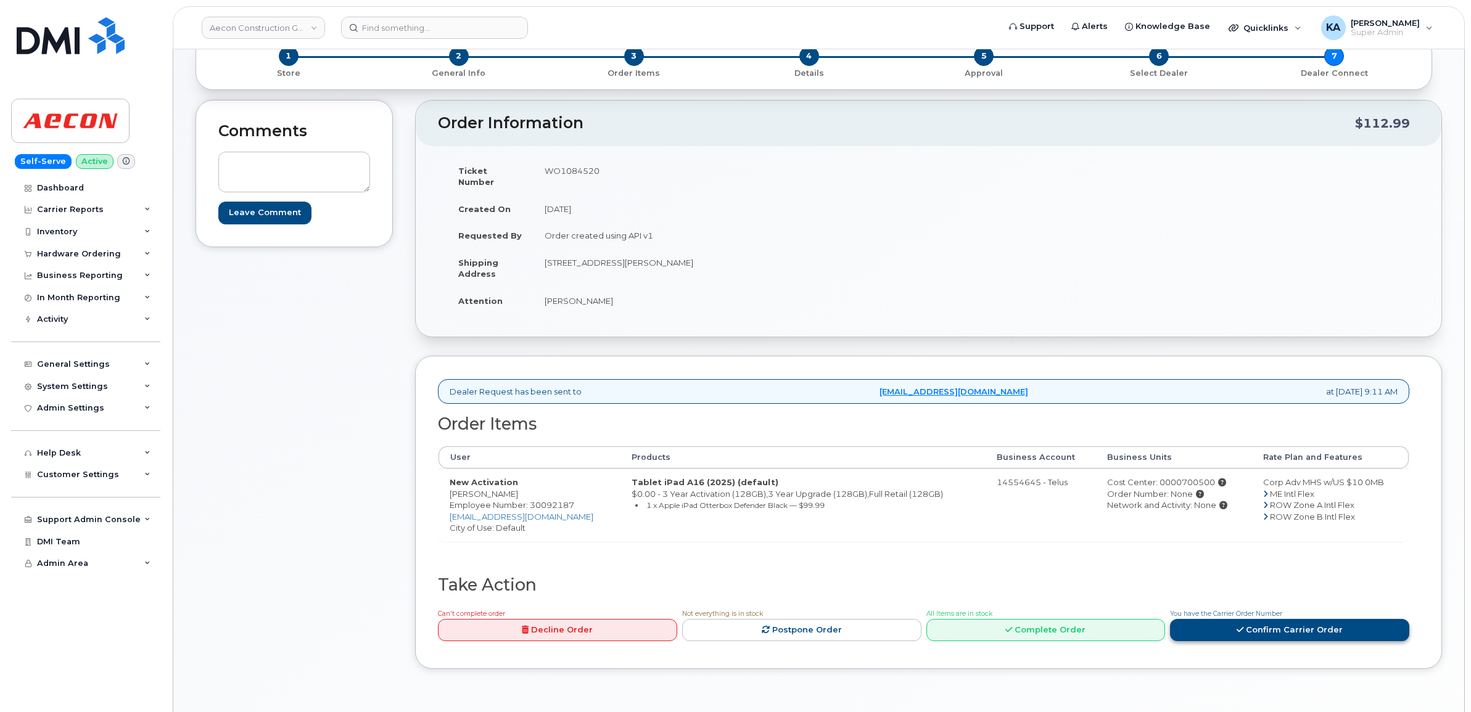
click at [1258, 623] on link "Confirm Carrier Order" at bounding box center [1289, 630] width 239 height 23
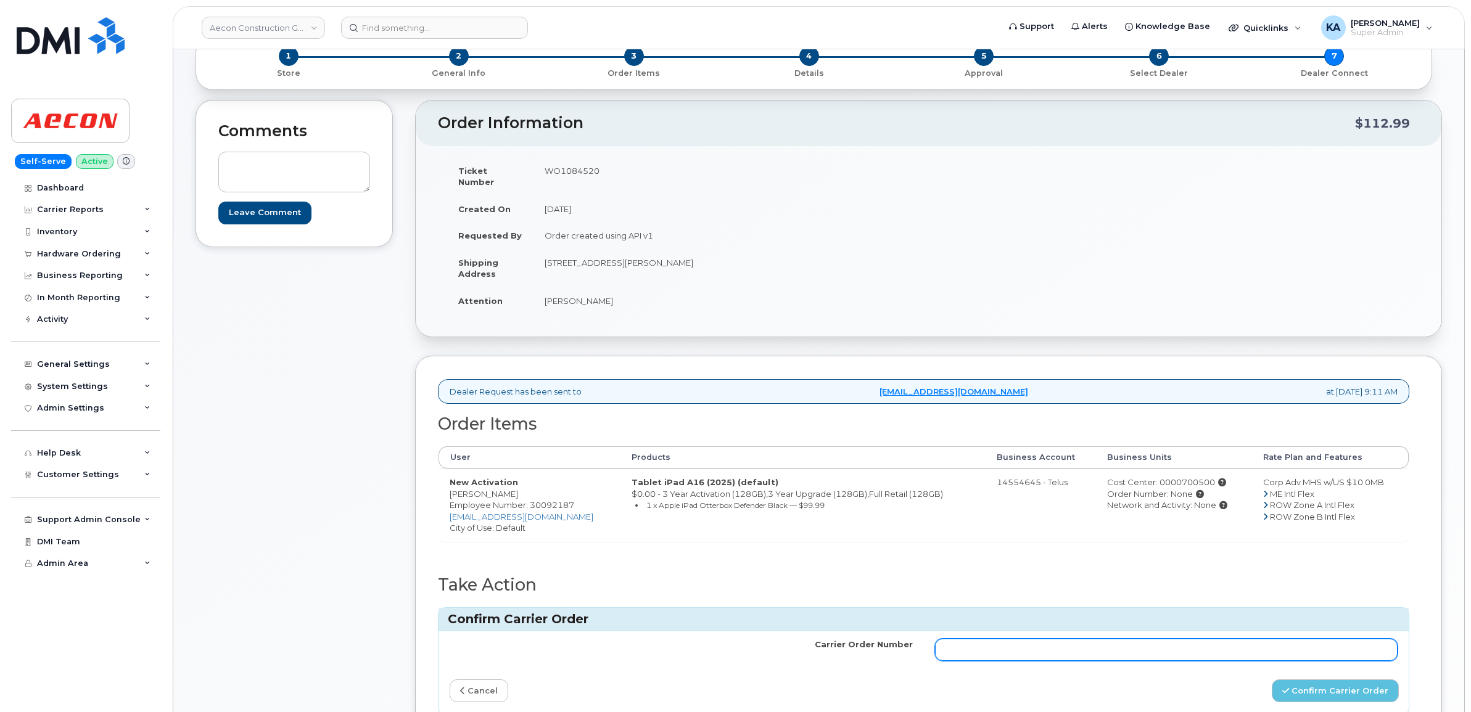
click at [981, 639] on input "Carrier Order Number" at bounding box center [1166, 650] width 463 height 22
paste input "TL60018945"
type input "TL60018945"
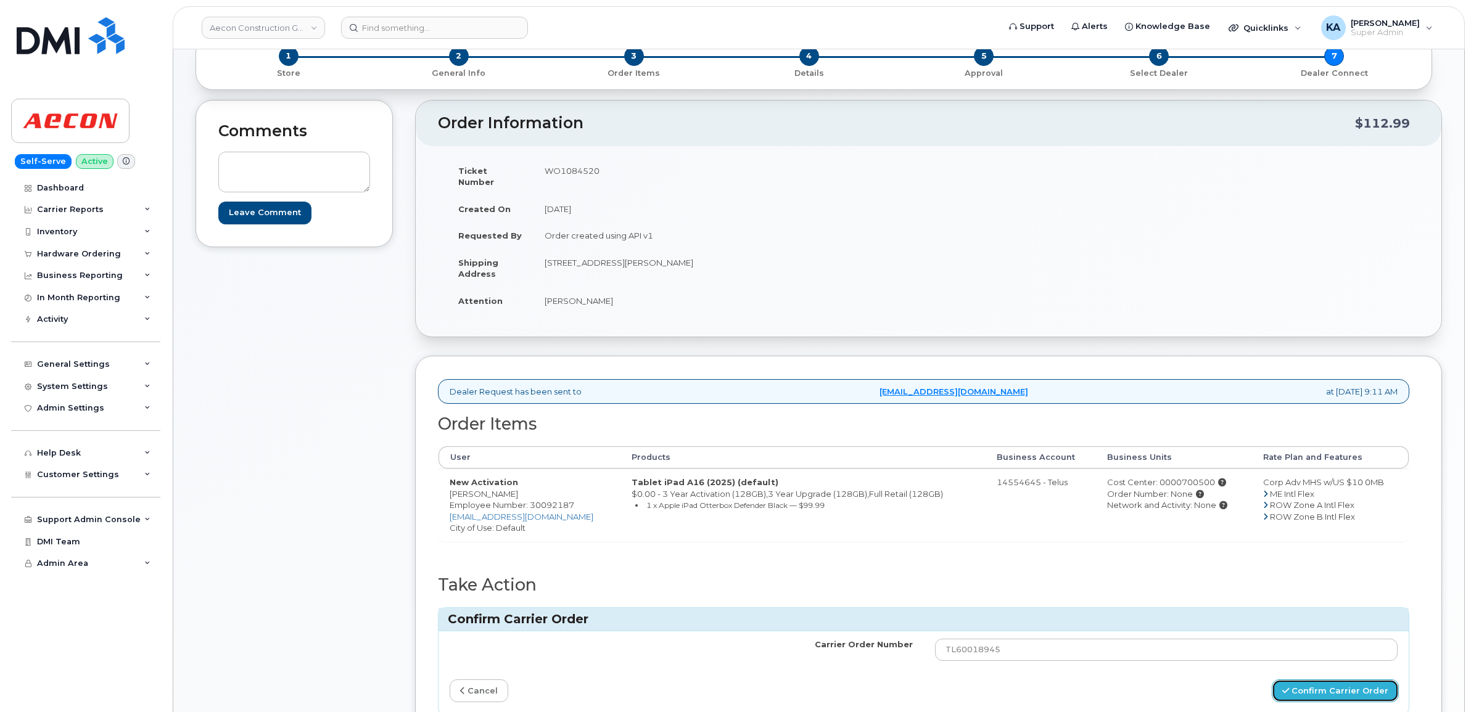
click at [1299, 679] on button "Confirm Carrier Order" at bounding box center [1334, 690] width 127 height 23
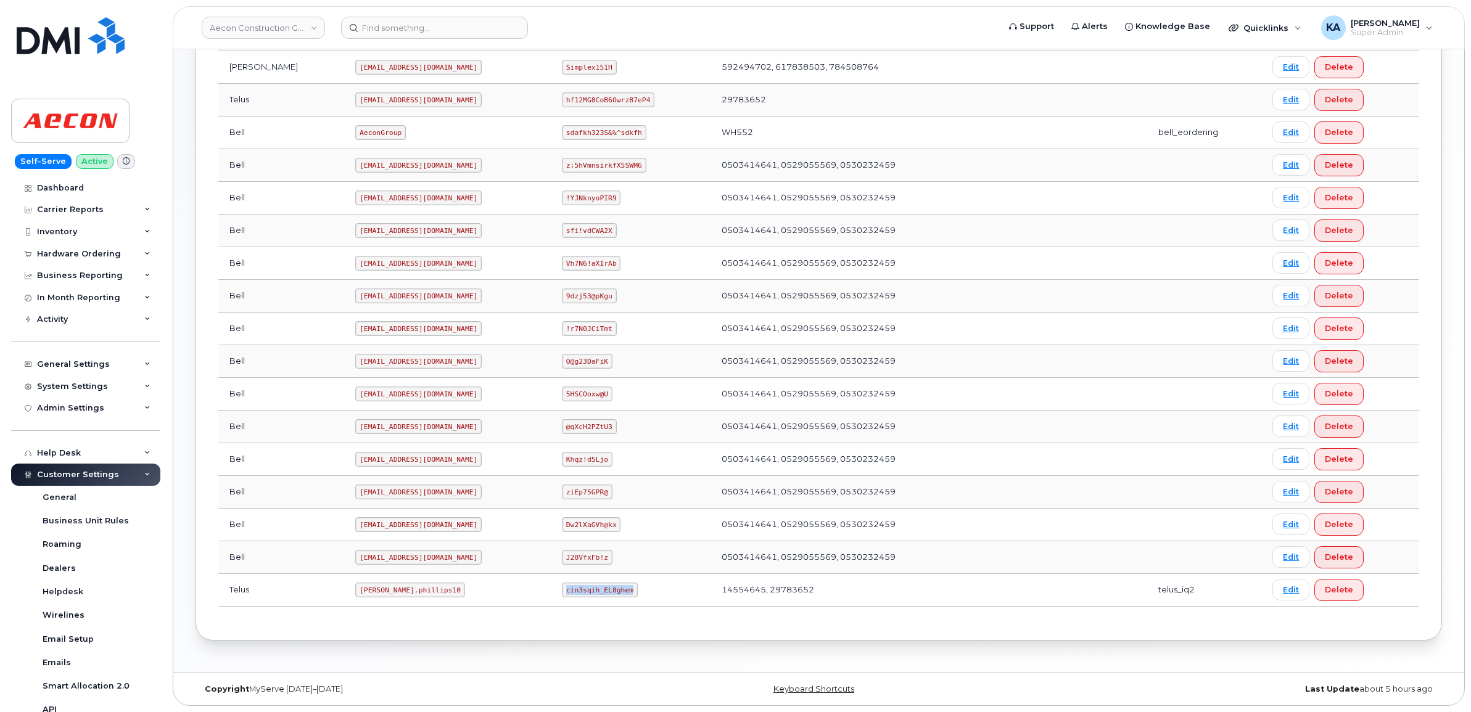
scroll to position [154, 0]
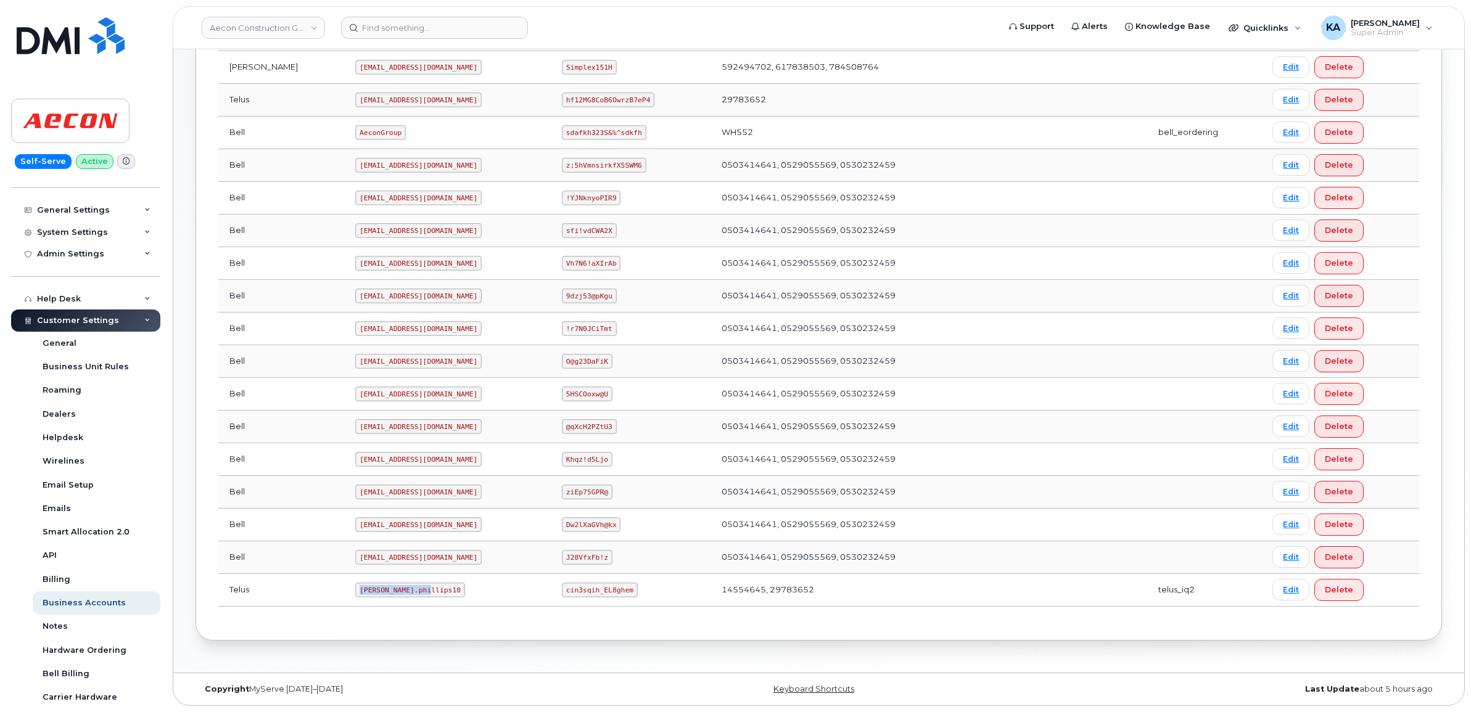
drag, startPoint x: 303, startPoint y: 590, endPoint x: 374, endPoint y: 596, distance: 71.1
click at [374, 596] on code "[PERSON_NAME].phillips10" at bounding box center [410, 590] width 110 height 15
drag, startPoint x: 374, startPoint y: 596, endPoint x: 362, endPoint y: 592, distance: 12.9
copy code "[PERSON_NAME].phillips10"
drag, startPoint x: 543, startPoint y: 589, endPoint x: 609, endPoint y: 593, distance: 66.1
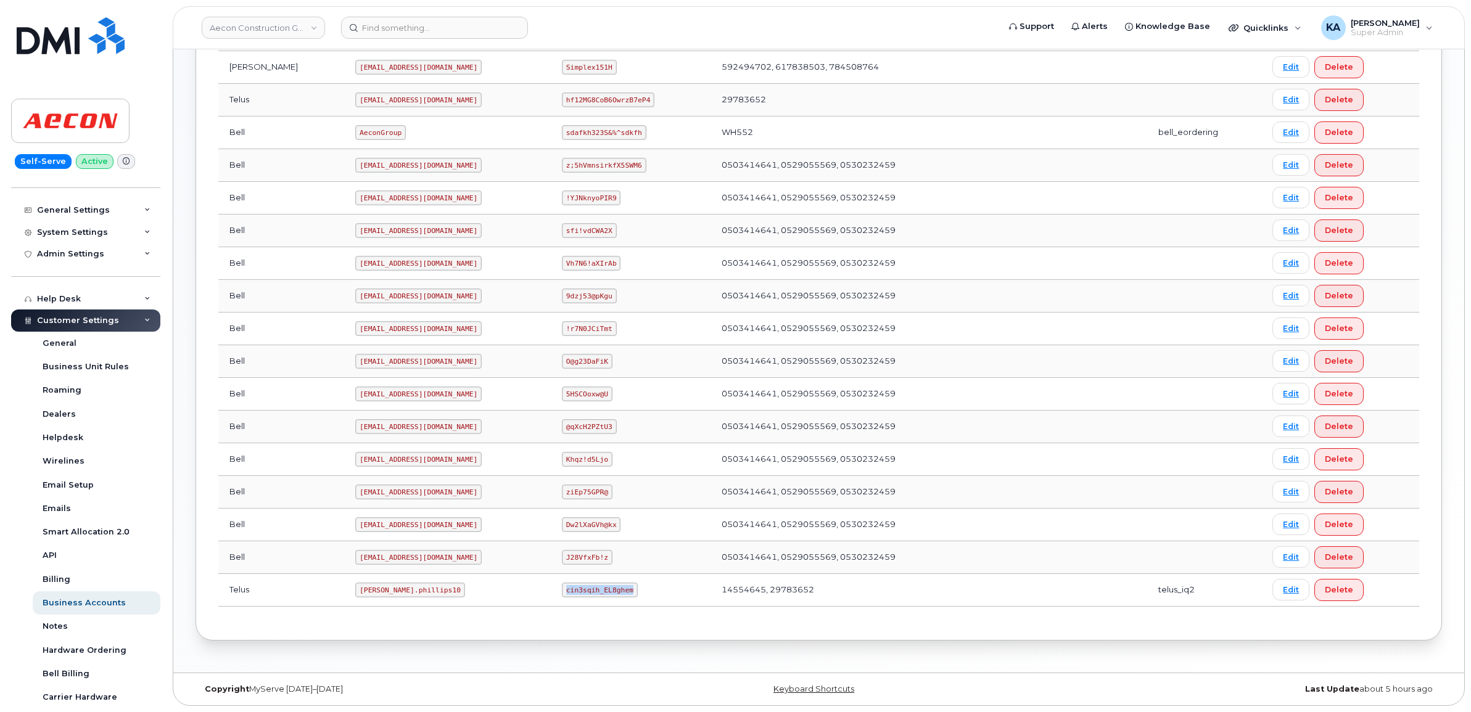
click at [610, 594] on code "cin3sqih_EL8ghem" at bounding box center [600, 590] width 76 height 15
drag, startPoint x: 609, startPoint y: 593, endPoint x: 589, endPoint y: 589, distance: 19.6
copy code "cin3sqih_EL8ghem"
drag, startPoint x: 308, startPoint y: 589, endPoint x: 371, endPoint y: 594, distance: 62.4
click at [371, 594] on code "[PERSON_NAME].phillips10" at bounding box center [410, 590] width 110 height 15
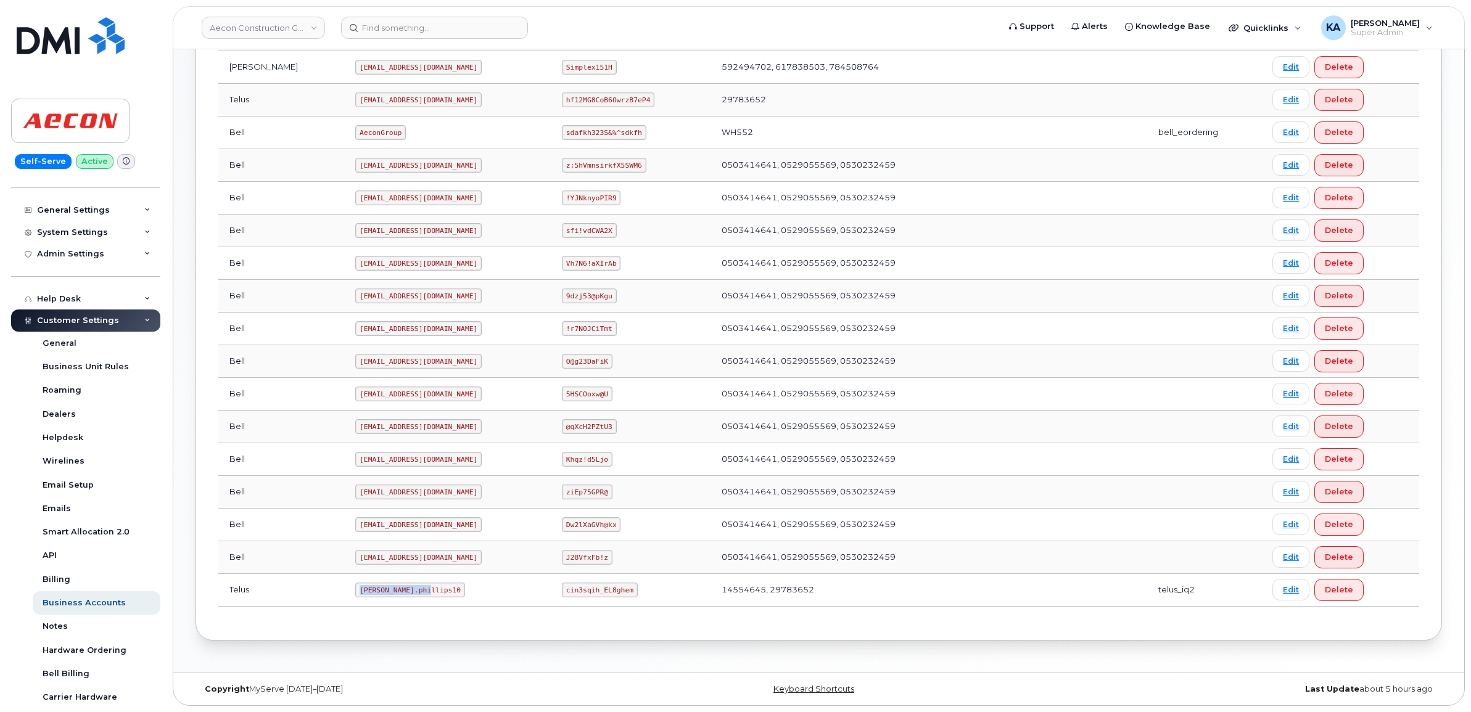
copy code "[PERSON_NAME].phillips10"
drag, startPoint x: 543, startPoint y: 586, endPoint x: 615, endPoint y: 593, distance: 71.8
click at [615, 593] on td "cin3sqih_EL8ghem" at bounding box center [631, 590] width 160 height 33
drag, startPoint x: 615, startPoint y: 593, endPoint x: 602, endPoint y: 587, distance: 13.5
copy code "cin3sqih_EL8ghem"
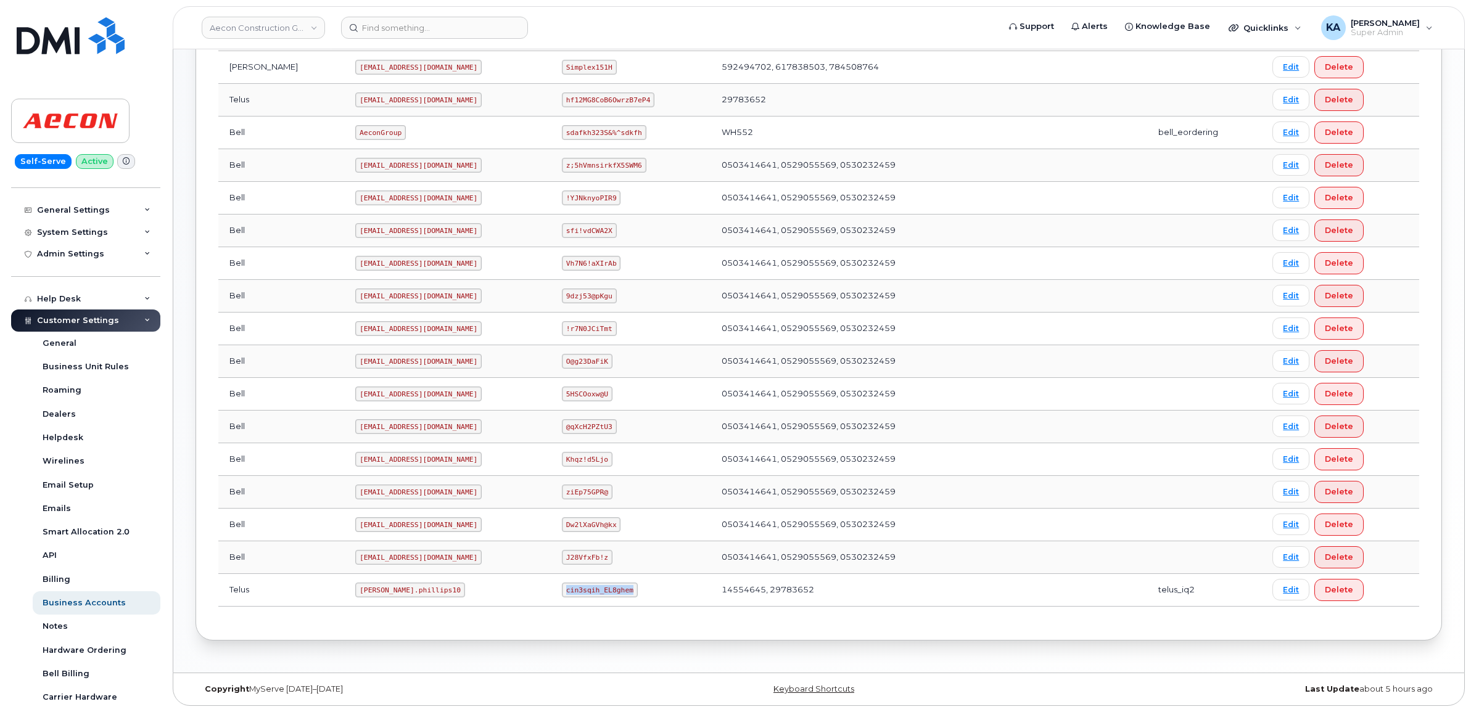
copy code "cin3sqih_EL8ghem"
drag, startPoint x: 306, startPoint y: 589, endPoint x: 382, endPoint y: 591, distance: 76.5
click at [382, 591] on td "Taylor.phillips10" at bounding box center [447, 590] width 207 height 33
drag, startPoint x: 382, startPoint y: 591, endPoint x: 366, endPoint y: 589, distance: 16.7
copy code "Taylor.phillips10"
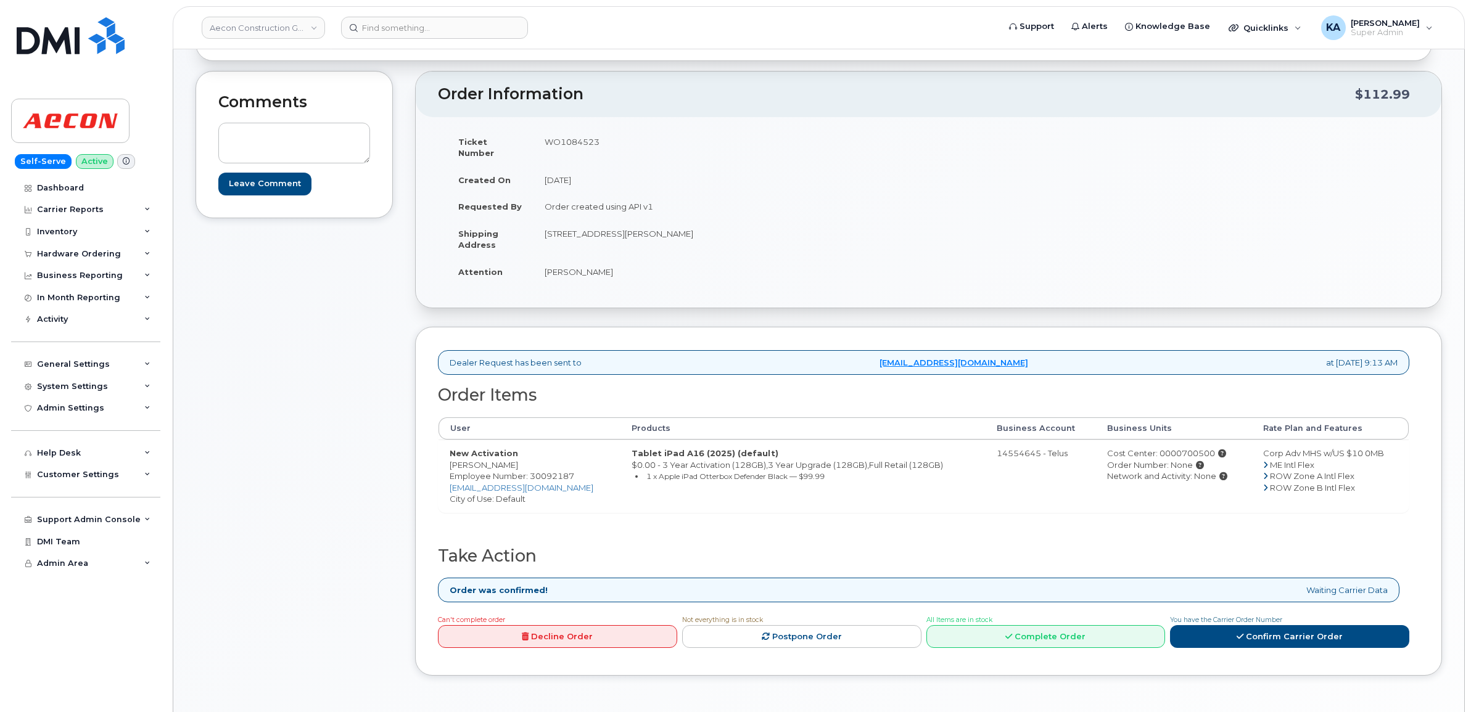
scroll to position [154, 0]
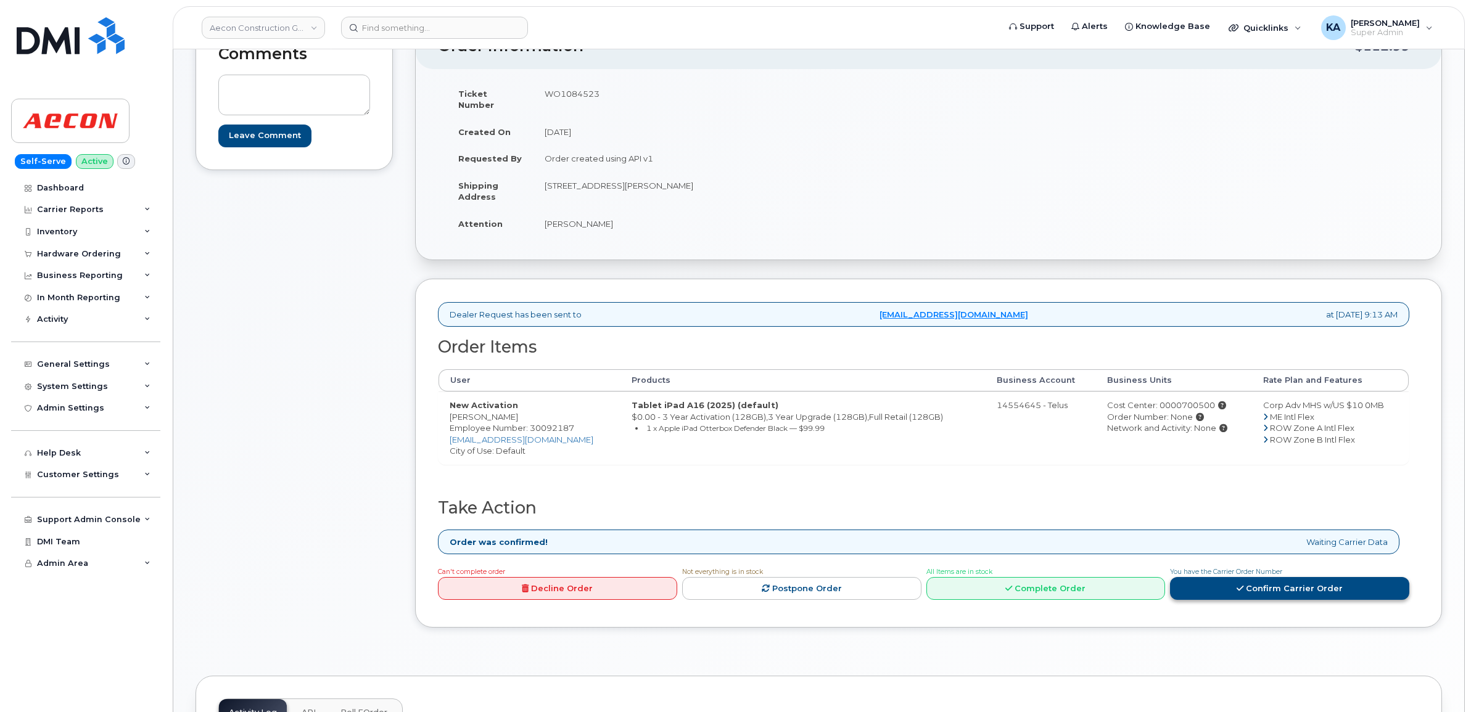
click at [1274, 577] on link "Confirm Carrier Order" at bounding box center [1289, 588] width 239 height 23
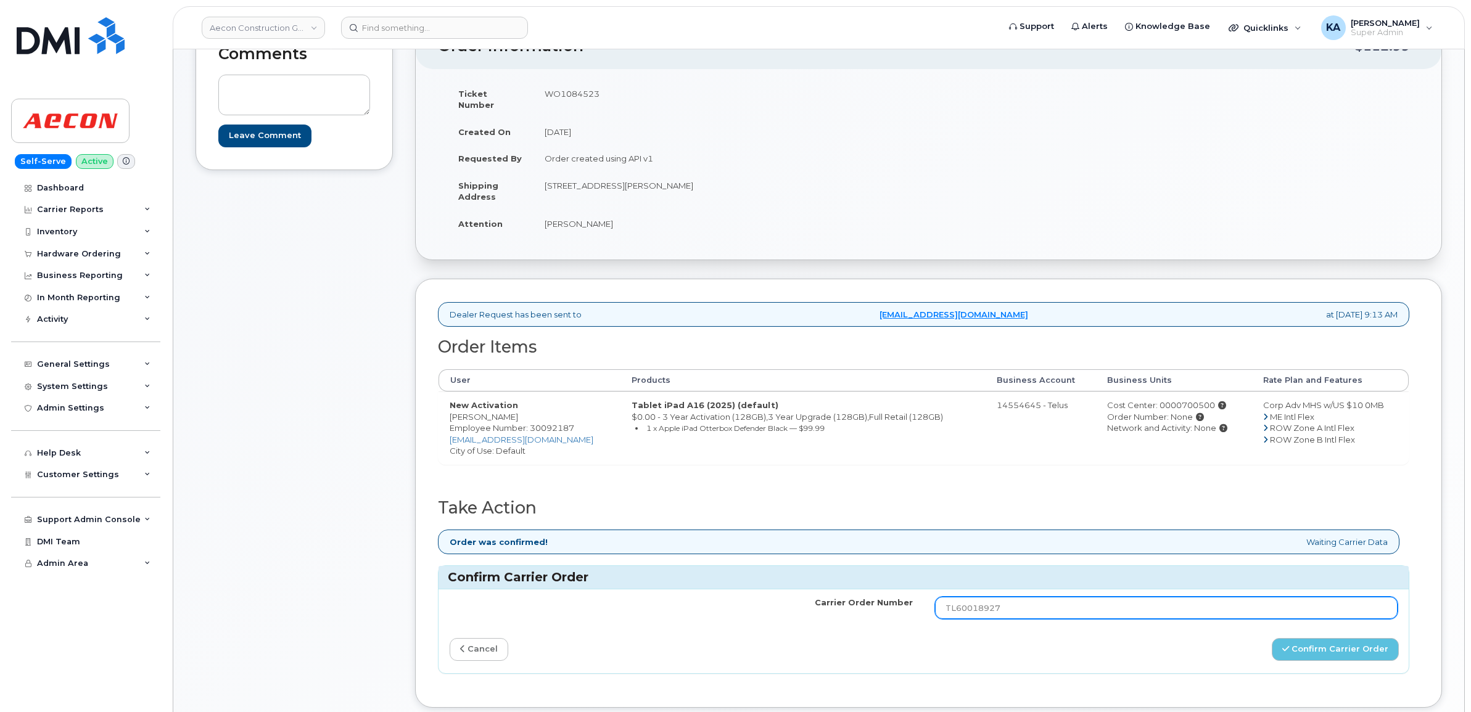
drag, startPoint x: 1010, startPoint y: 599, endPoint x: 943, endPoint y: 596, distance: 66.7
click at [940, 597] on input "TL60018927" at bounding box center [1166, 608] width 463 height 22
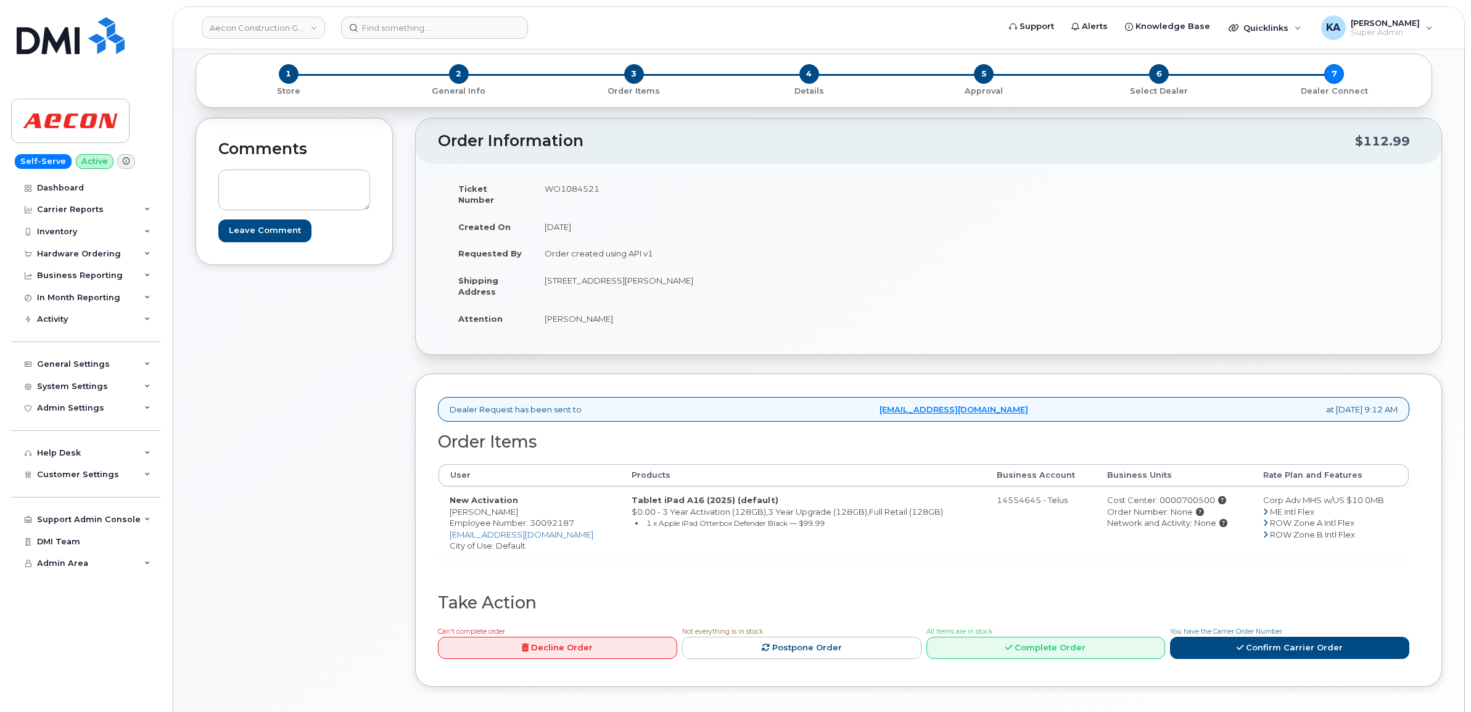
scroll to position [77, 0]
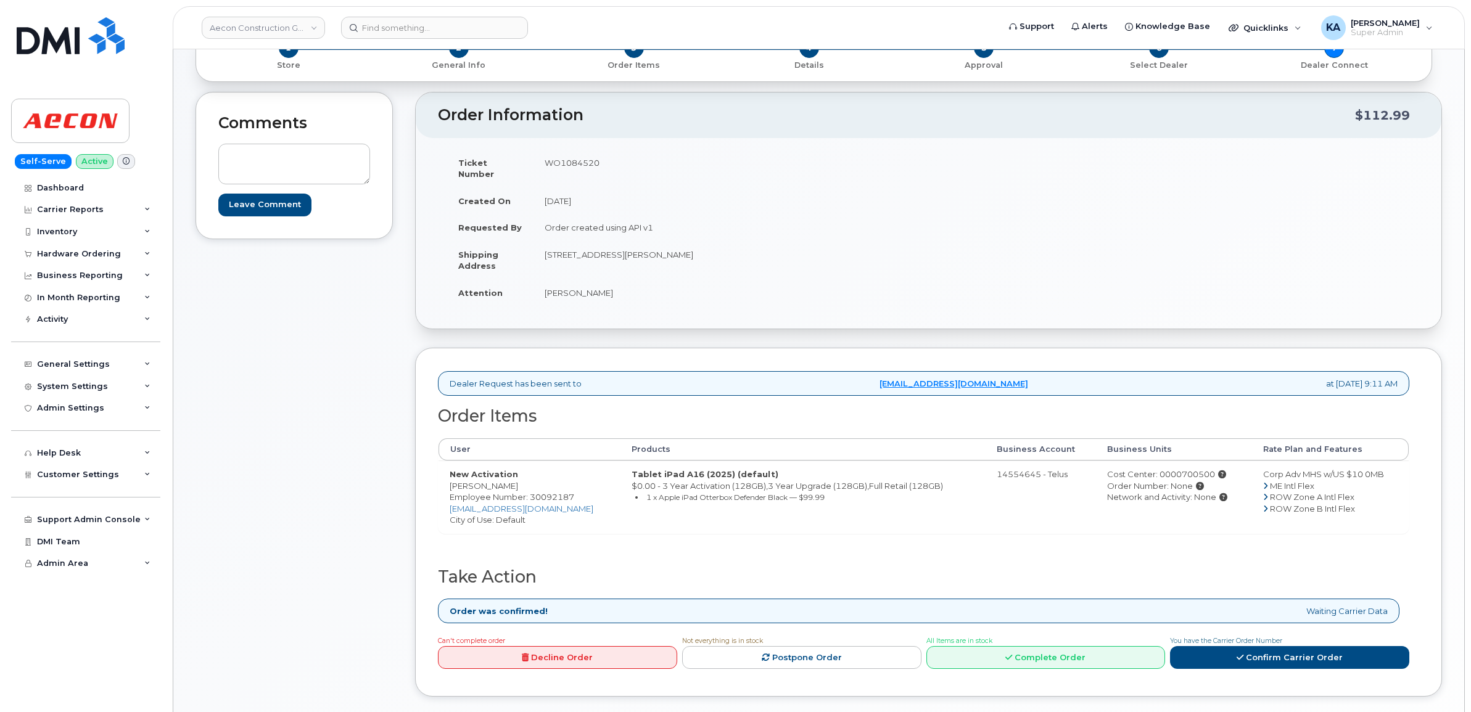
scroll to position [154, 0]
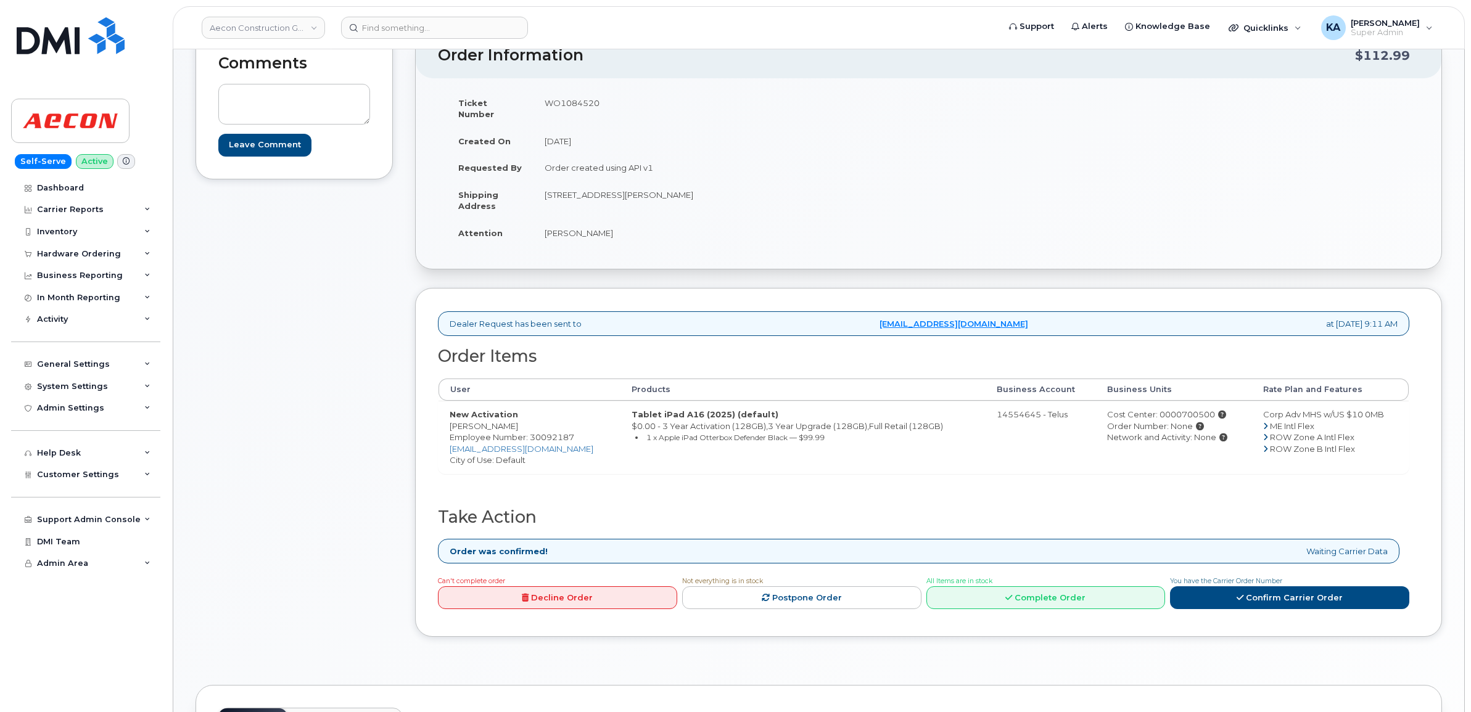
scroll to position [154, 0]
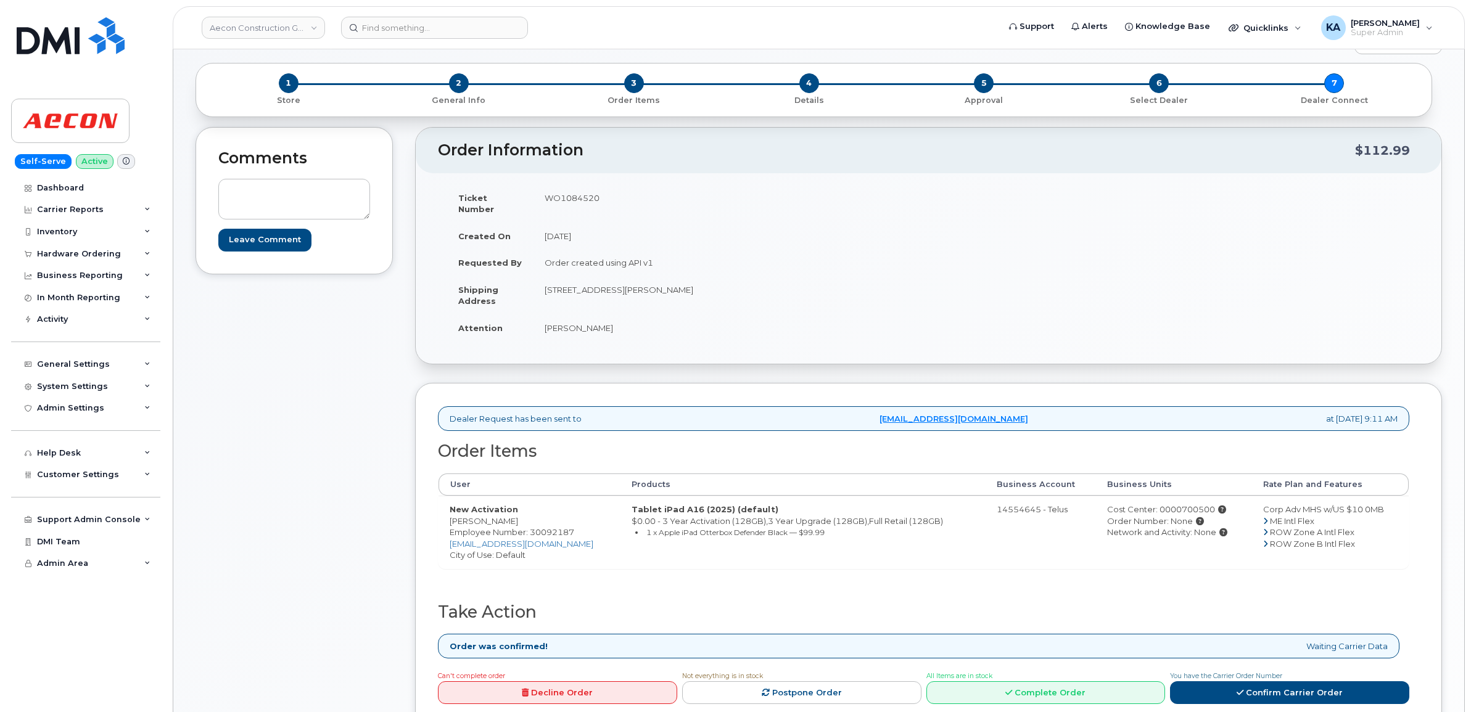
scroll to position [77, 0]
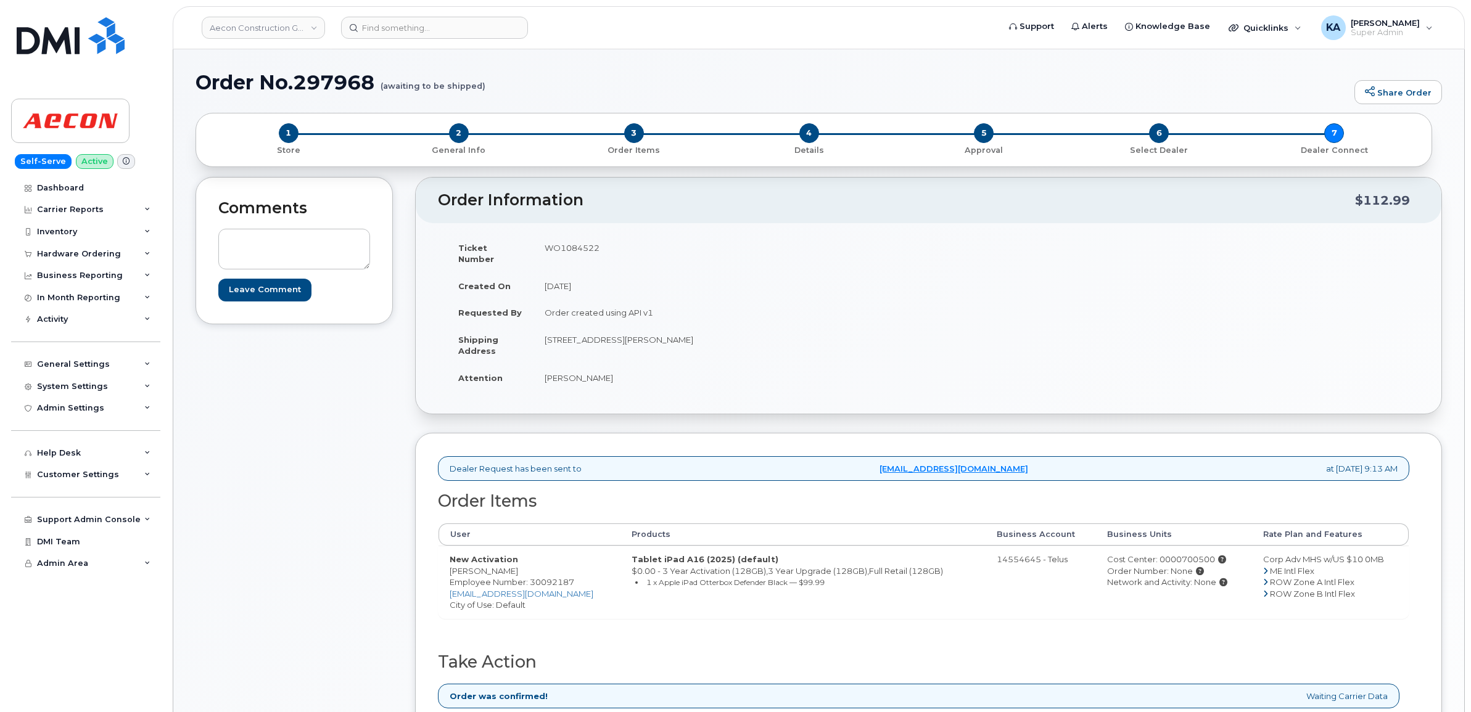
scroll to position [77, 0]
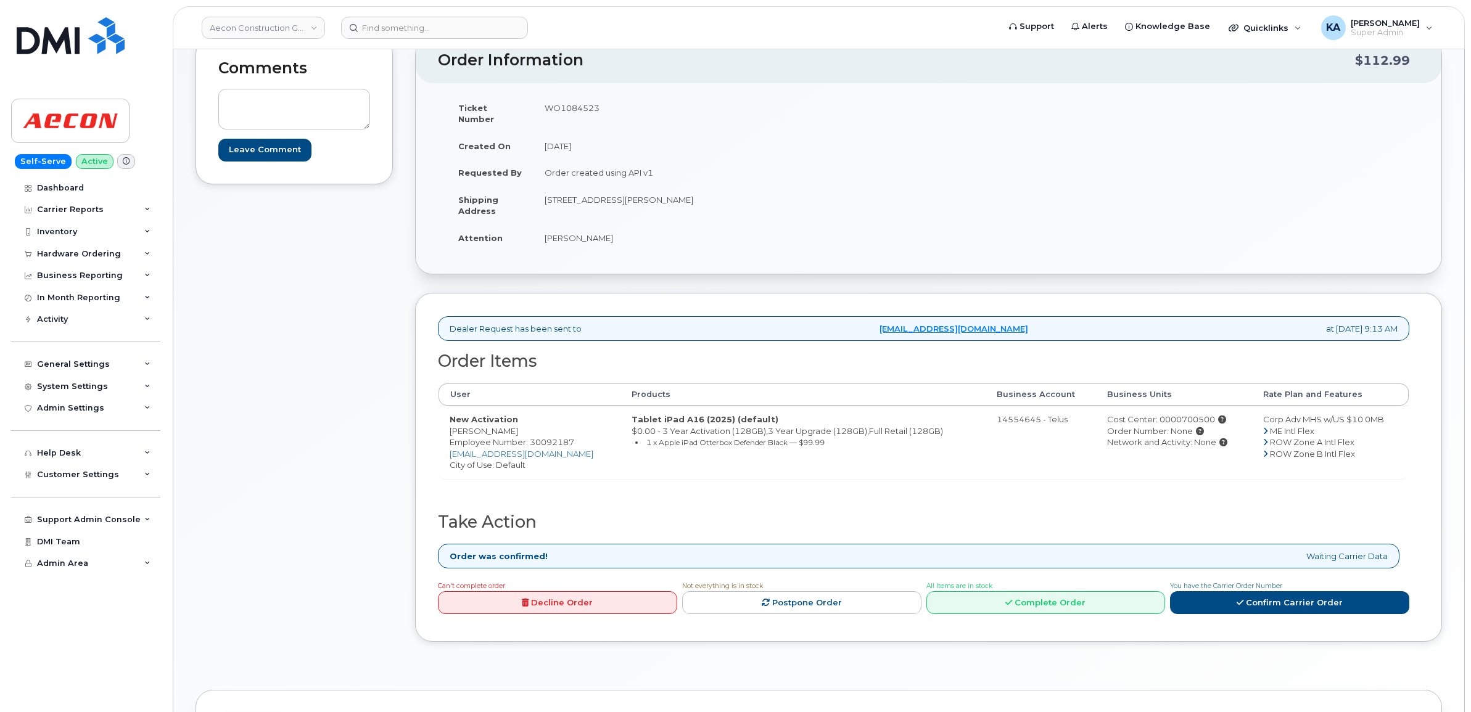
scroll to position [154, 0]
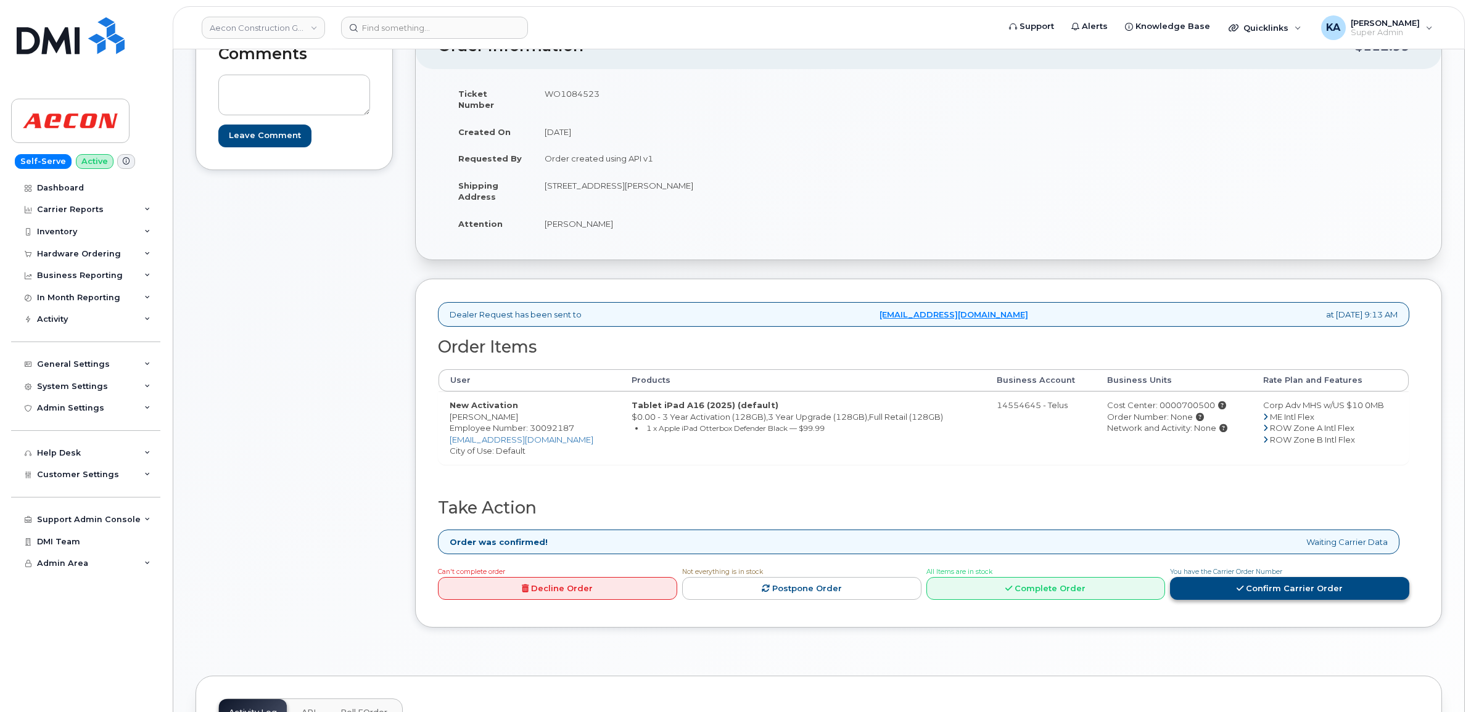
click at [1254, 580] on link "Confirm Carrier Order" at bounding box center [1289, 588] width 239 height 23
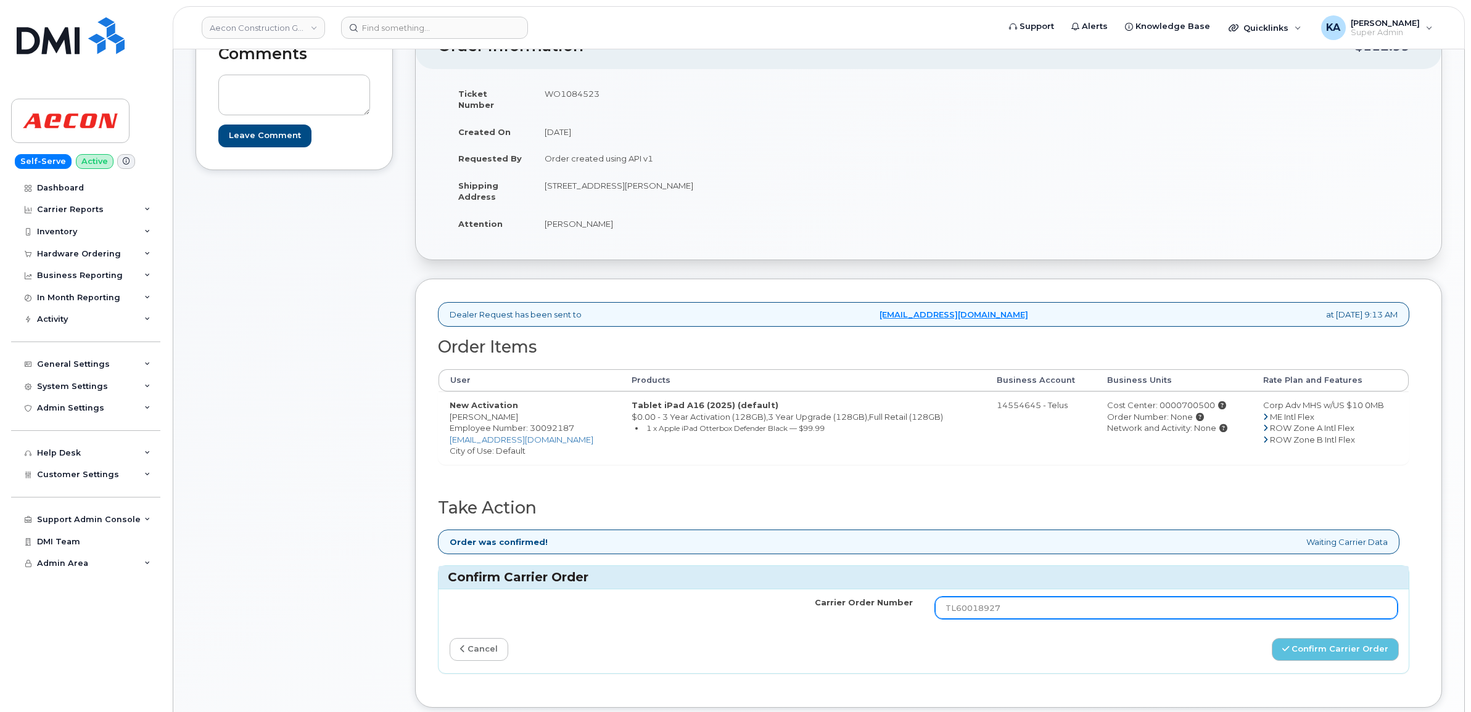
drag, startPoint x: 1007, startPoint y: 602, endPoint x: 895, endPoint y: 602, distance: 111.6
click at [895, 602] on tr "Carrier Order Number TL60018927" at bounding box center [923, 607] width 970 height 37
paste input "55"
type input "TL60018955"
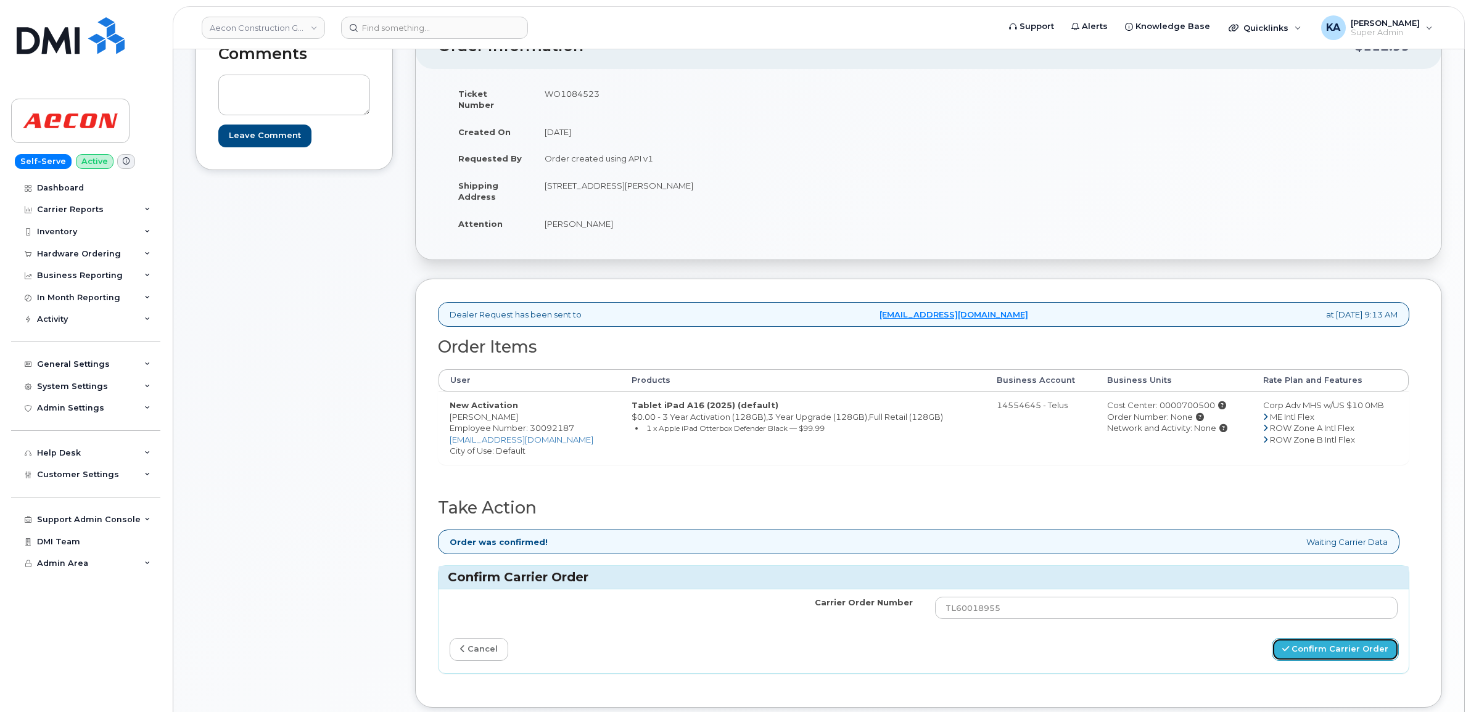
click at [1321, 644] on button "Confirm Carrier Order" at bounding box center [1334, 649] width 127 height 23
